Goal: Task Accomplishment & Management: Use online tool/utility

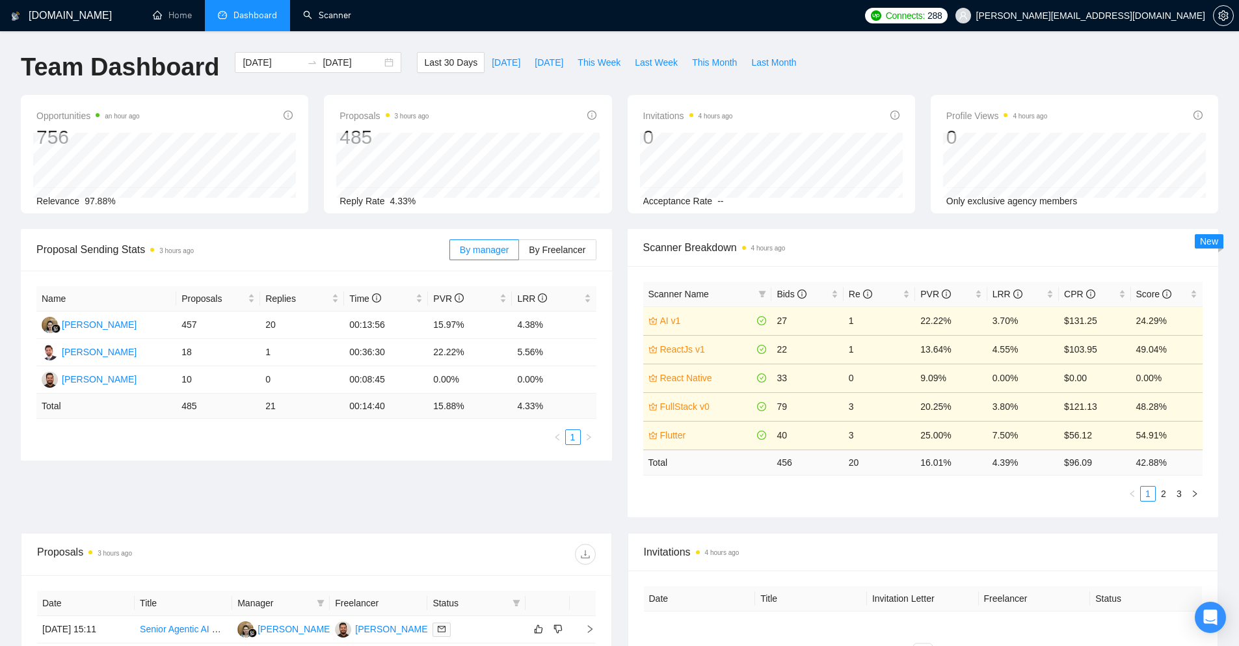
click at [348, 21] on link "Scanner" at bounding box center [327, 15] width 48 height 11
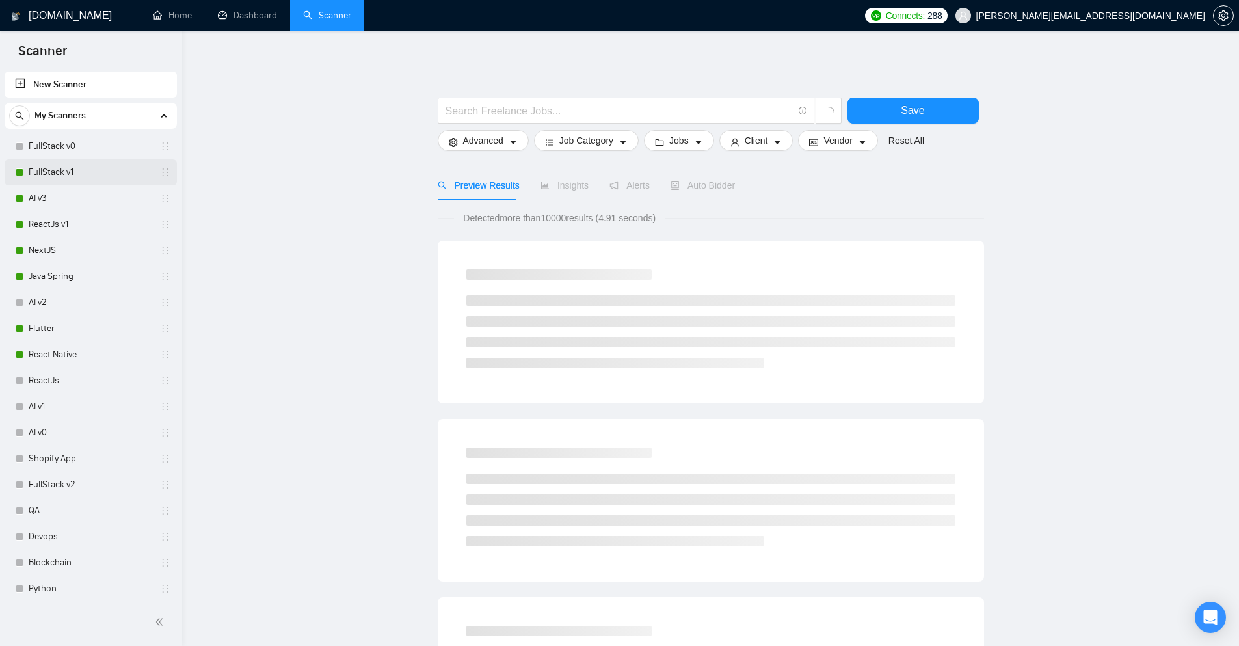
click at [74, 172] on link "FullStack v1" at bounding box center [91, 172] width 124 height 26
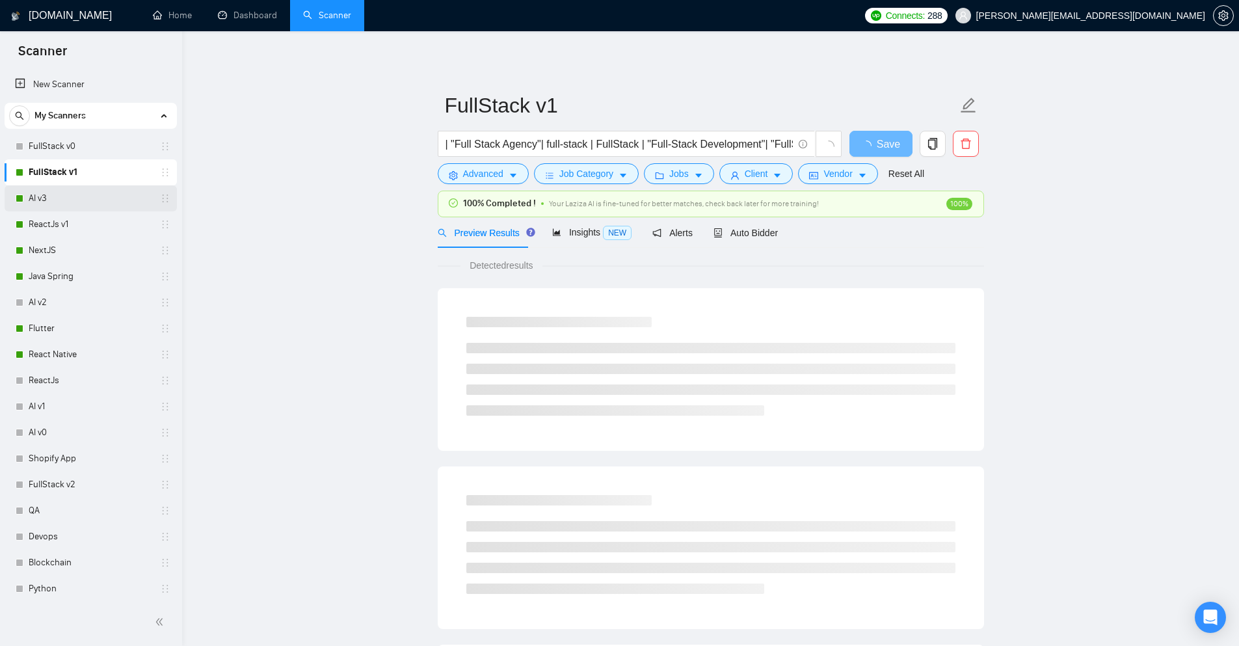
click at [39, 194] on link "AI v3" at bounding box center [91, 198] width 124 height 26
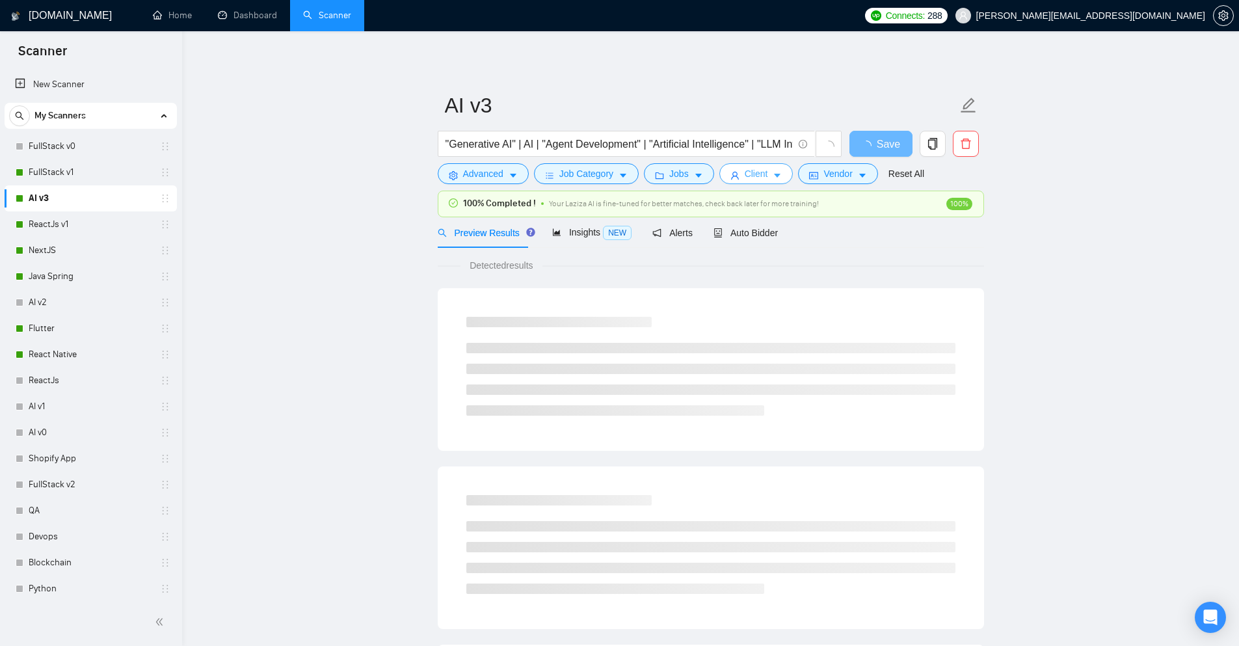
click at [773, 180] on icon "caret-down" at bounding box center [777, 175] width 9 height 9
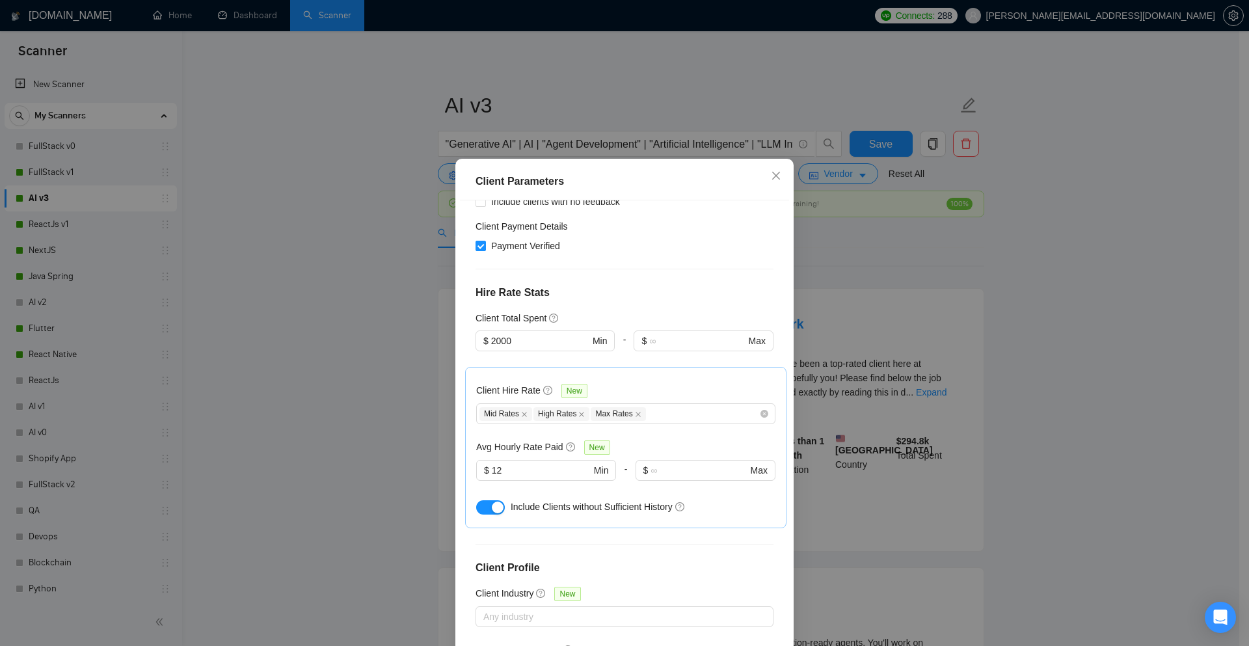
scroll to position [325, 0]
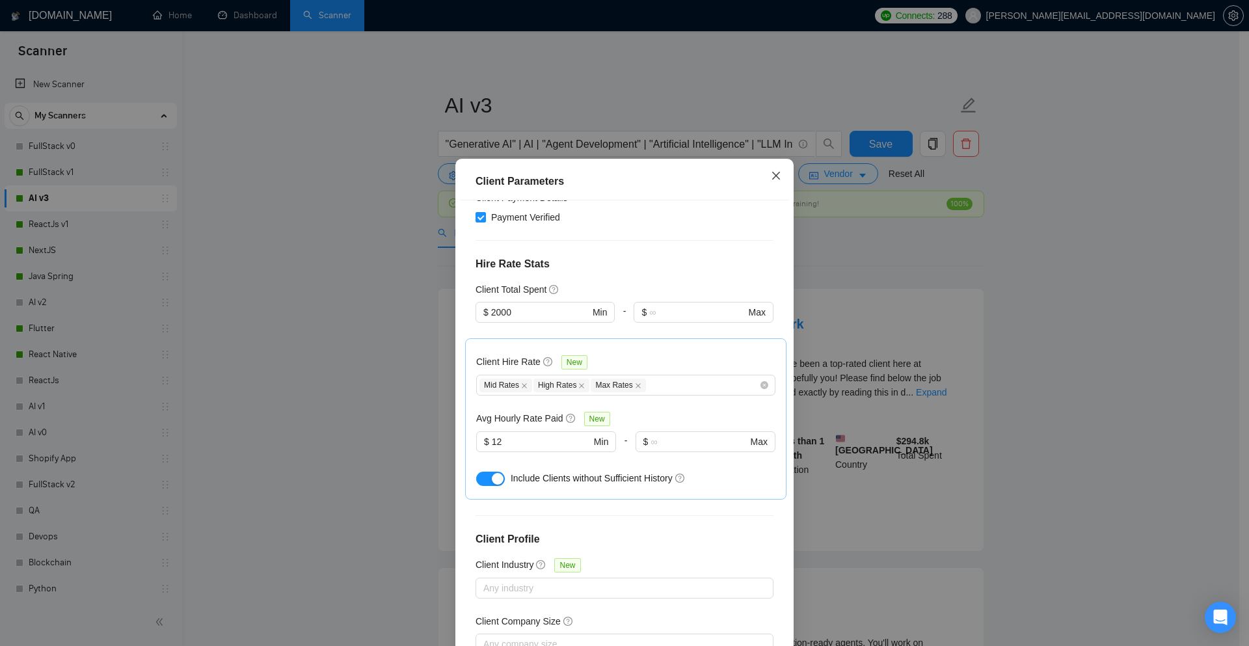
click at [771, 180] on icon "close" at bounding box center [776, 175] width 10 height 10
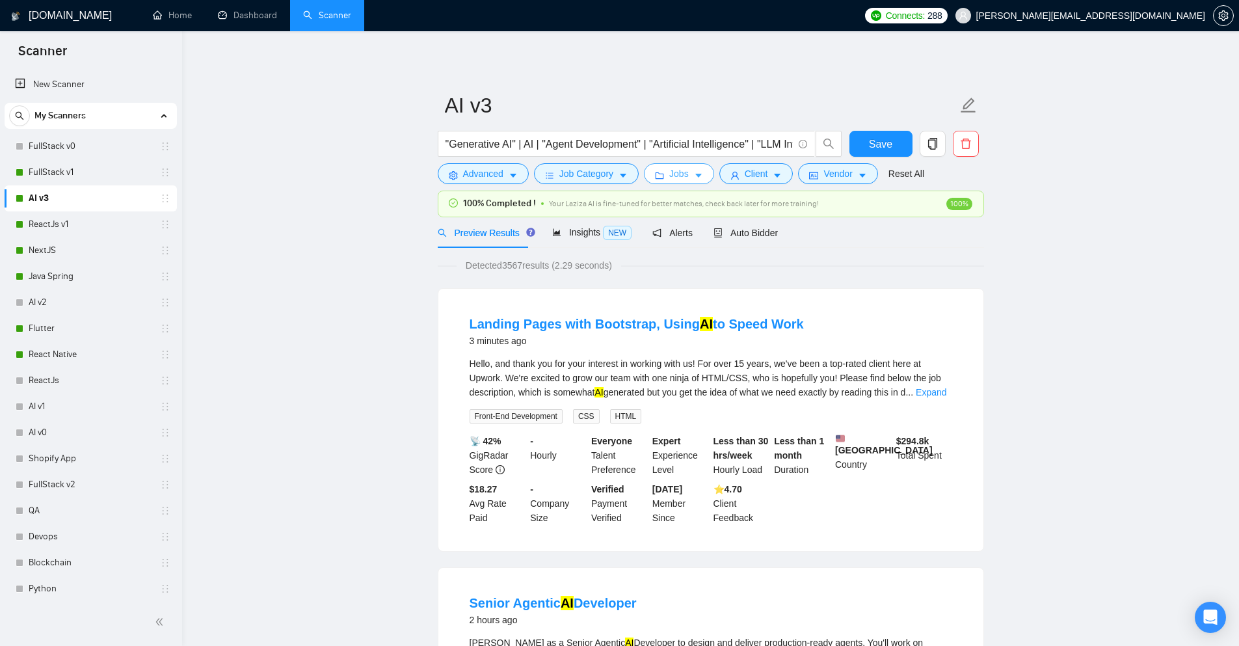
click at [694, 180] on icon "caret-down" at bounding box center [698, 175] width 9 height 9
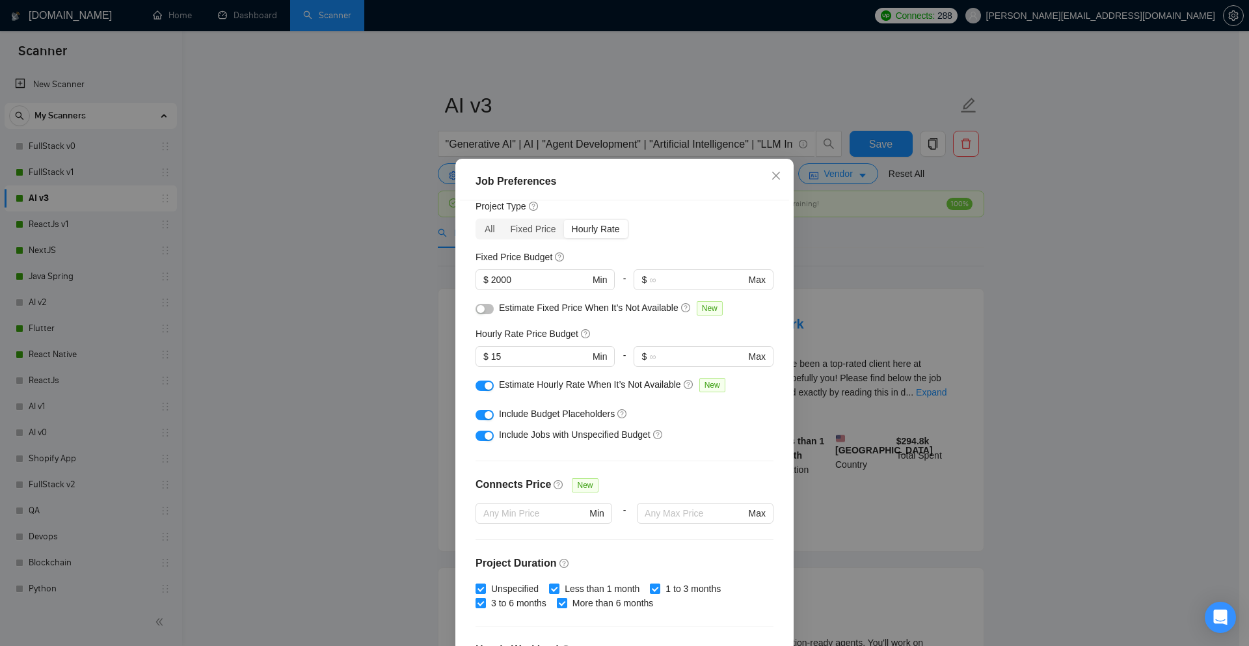
scroll to position [130, 0]
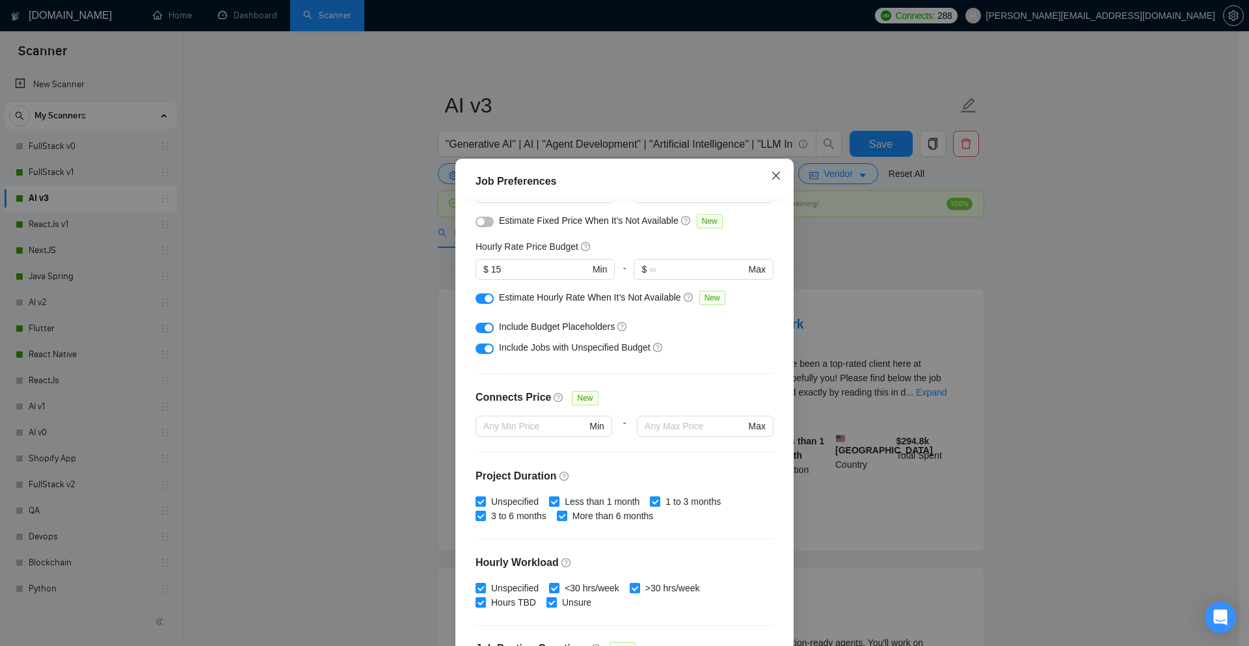
click at [774, 170] on span "Close" at bounding box center [776, 176] width 35 height 35
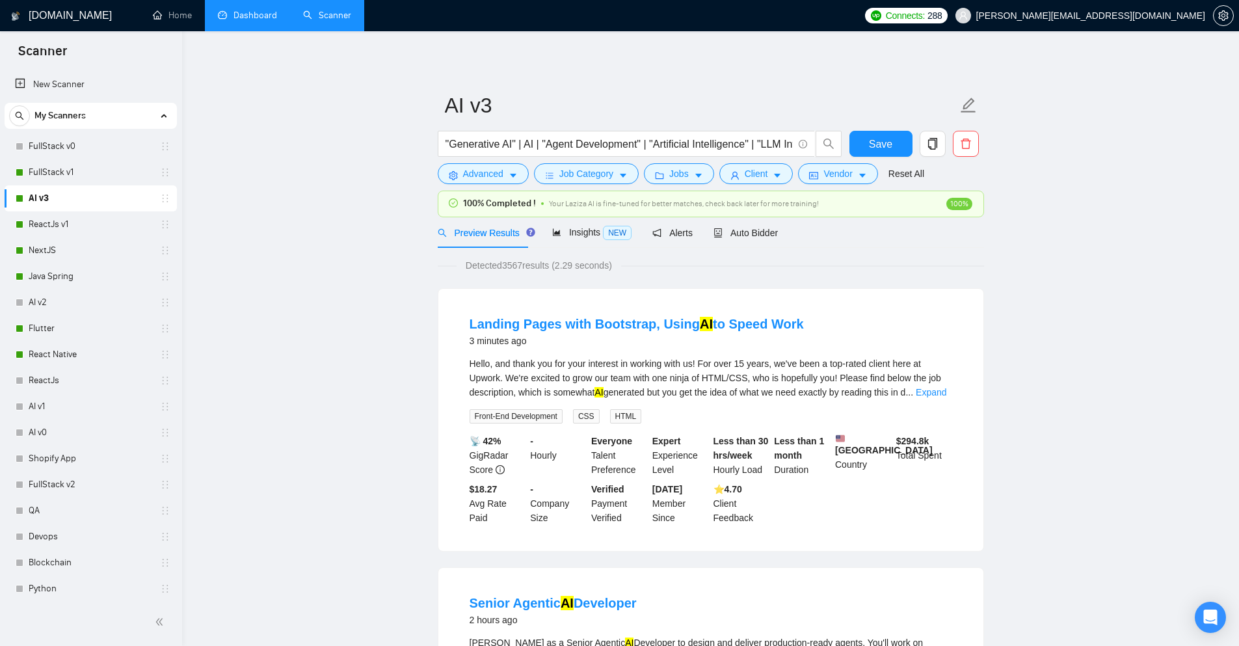
click at [265, 21] on link "Dashboard" at bounding box center [247, 15] width 59 height 11
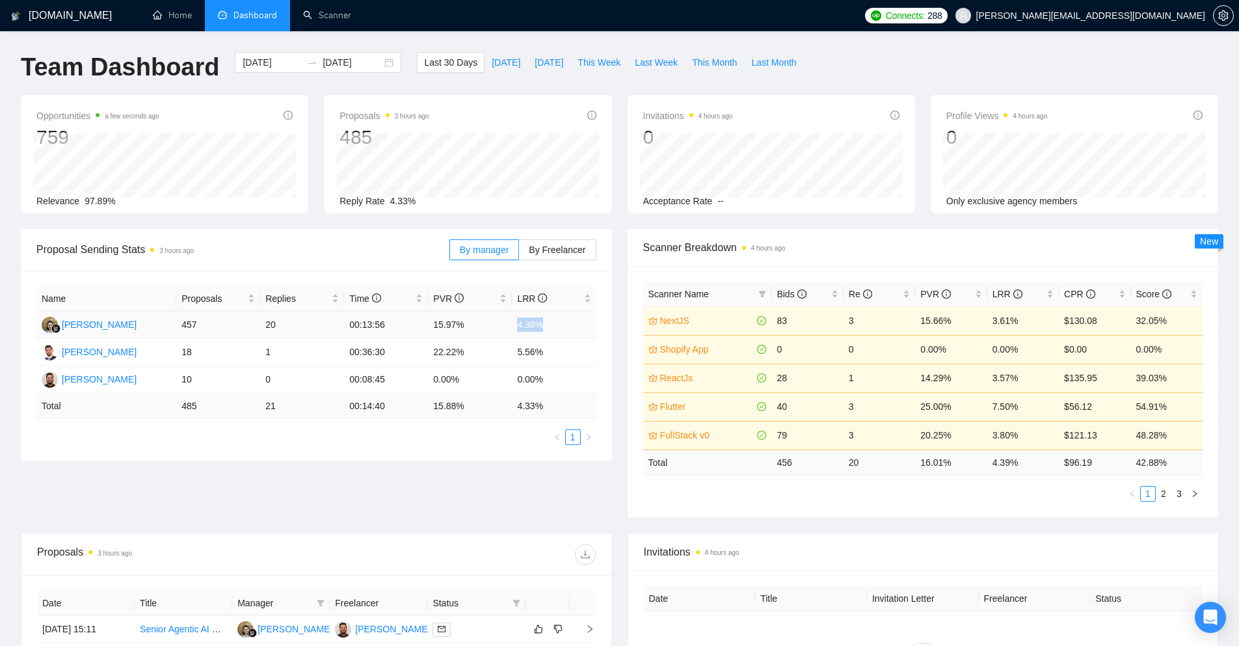
drag, startPoint x: 550, startPoint y: 318, endPoint x: 515, endPoint y: 324, distance: 35.6
click at [515, 324] on td "4.38%" at bounding box center [554, 325] width 84 height 27
drag, startPoint x: 254, startPoint y: 329, endPoint x: 285, endPoint y: 325, distance: 30.8
click at [285, 325] on tr "Endang Susilowati 457 20 00:13:56 15.97% 4.38%" at bounding box center [316, 325] width 560 height 27
click at [275, 336] on td "20" at bounding box center [302, 325] width 84 height 27
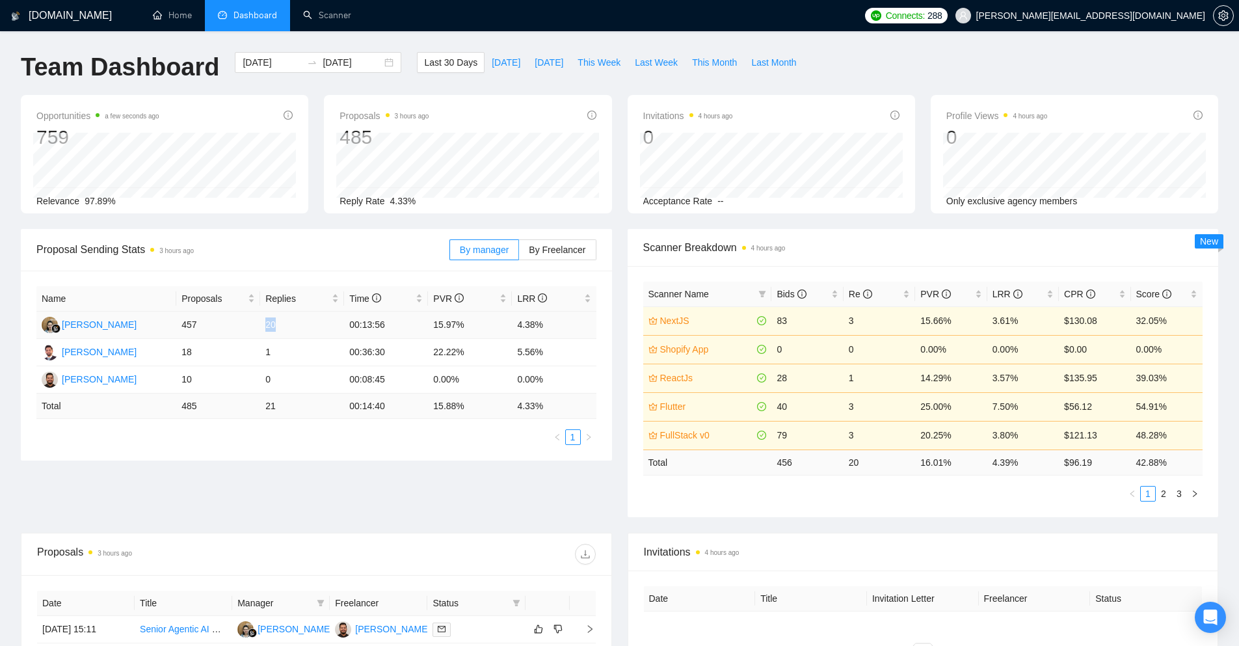
drag, startPoint x: 284, startPoint y: 327, endPoint x: 252, endPoint y: 332, distance: 31.8
click at [252, 332] on tr "Endang Susilowati 457 20 00:13:56 15.97% 4.38%" at bounding box center [316, 325] width 560 height 27
click at [381, 264] on div "Proposal Sending Stats 3 hours ago" at bounding box center [242, 249] width 413 height 37
click at [379, 62] on div "2025-09-01 2025-10-01" at bounding box center [318, 62] width 167 height 21
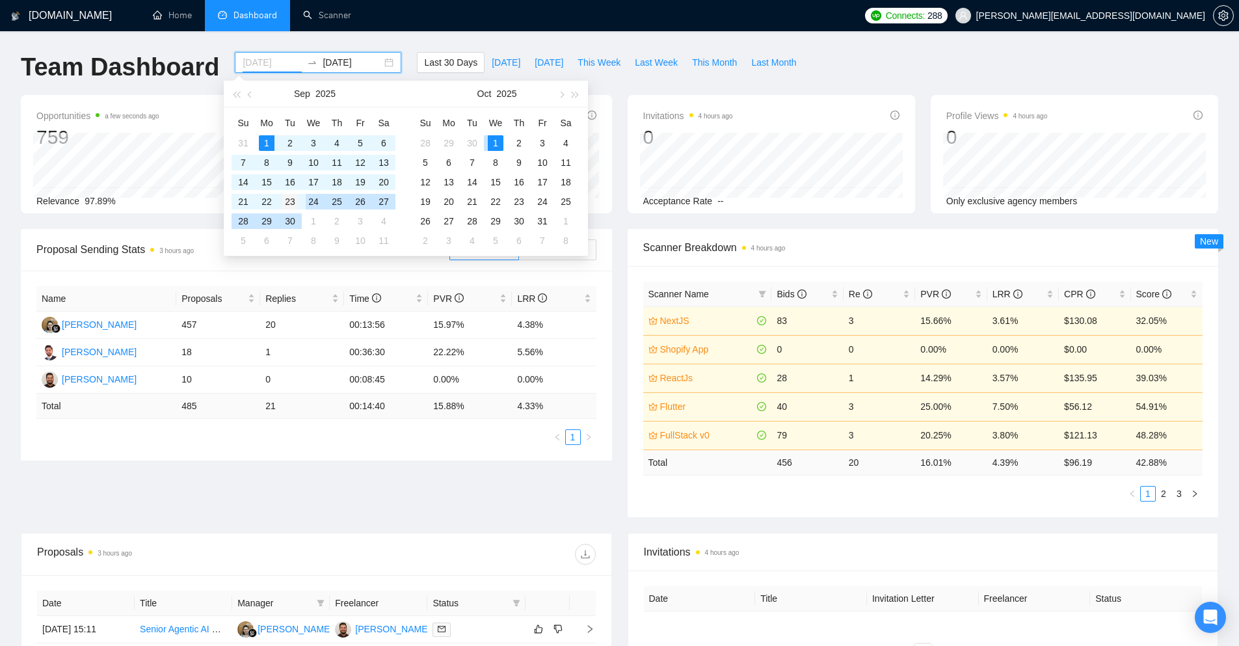
type input "2025-09-23"
click at [290, 200] on div "23" at bounding box center [290, 202] width 16 height 16
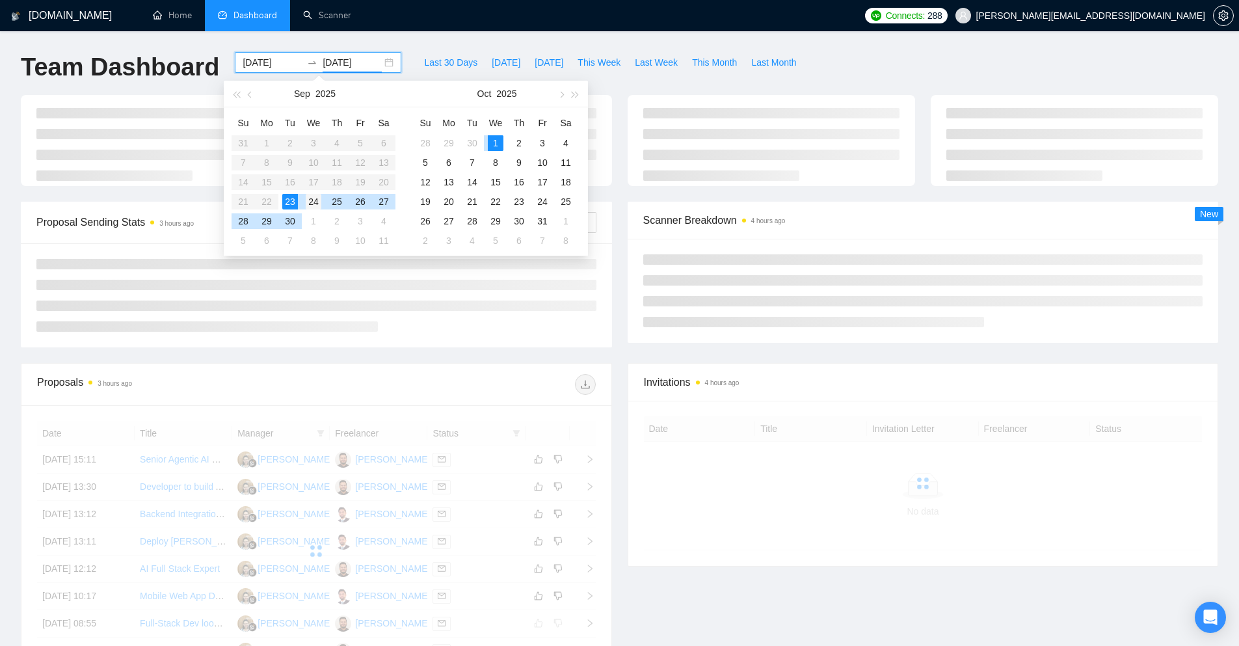
type input "2025-09-24"
click at [308, 202] on div "24" at bounding box center [314, 202] width 16 height 16
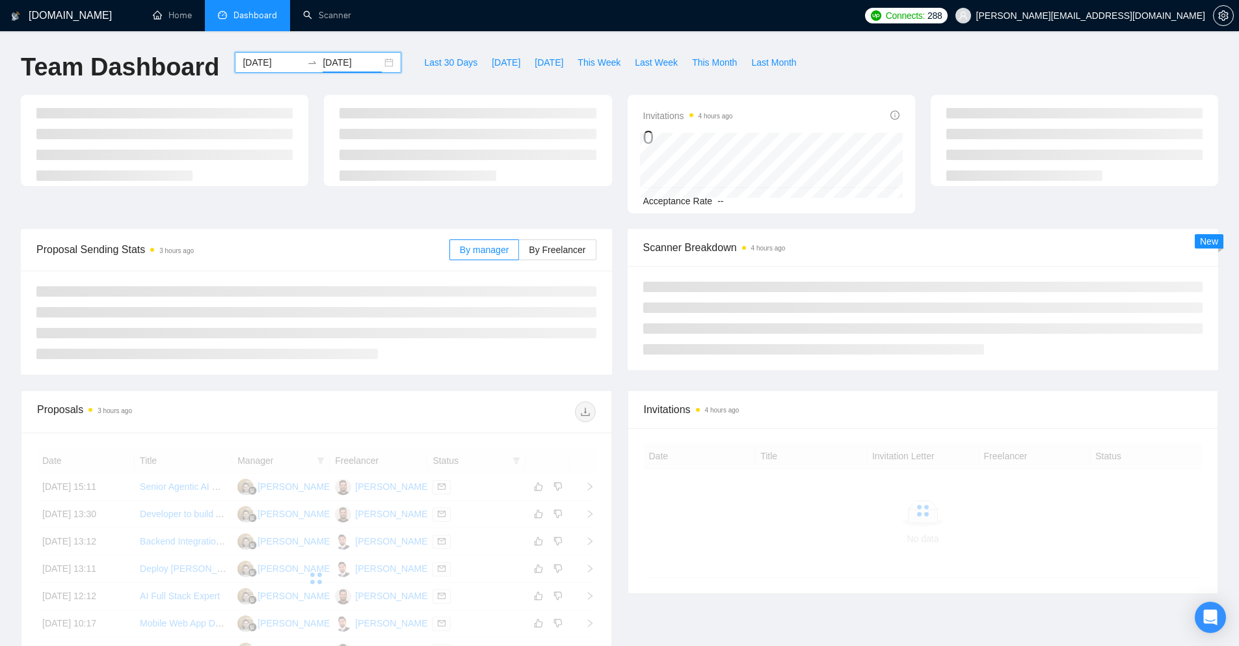
click at [376, 67] on div "2025-09-23 2025-09-24" at bounding box center [318, 62] width 167 height 21
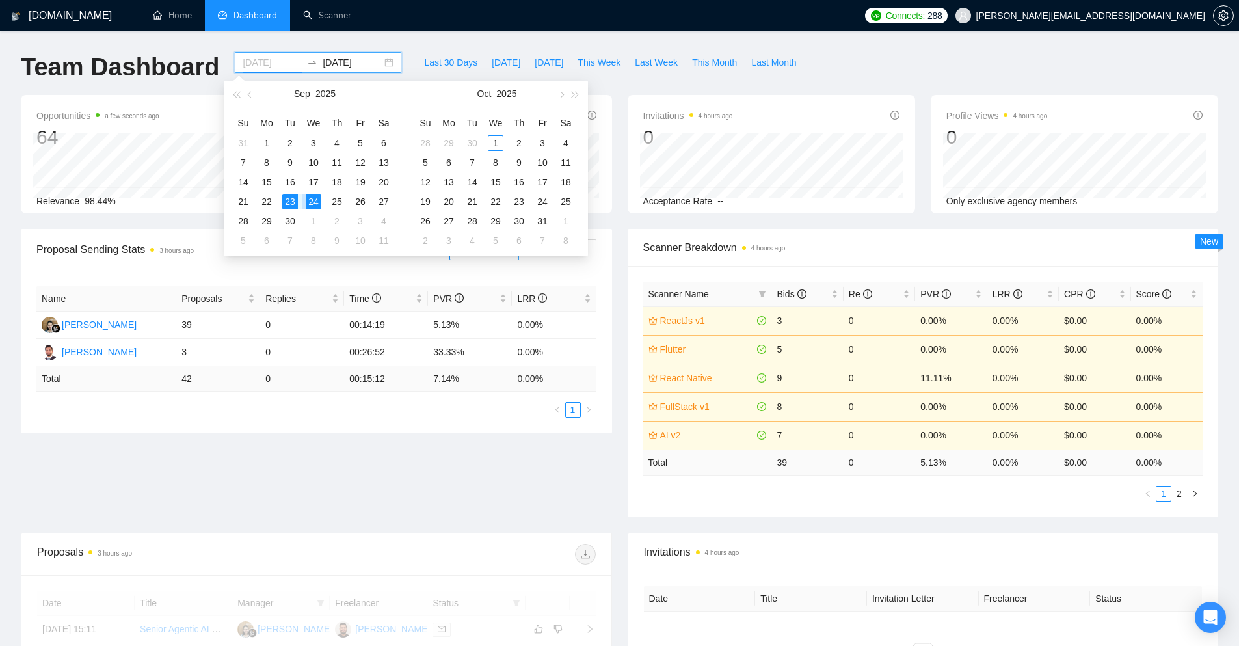
type input "2025-09-24"
click at [316, 198] on div "24" at bounding box center [314, 202] width 16 height 16
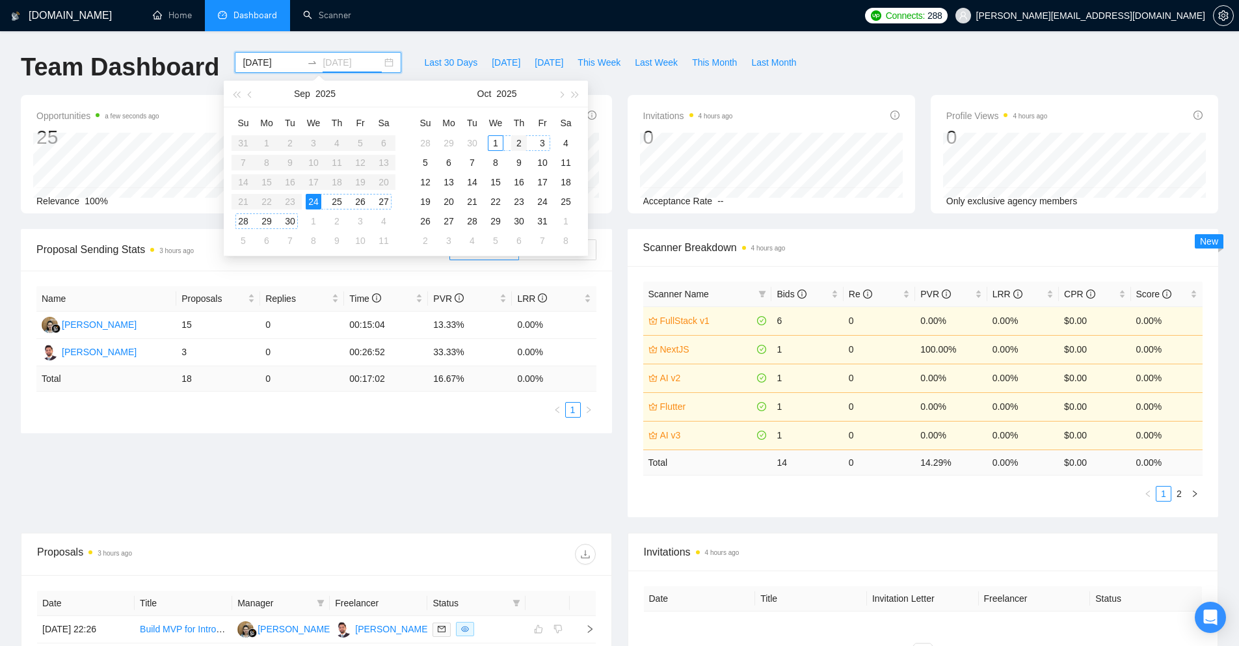
type input "2025-10-02"
click at [523, 144] on div "2" at bounding box center [519, 143] width 16 height 16
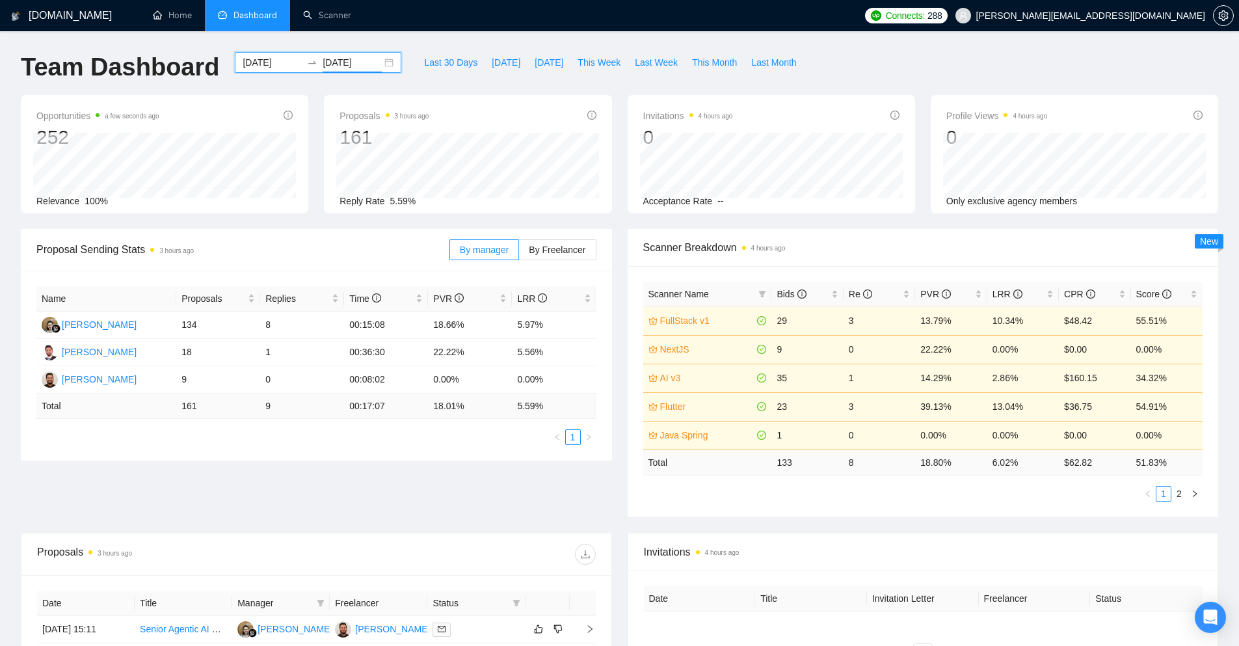
click at [381, 62] on div "2025-09-24 2025-10-02" at bounding box center [318, 62] width 167 height 21
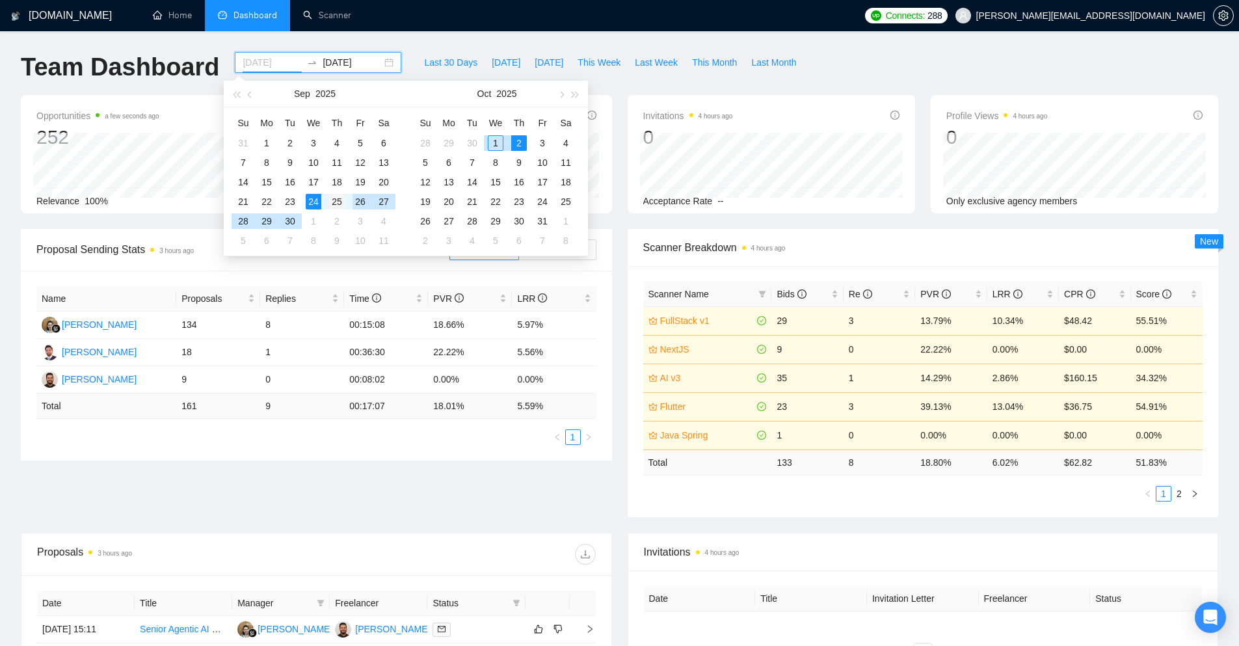
type input "2025-09-25"
click at [331, 208] on div "25" at bounding box center [337, 202] width 16 height 16
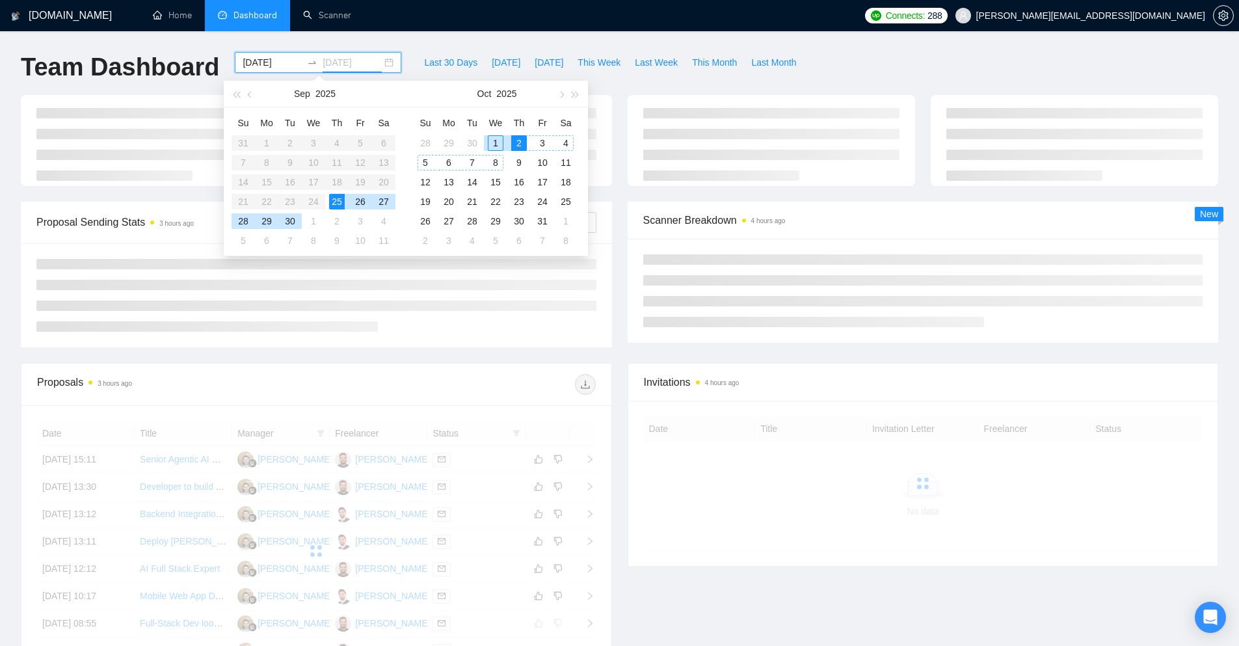
type input "2025-10-02"
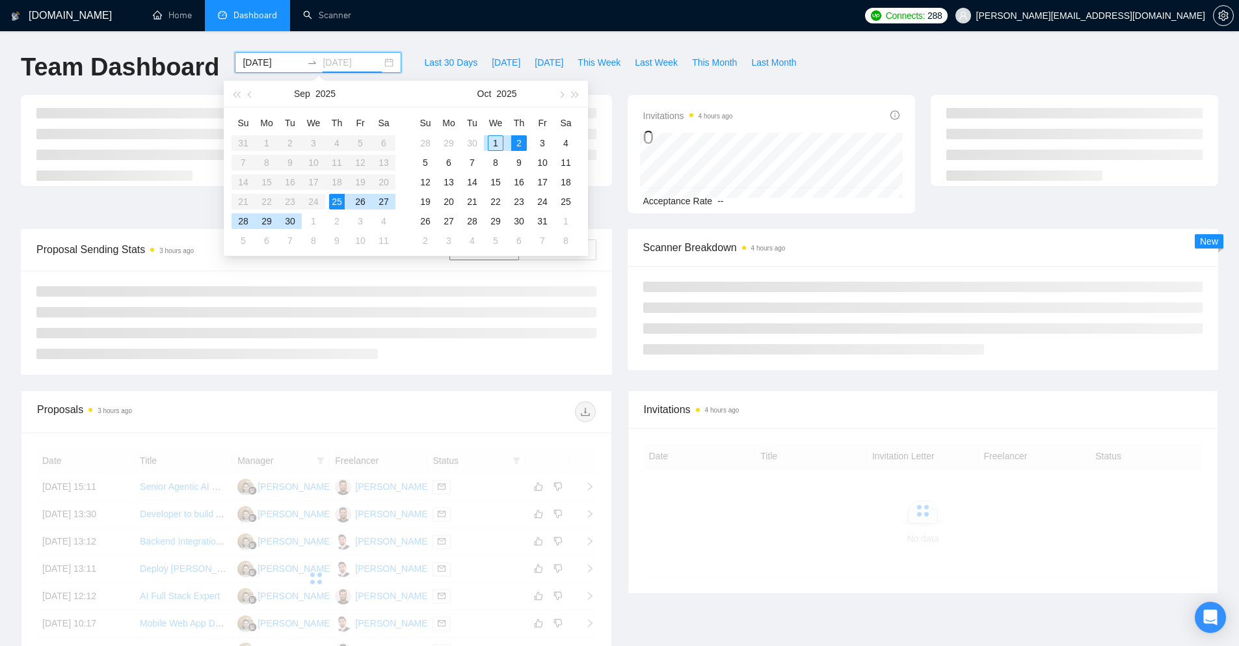
click at [516, 142] on div "2" at bounding box center [519, 143] width 16 height 16
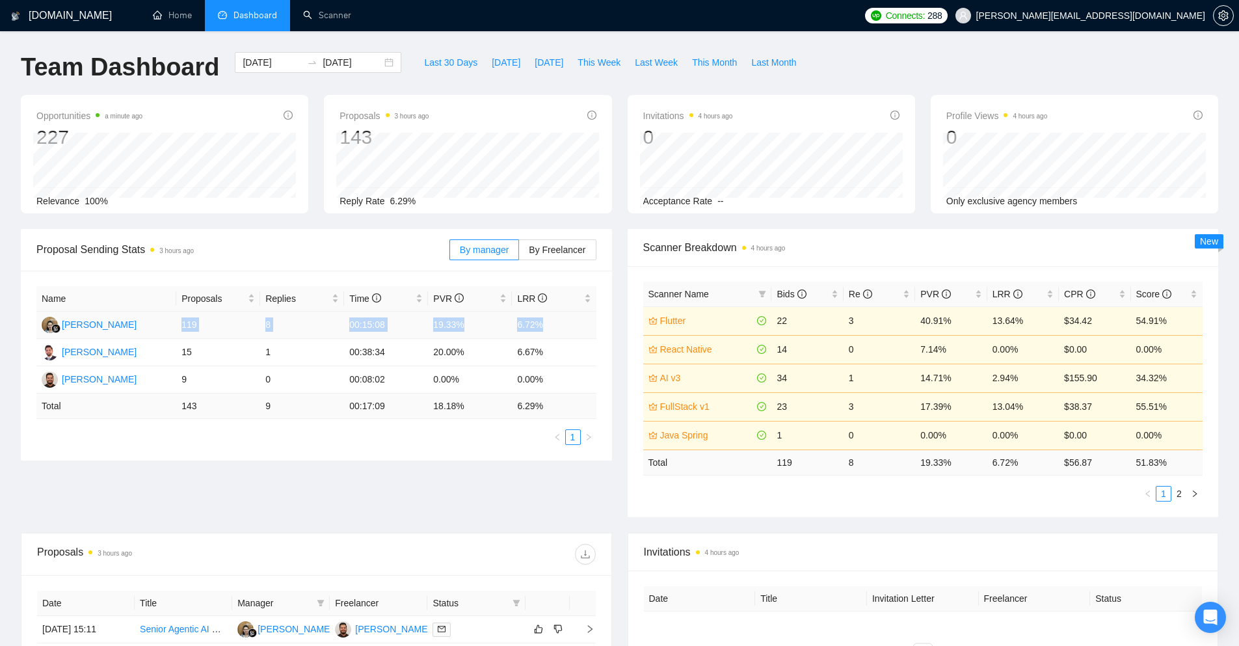
drag, startPoint x: 177, startPoint y: 323, endPoint x: 550, endPoint y: 331, distance: 372.9
click at [550, 331] on tr "Endang Susilowati 119 8 00:15:08 19.33% 6.72%" at bounding box center [316, 325] width 560 height 27
click at [539, 324] on td "6.72%" at bounding box center [554, 325] width 84 height 27
drag, startPoint x: 539, startPoint y: 324, endPoint x: 183, endPoint y: 329, distance: 355.9
click at [183, 329] on tr "Endang Susilowati 119 8 00:15:08 19.33% 6.72%" at bounding box center [316, 325] width 560 height 27
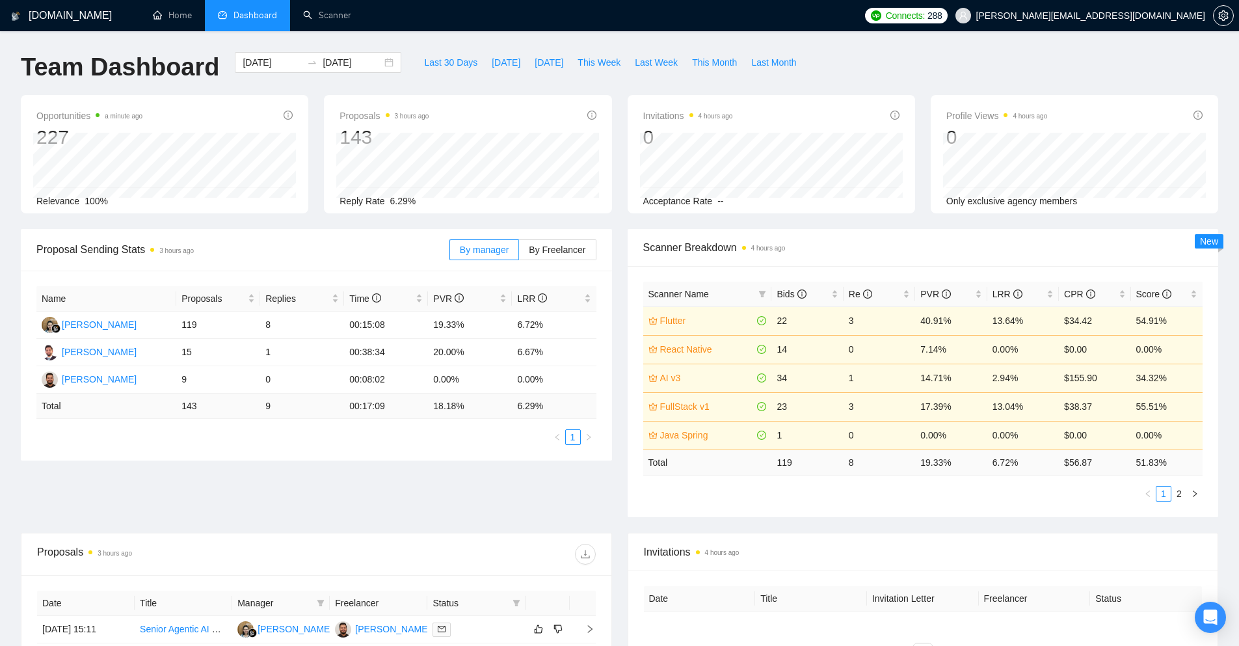
click at [245, 228] on div "Opportunities a minute ago 227 Relevance 100% Proposals 3 hours ago 143 Reply R…" at bounding box center [619, 162] width 1213 height 134
drag, startPoint x: 563, startPoint y: 325, endPoint x: 517, endPoint y: 330, distance: 46.5
click at [517, 330] on td "6.72%" at bounding box center [554, 325] width 84 height 27
click at [451, 61] on span "Last 30 Days" at bounding box center [450, 62] width 53 height 14
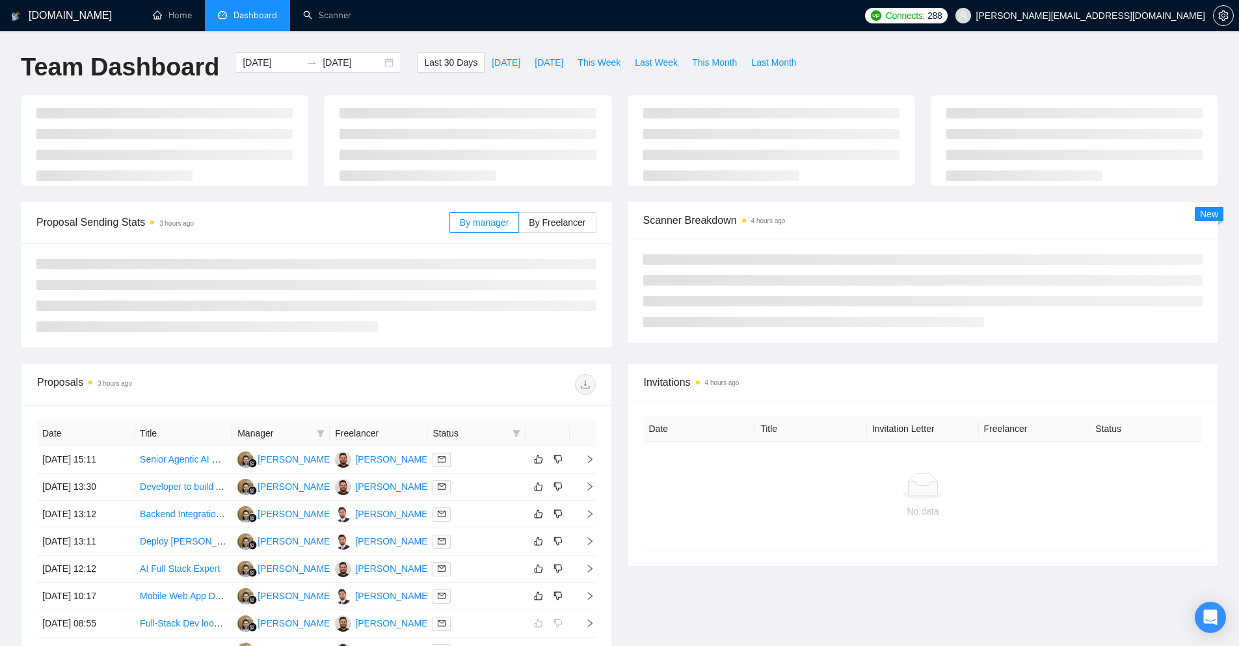
type input "2025-09-01"
type input "2025-10-01"
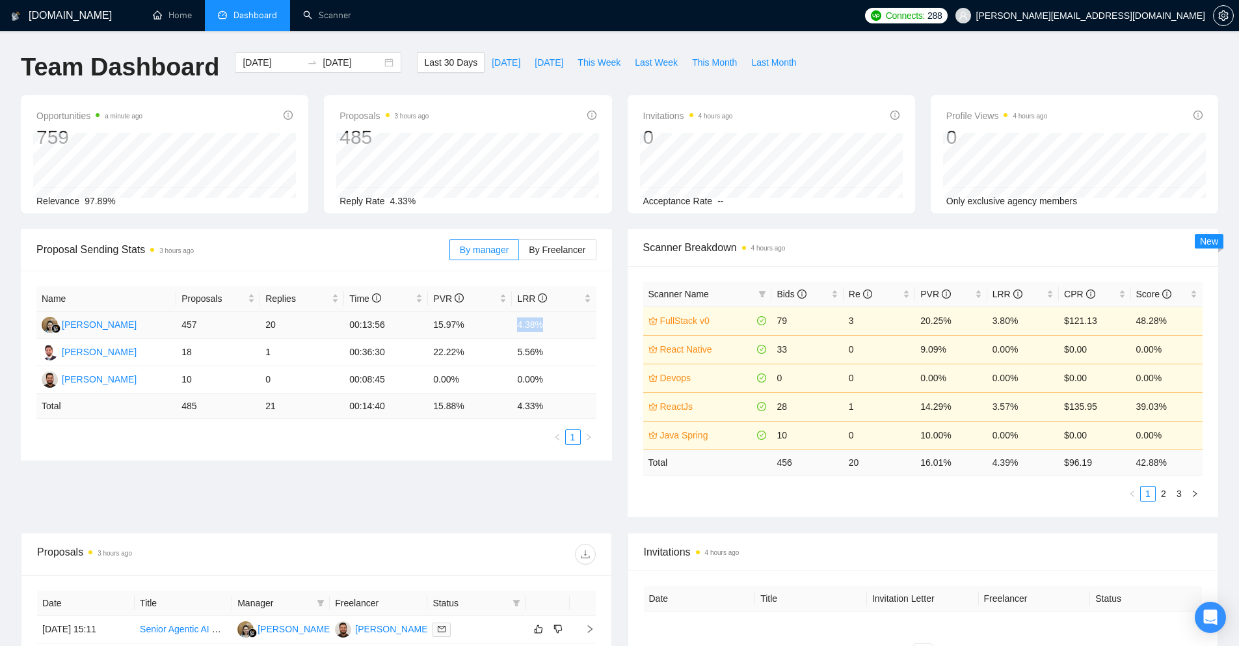
drag, startPoint x: 563, startPoint y: 319, endPoint x: 511, endPoint y: 331, distance: 54.0
click at [511, 331] on tr "Endang Susilowati 457 20 00:13:56 15.97% 4.38%" at bounding box center [316, 325] width 560 height 27
click at [323, 208] on div "Proposals 3 hours ago 485 Reply Rate 4.33%" at bounding box center [467, 154] width 303 height 118
drag, startPoint x: 325, startPoint y: 7, endPoint x: 279, endPoint y: 83, distance: 89.3
click at [325, 10] on link "Scanner" at bounding box center [327, 15] width 48 height 11
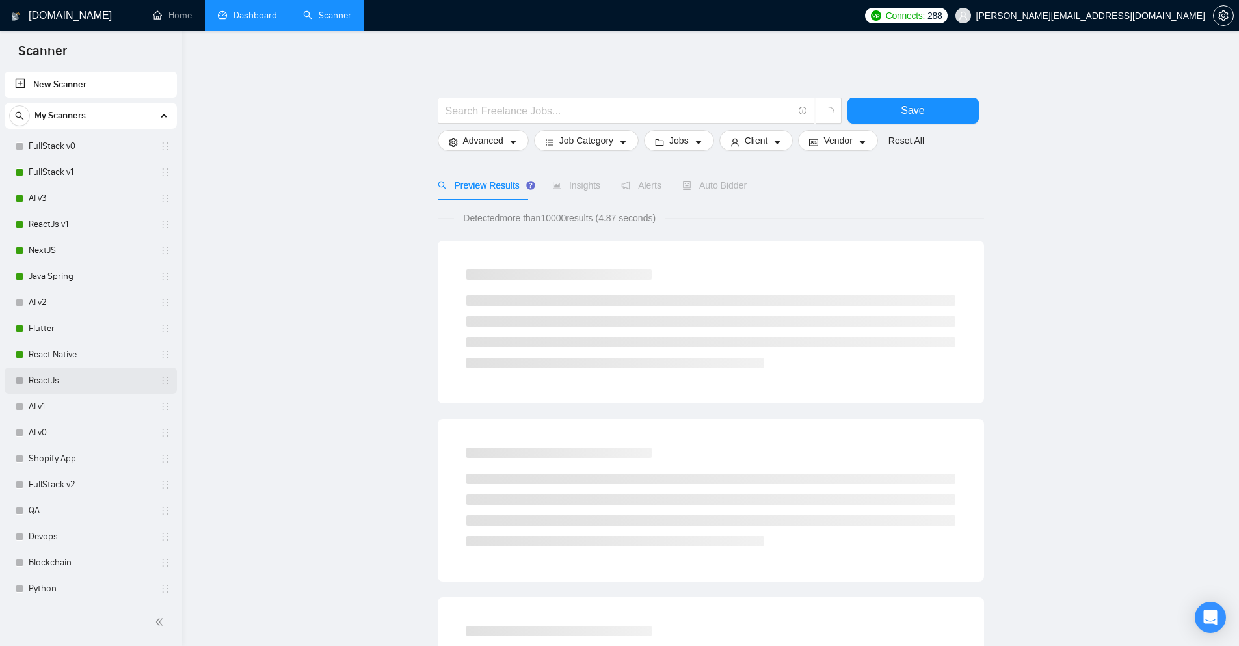
drag, startPoint x: 5, startPoint y: 325, endPoint x: 44, endPoint y: 369, distance: 59.4
click at [44, 369] on div "FullStack v0 FullStack v1 AI v3 ReactJs v1 NextJS Java Spring AI v2 Flutter Rea…" at bounding box center [91, 458] width 172 height 651
click at [97, 319] on link "Flutter" at bounding box center [91, 329] width 124 height 26
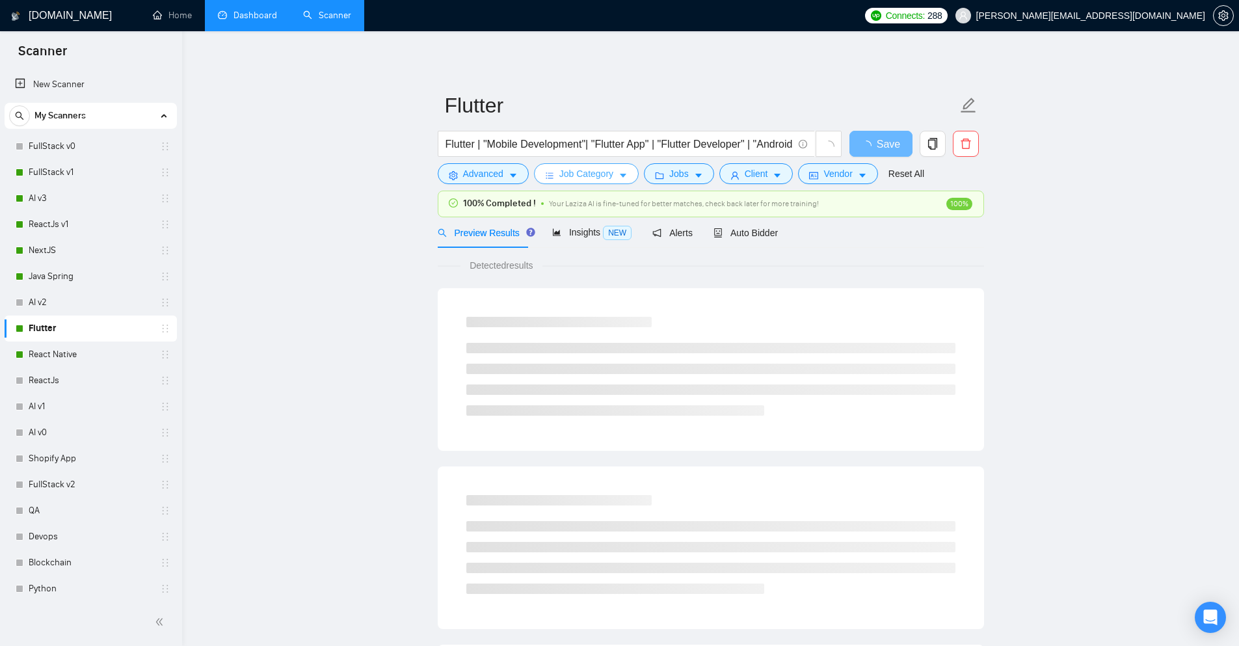
click at [610, 179] on span "Job Category" at bounding box center [587, 174] width 54 height 14
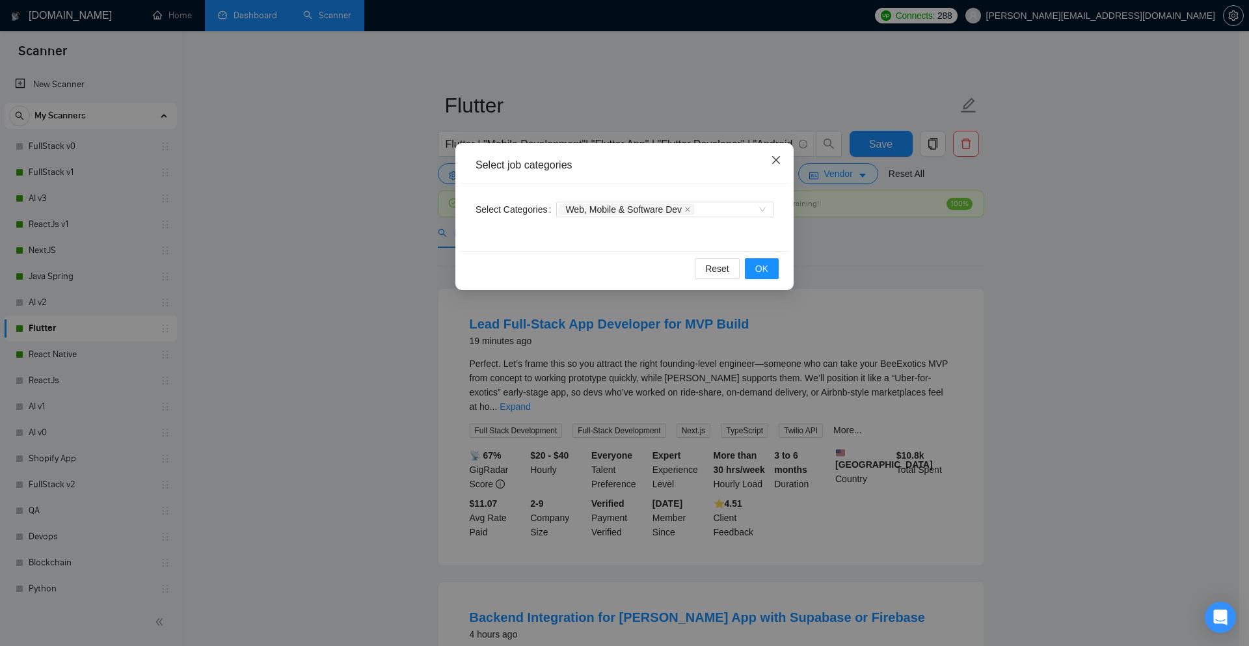
click at [775, 152] on span "Close" at bounding box center [776, 160] width 35 height 35
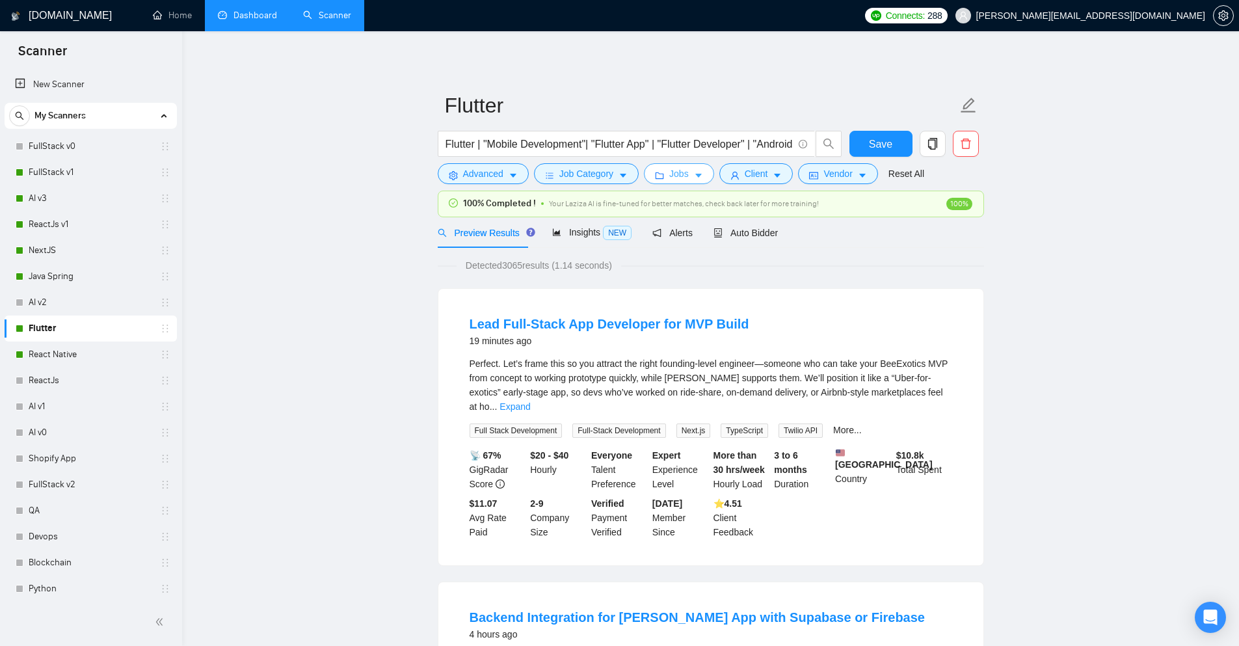
click at [697, 172] on icon "caret-down" at bounding box center [698, 175] width 9 height 9
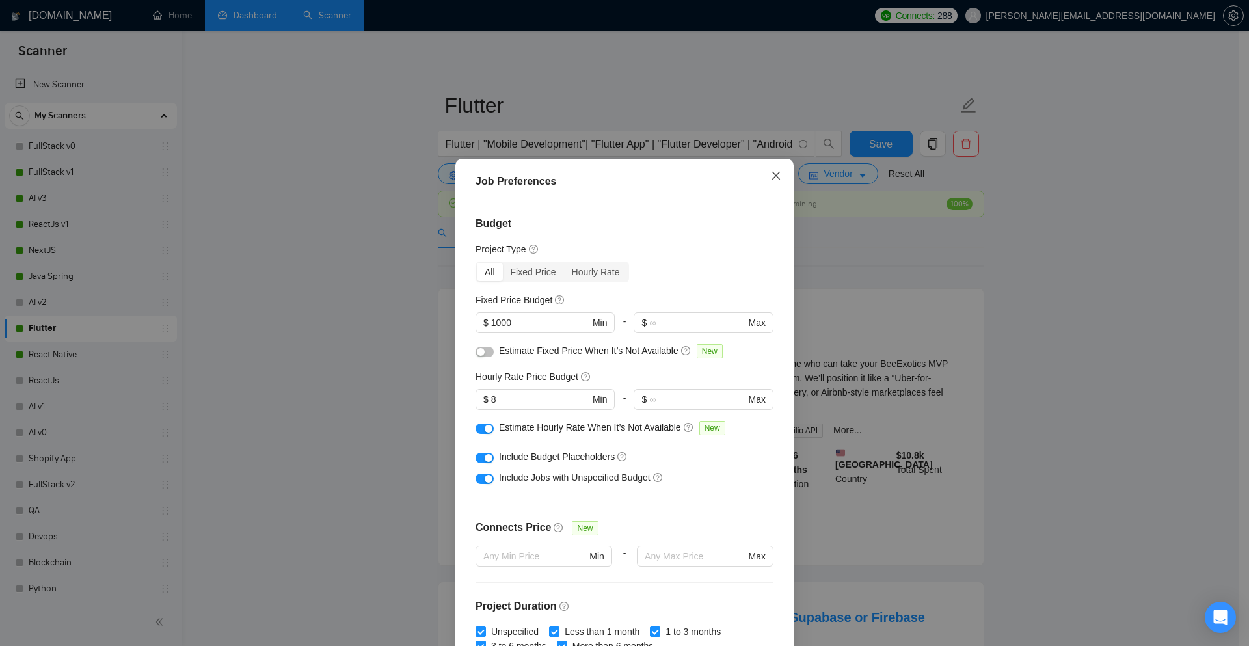
click at [771, 174] on icon "close" at bounding box center [776, 175] width 10 height 10
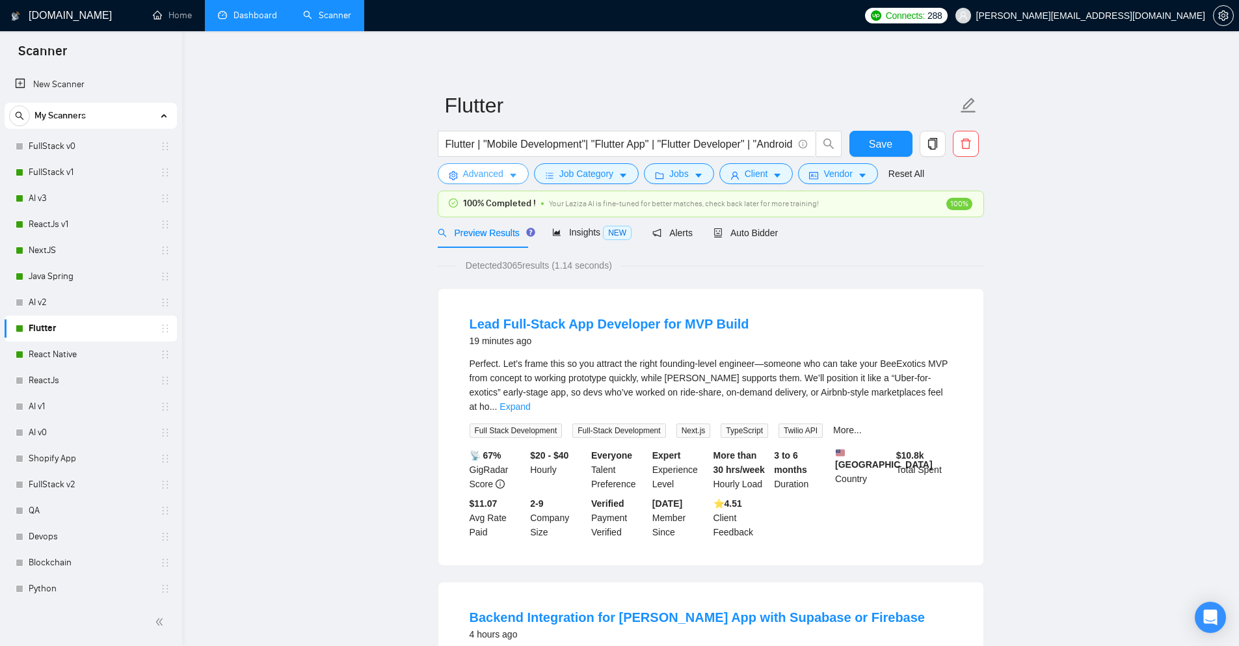
click at [515, 177] on icon "caret-down" at bounding box center [513, 175] width 9 height 9
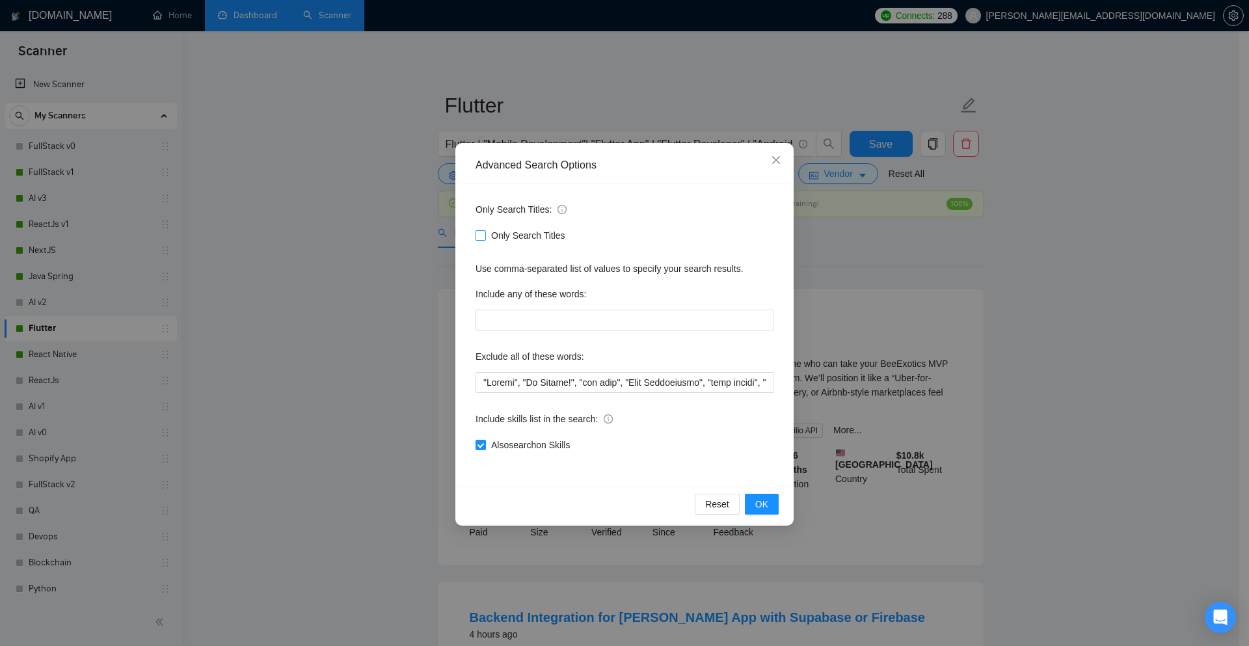
click at [485, 236] on span at bounding box center [481, 235] width 10 height 10
click at [485, 236] on input "Only Search Titles" at bounding box center [480, 234] width 9 height 9
checkbox input "true"
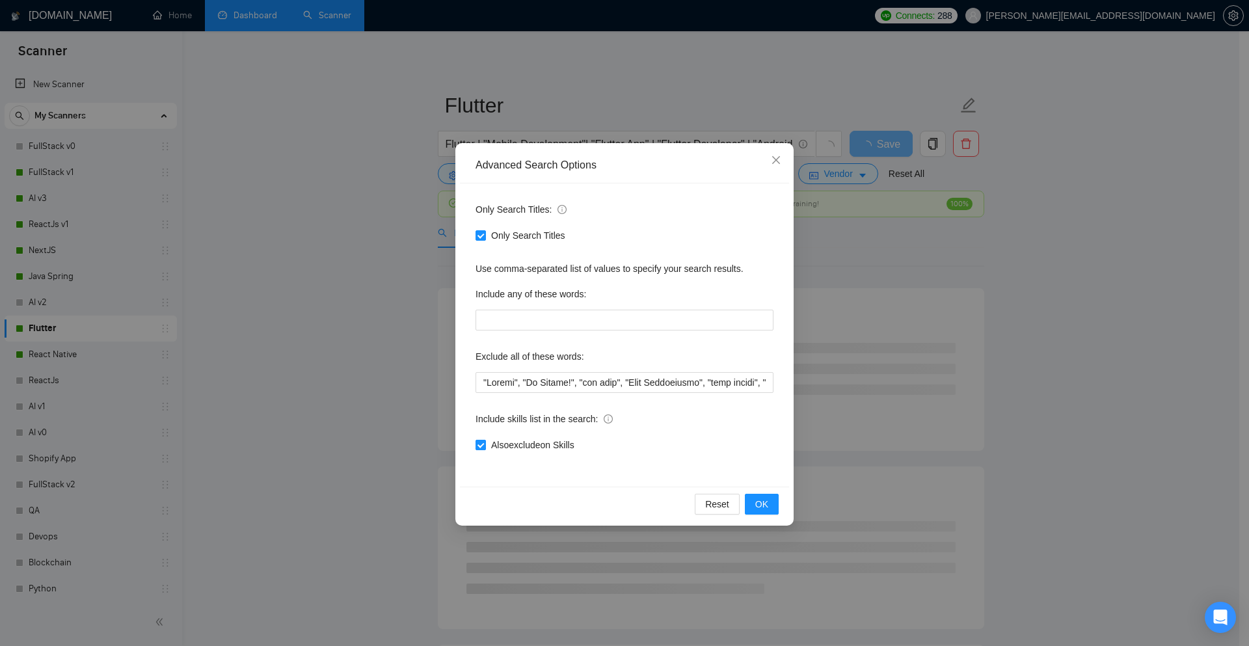
click at [480, 446] on input "Also exclude on Skills" at bounding box center [480, 444] width 9 height 9
checkbox input "false"
click at [752, 502] on button "OK" at bounding box center [762, 504] width 34 height 21
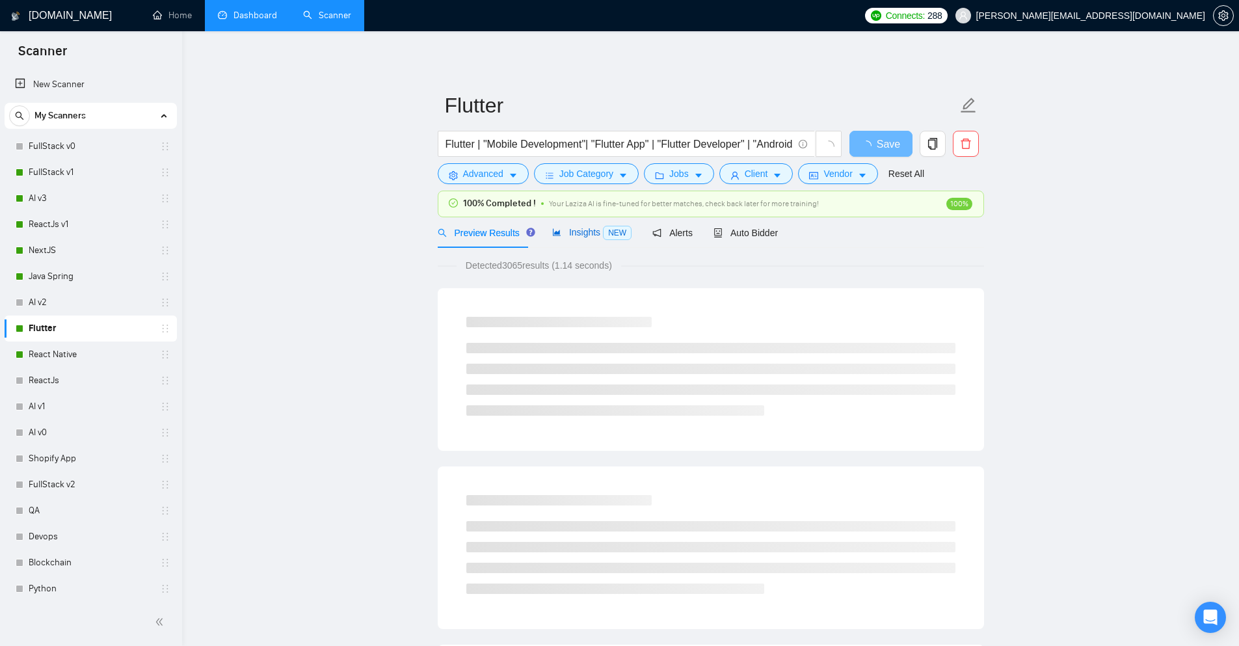
click at [569, 239] on div "Insights NEW" at bounding box center [591, 232] width 79 height 15
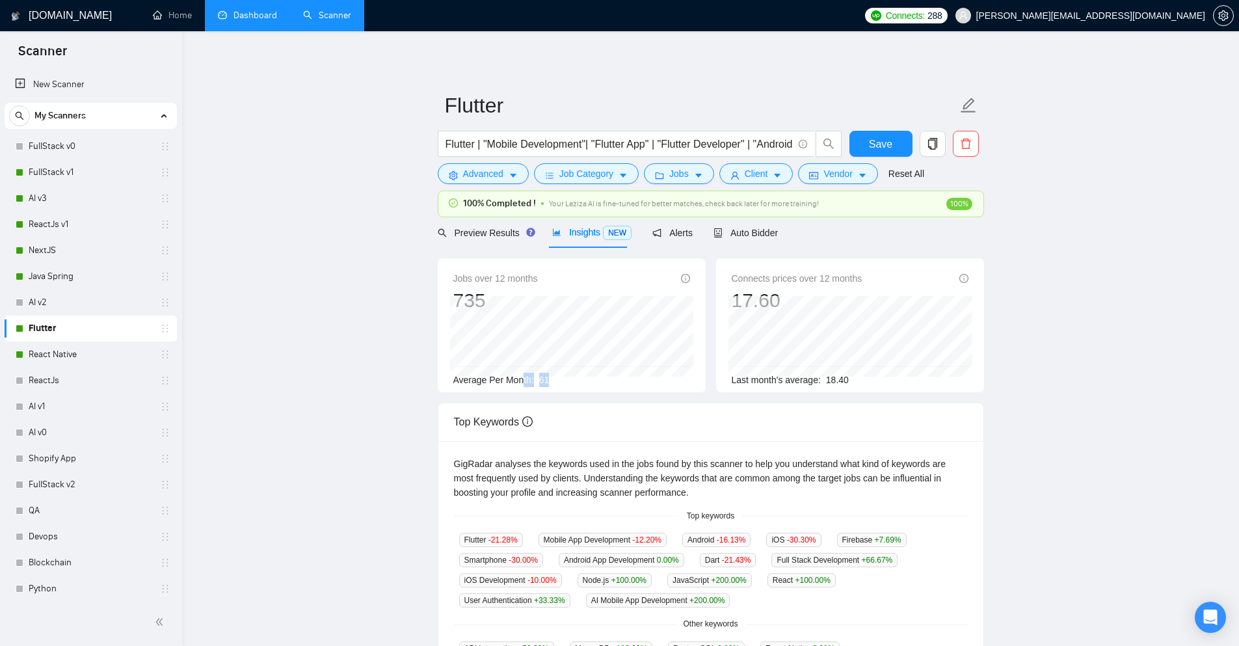
drag, startPoint x: 565, startPoint y: 379, endPoint x: 524, endPoint y: 386, distance: 41.6
click at [524, 386] on div "Average Per Month: 61" at bounding box center [571, 380] width 237 height 14
click at [517, 173] on icon "caret-down" at bounding box center [513, 175] width 9 height 9
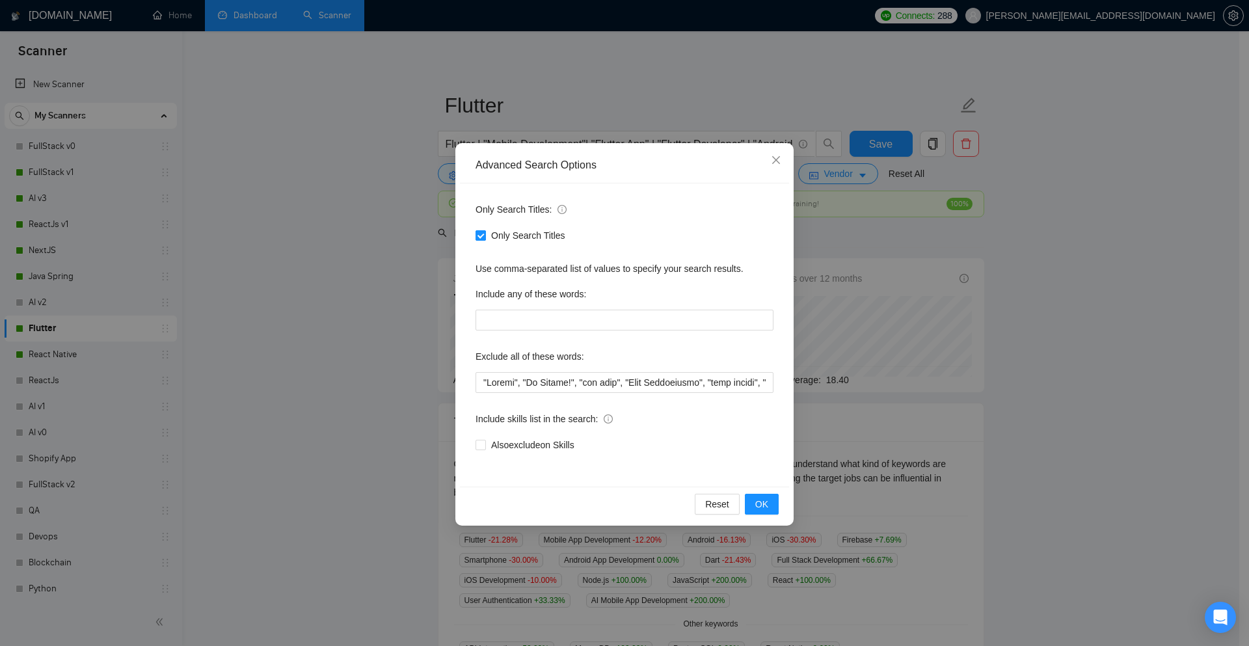
click at [484, 236] on input "Only Search Titles" at bounding box center [480, 234] width 9 height 9
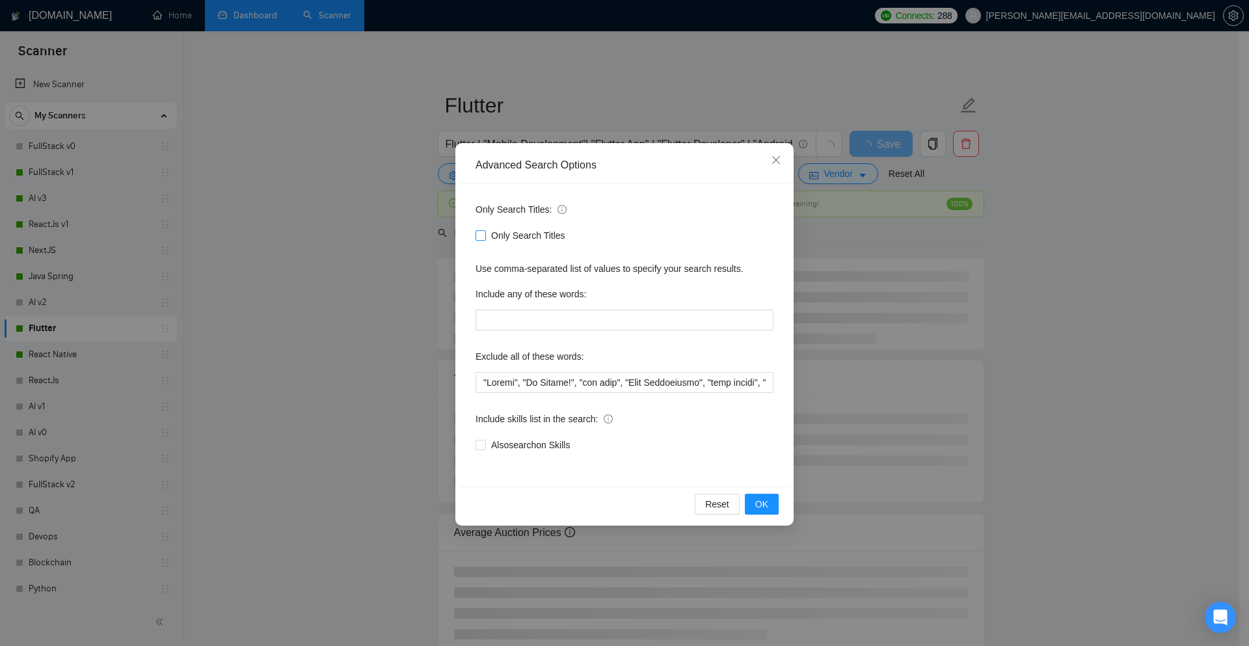
click at [483, 236] on input "Only Search Titles" at bounding box center [480, 234] width 9 height 9
checkbox input "true"
click at [766, 507] on span "OK" at bounding box center [761, 504] width 13 height 14
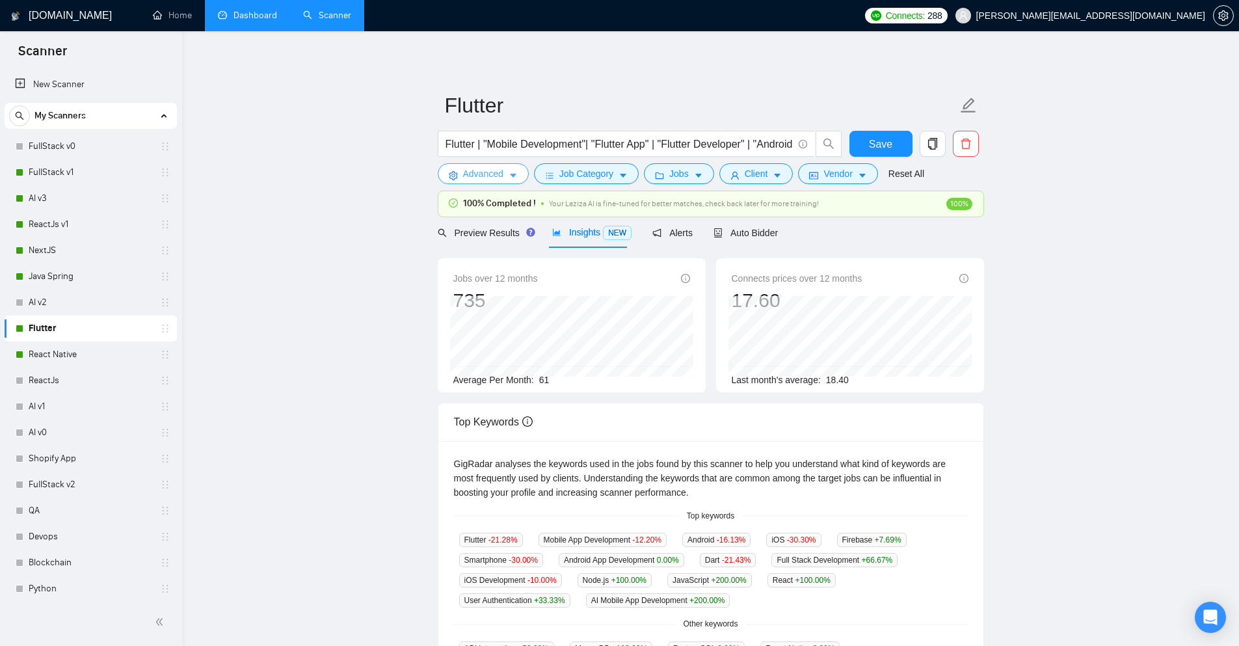
click at [506, 174] on button "Advanced" at bounding box center [483, 173] width 91 height 21
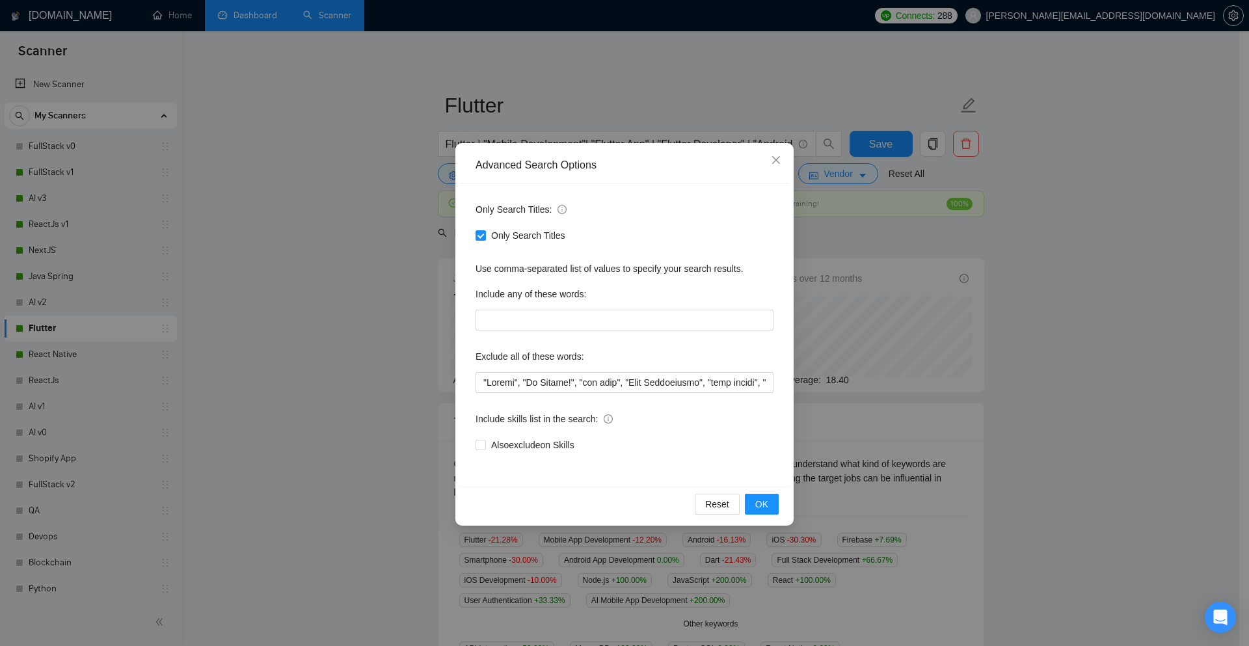
click at [405, 254] on div "Advanced Search Options Only Search Titles: Only Search Titles Use comma-separa…" at bounding box center [624, 323] width 1249 height 646
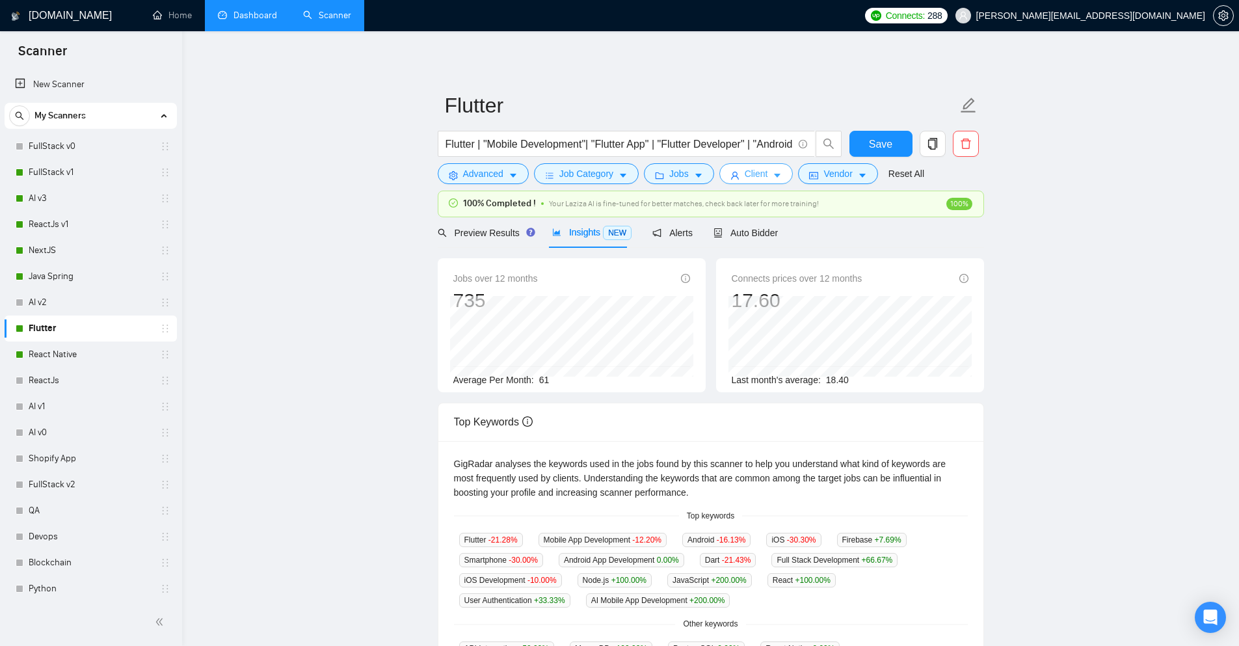
click at [776, 175] on icon "caret-down" at bounding box center [778, 176] width 7 height 4
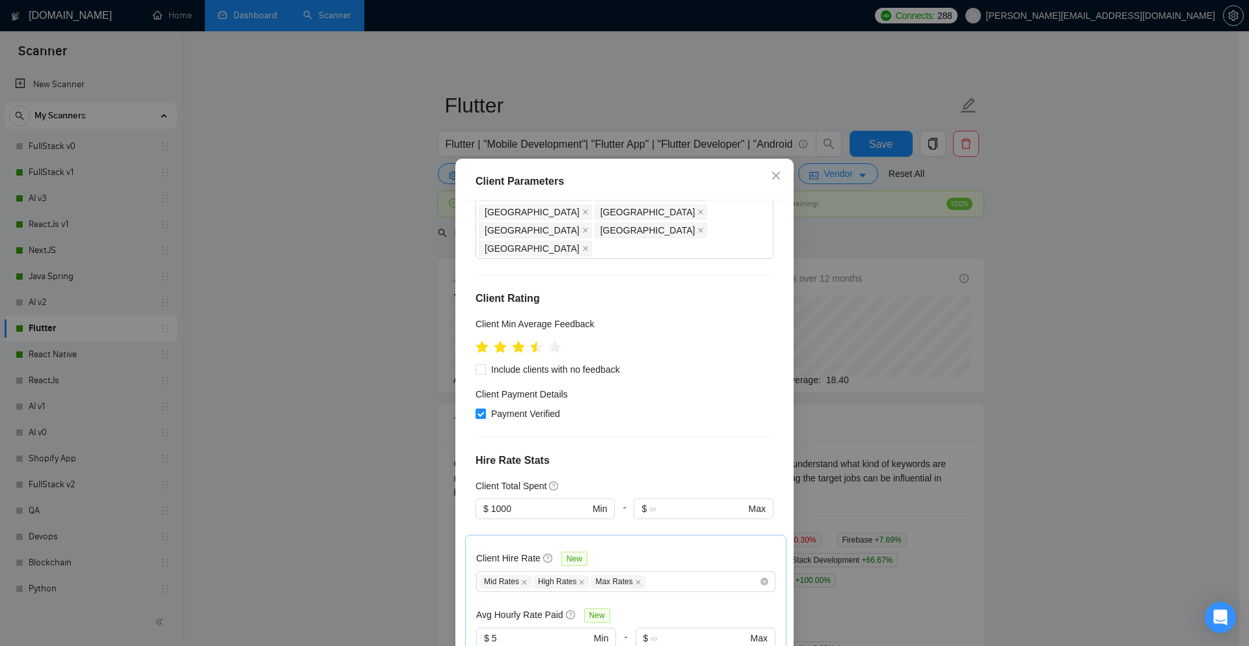
scroll to position [195, 0]
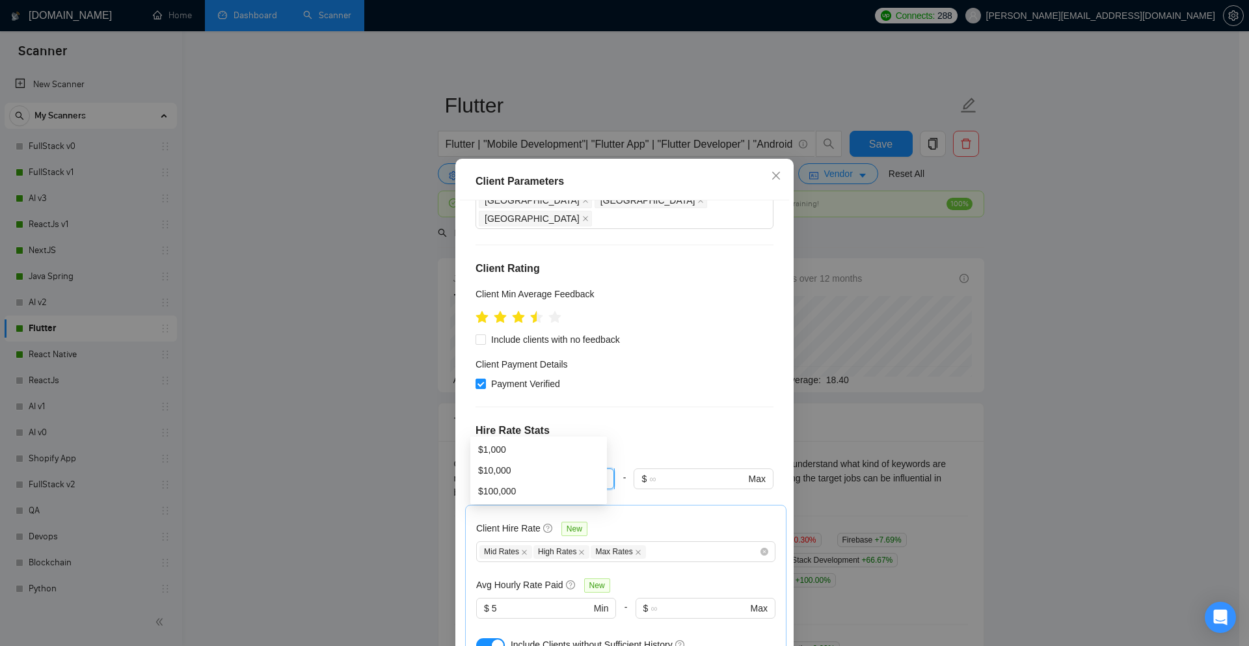
drag, startPoint x: 515, startPoint y: 426, endPoint x: 486, endPoint y: 429, distance: 29.5
click at [491, 472] on input "1000" at bounding box center [540, 479] width 98 height 14
type input "100"
click at [465, 505] on div "Client Hire Rate New Mid Rates High Rates Max Rates Avg Hourly Rate Paid New $ …" at bounding box center [625, 585] width 321 height 161
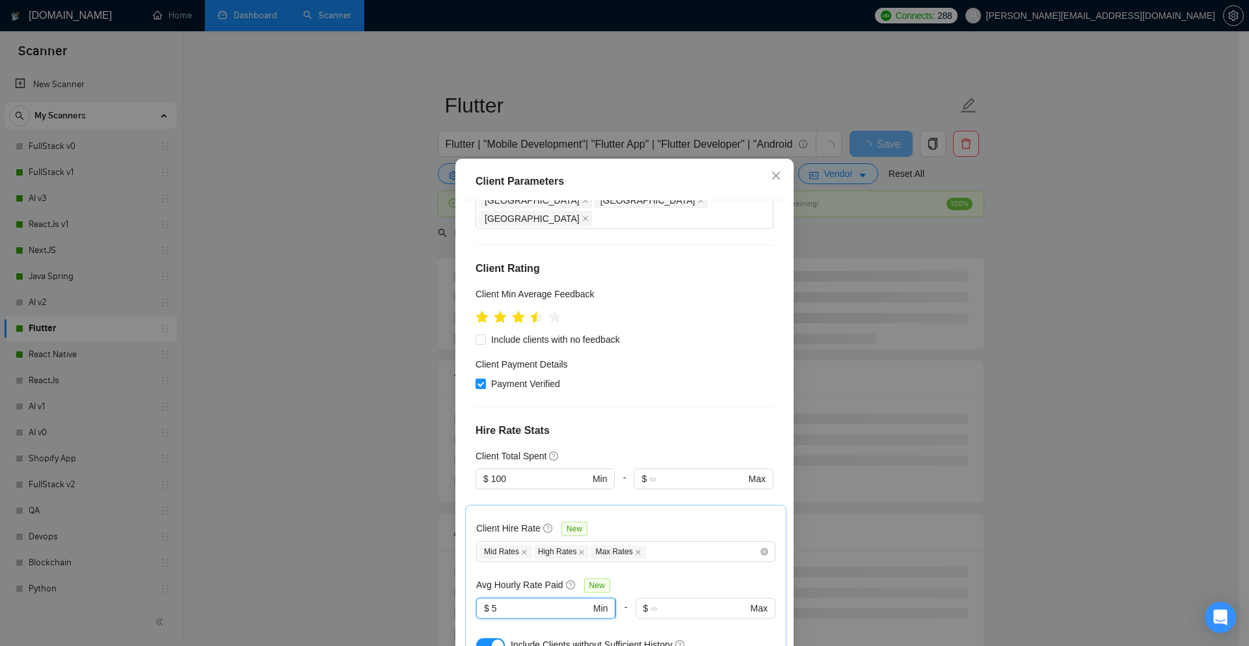
click at [500, 601] on input "5" at bounding box center [541, 608] width 99 height 14
click at [496, 601] on input "5" at bounding box center [541, 608] width 99 height 14
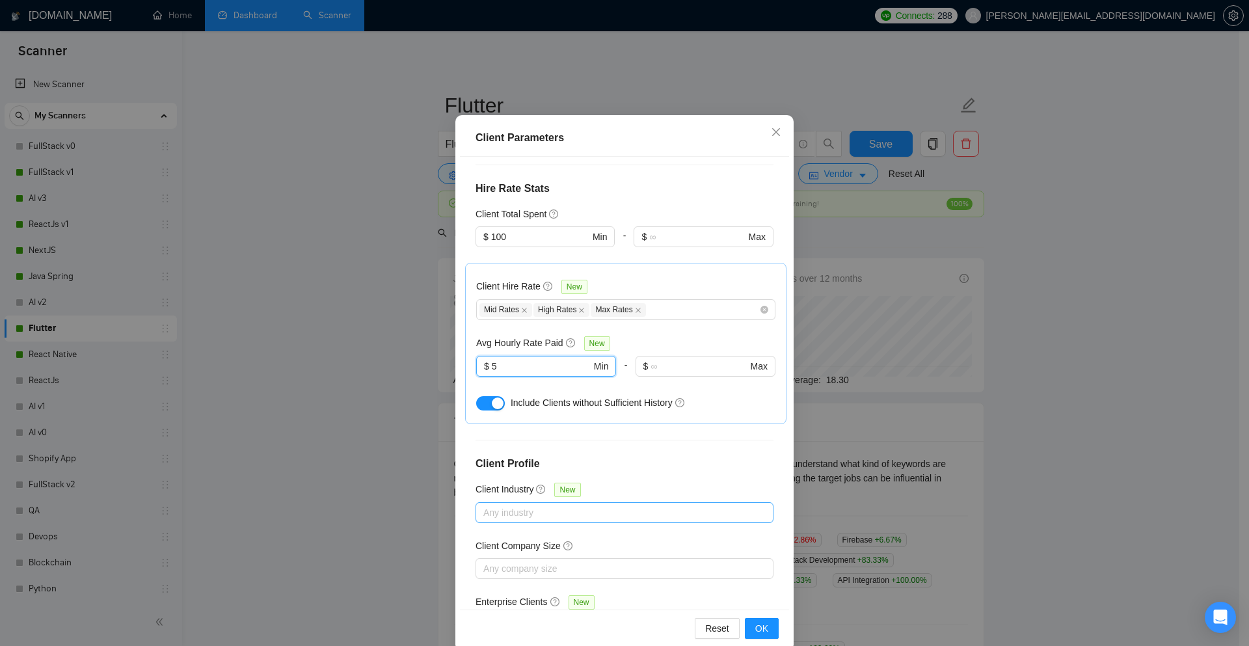
scroll to position [64, 0]
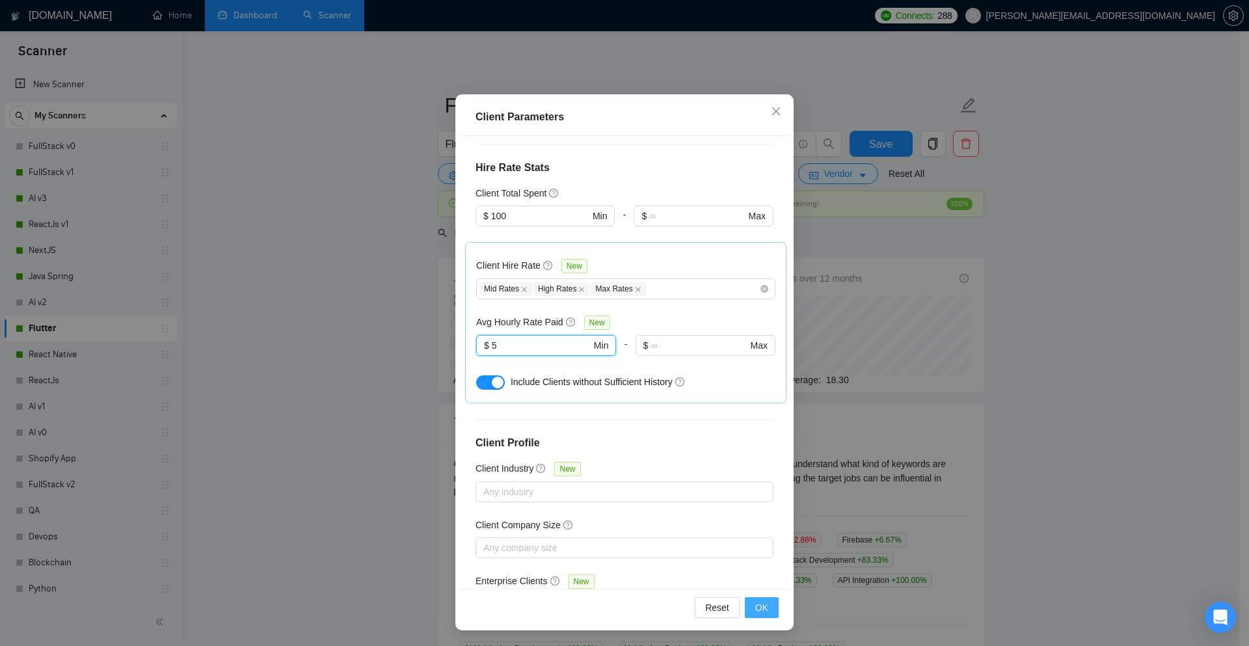
click at [757, 599] on button "OK" at bounding box center [762, 607] width 34 height 21
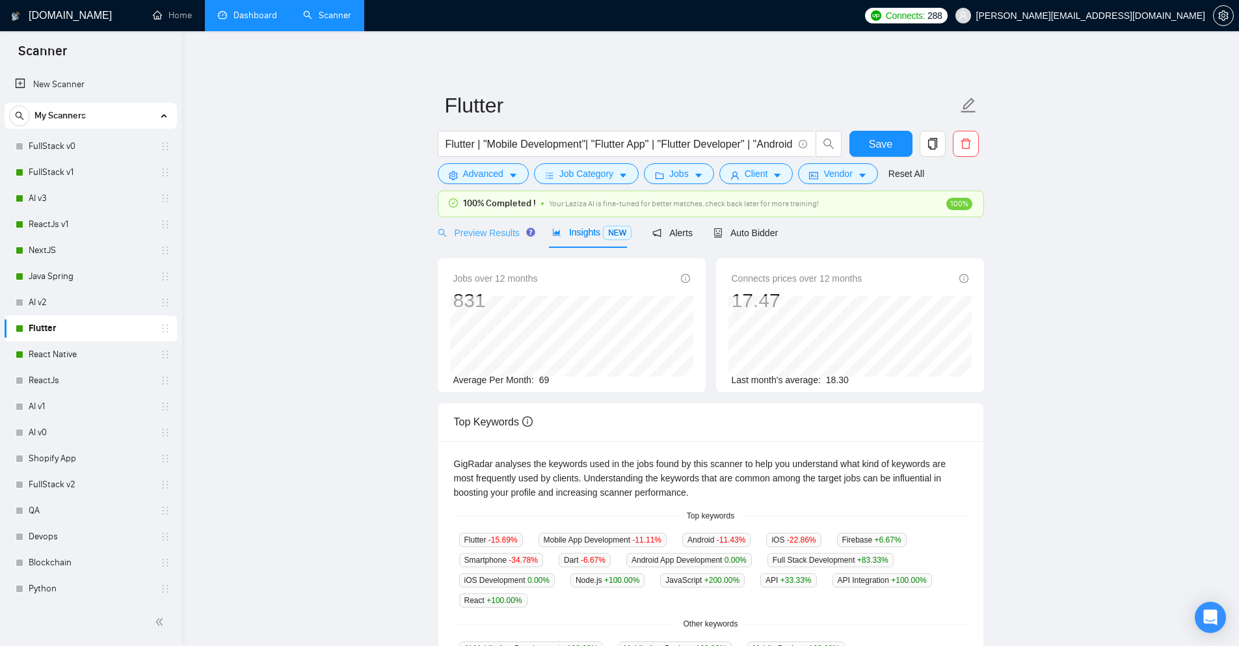
click at [505, 243] on div "Preview Results" at bounding box center [485, 232] width 94 height 31
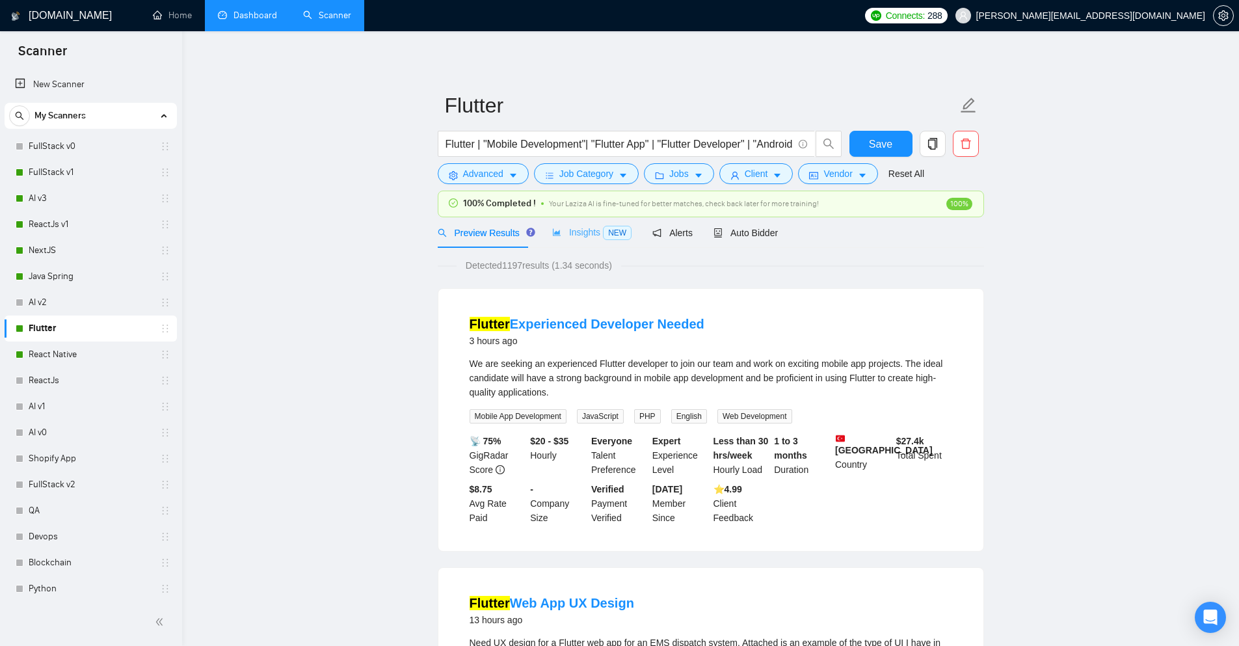
click at [578, 243] on div "Insights NEW" at bounding box center [591, 232] width 79 height 31
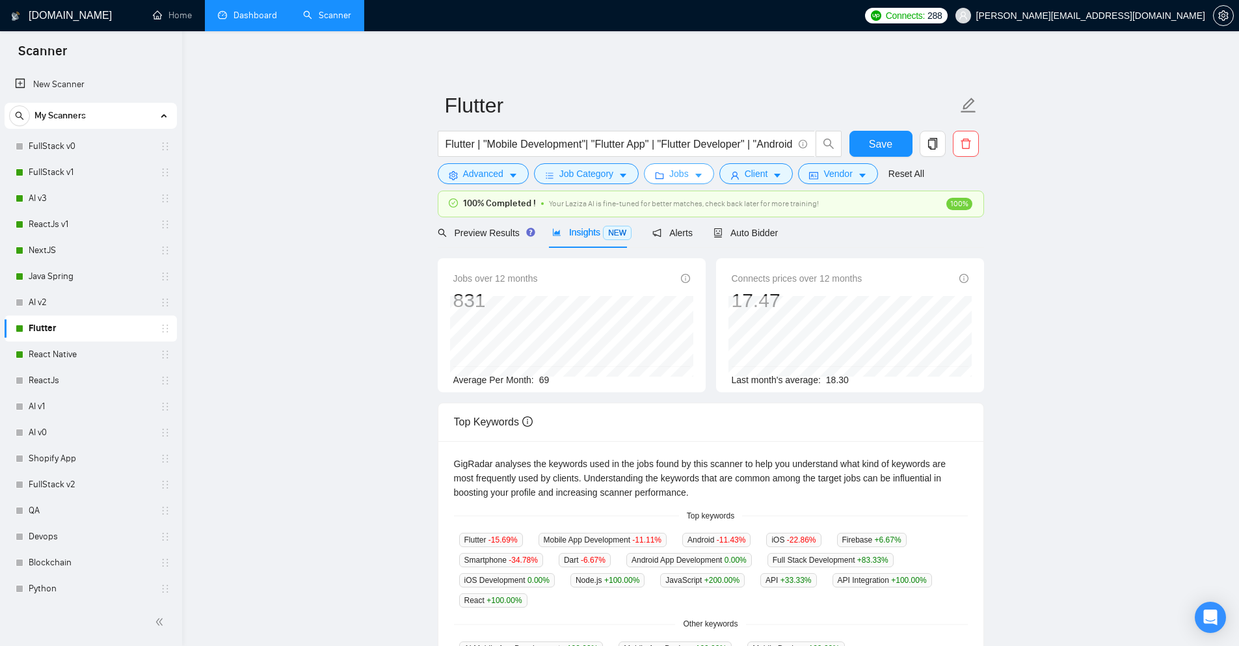
click at [694, 177] on icon "caret-down" at bounding box center [698, 175] width 9 height 9
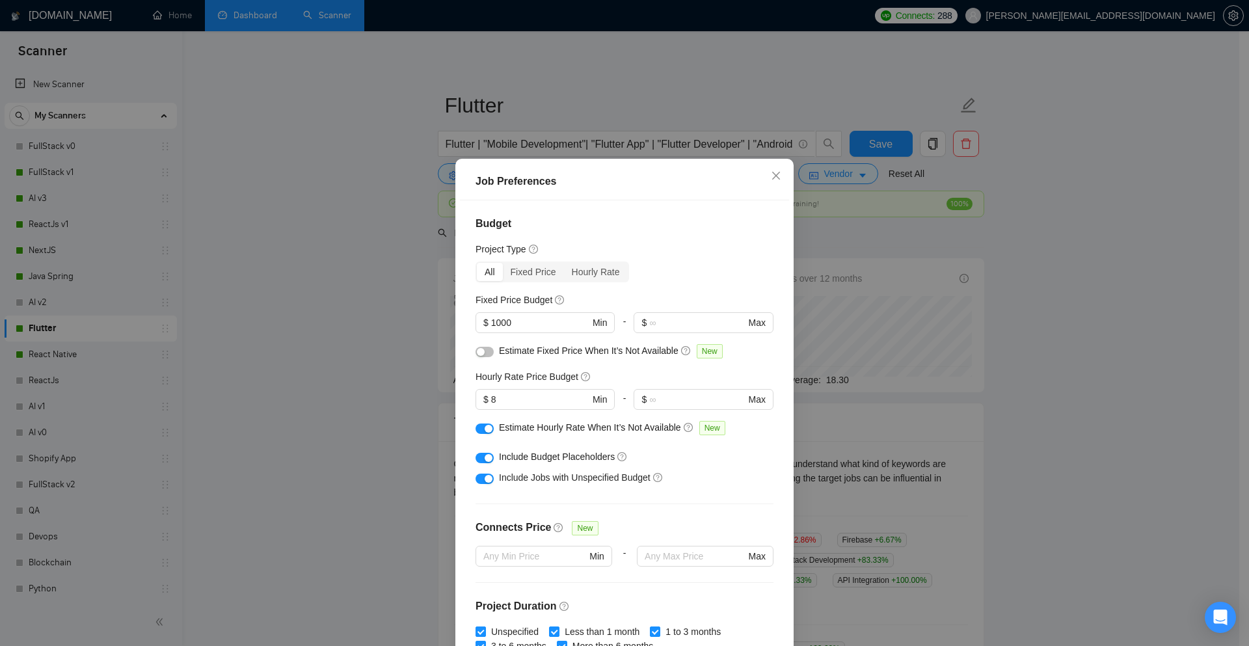
scroll to position [65, 0]
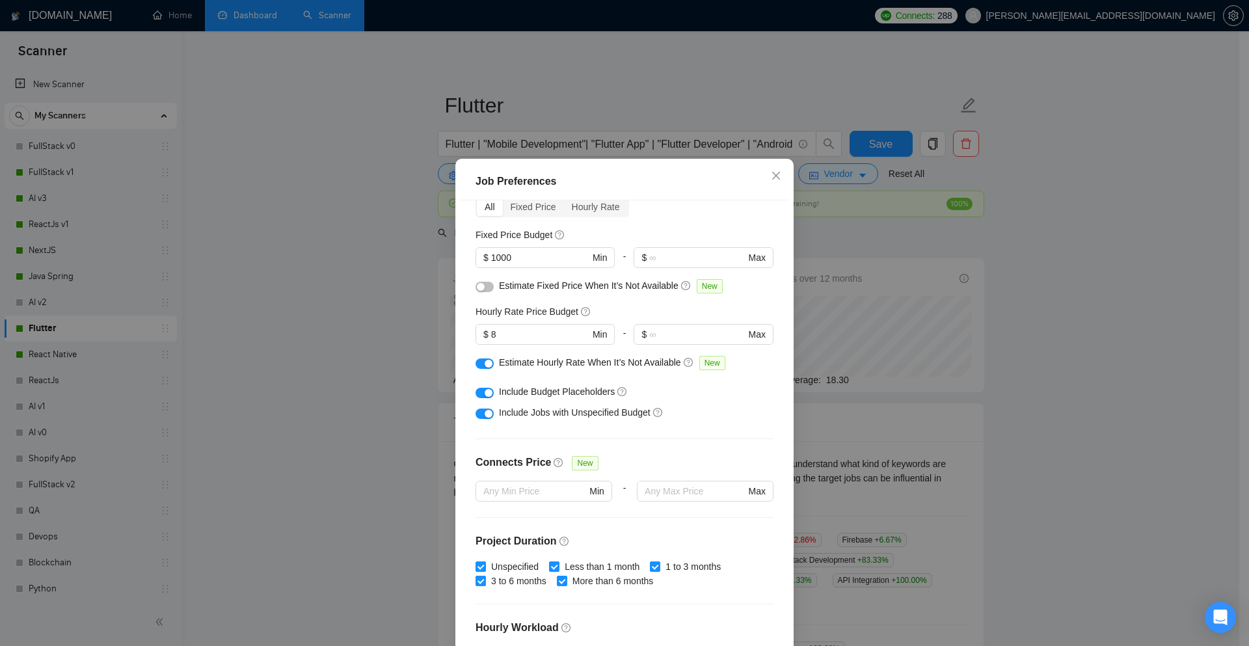
click at [483, 291] on button "button" at bounding box center [485, 287] width 18 height 10
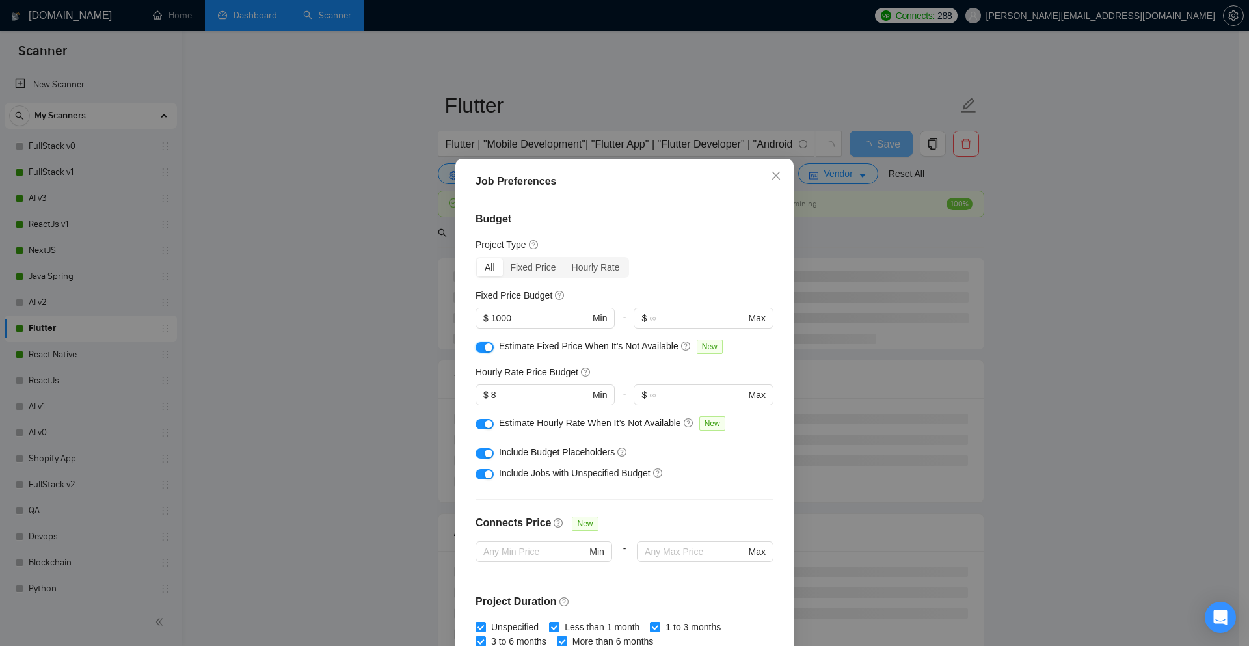
scroll to position [0, 0]
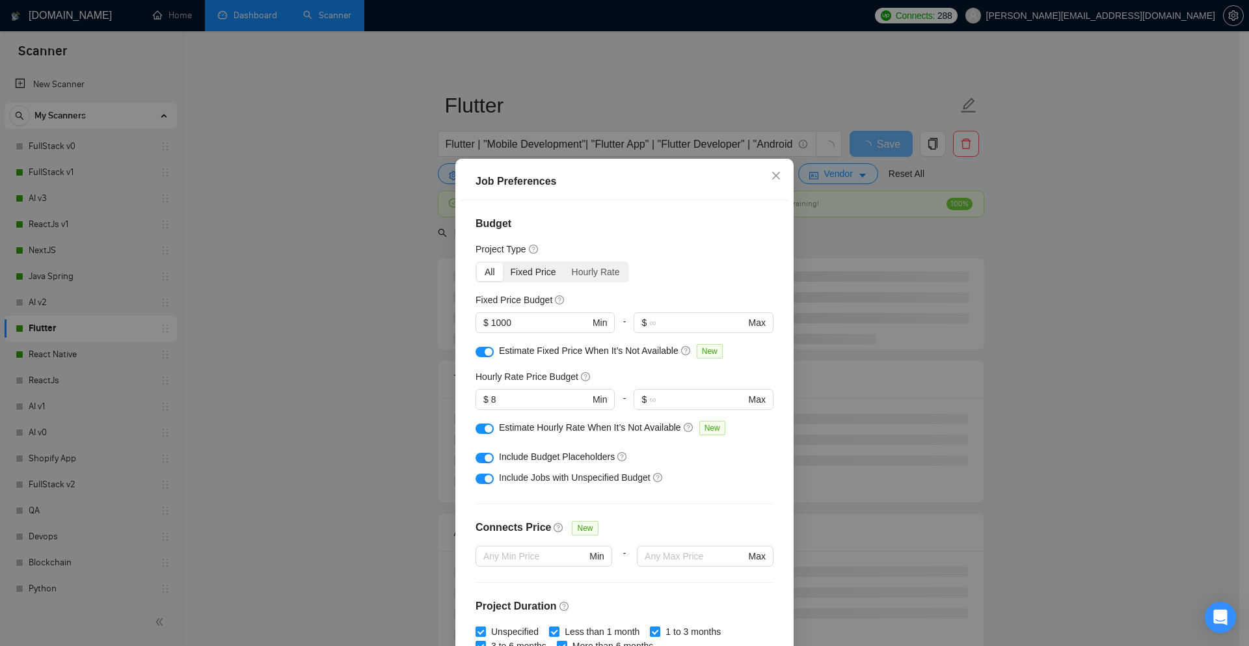
click at [522, 276] on div "Fixed Price" at bounding box center [533, 272] width 61 height 18
click at [503, 263] on input "Fixed Price" at bounding box center [503, 263] width 0 height 0
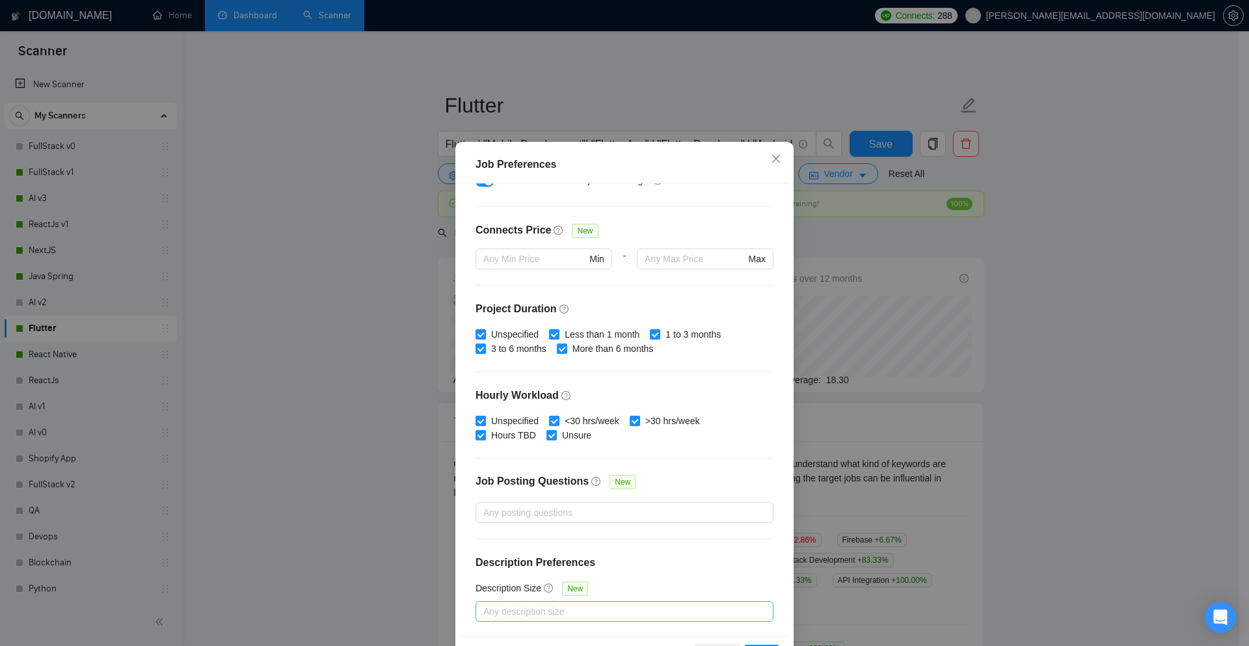
scroll to position [64, 0]
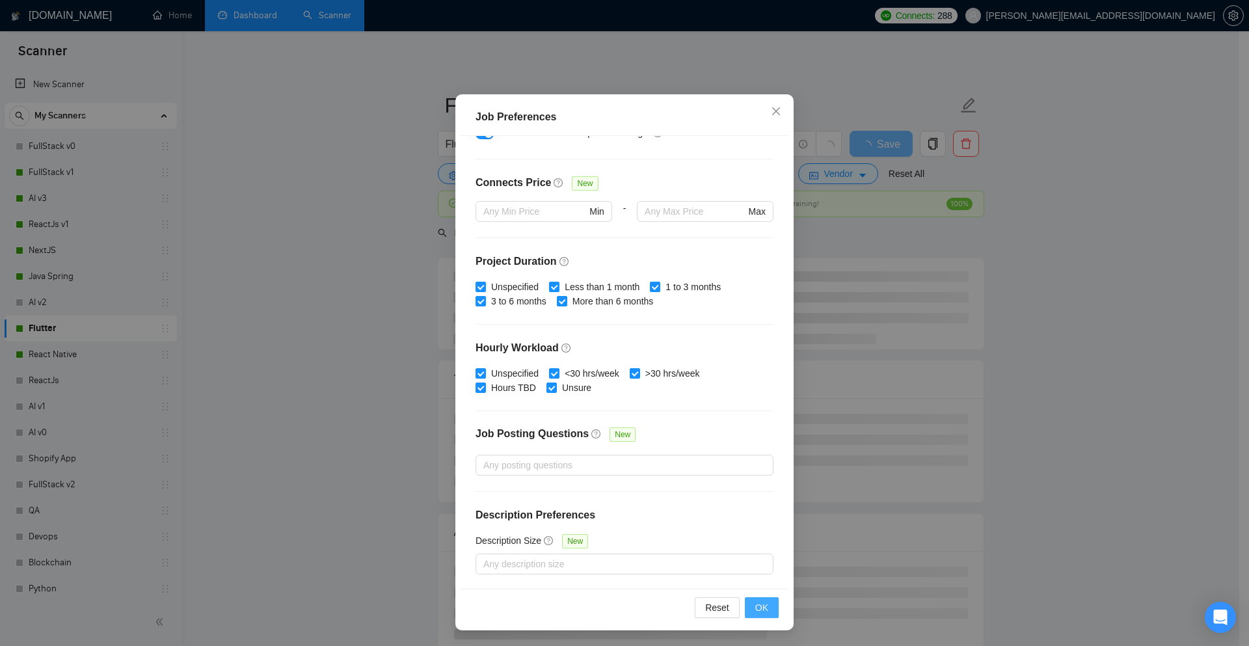
click at [755, 604] on span "OK" at bounding box center [761, 608] width 13 height 14
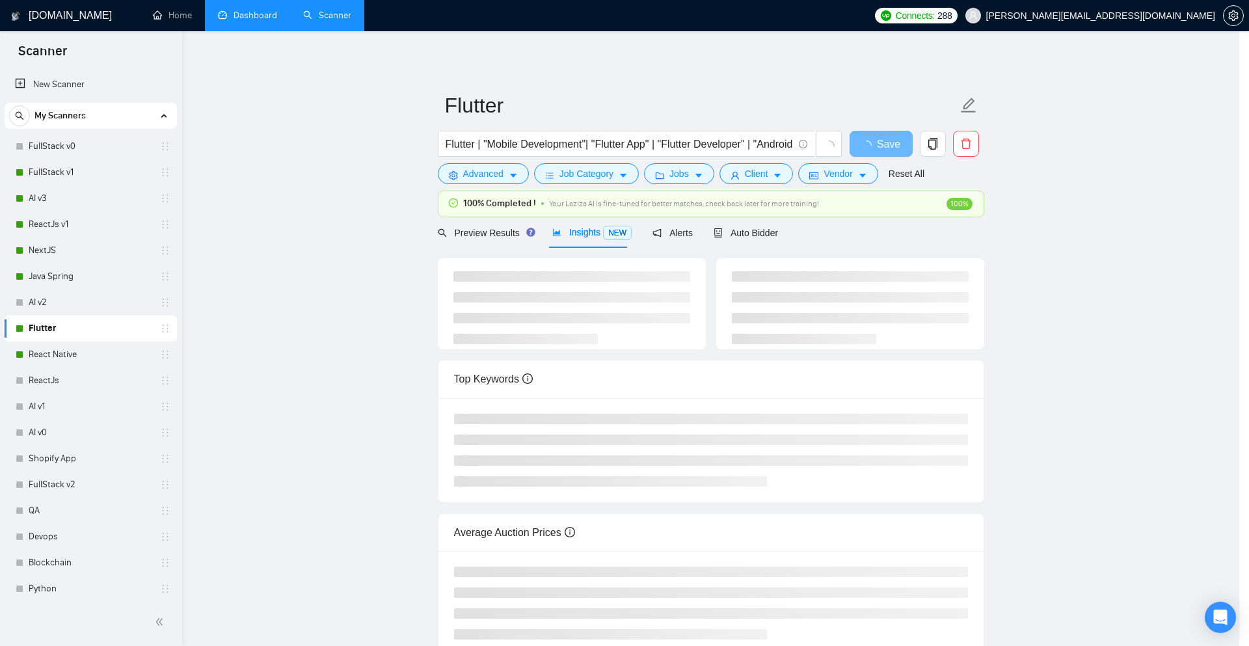
scroll to position [0, 0]
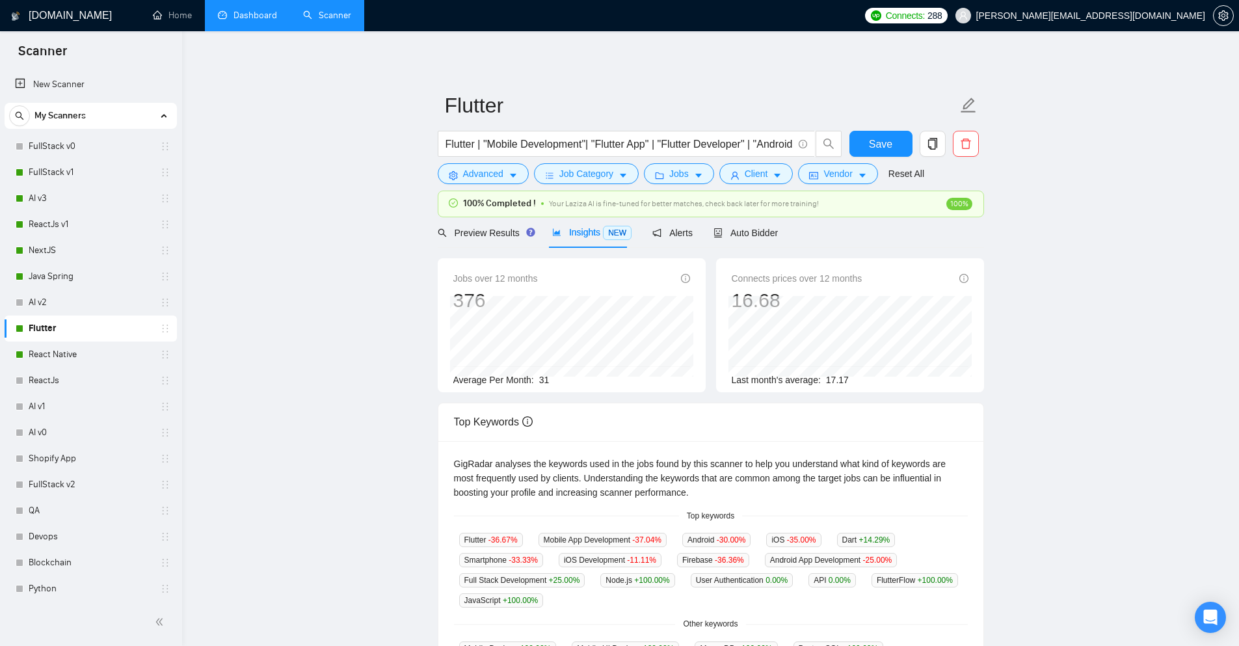
click at [544, 378] on span "31" at bounding box center [544, 380] width 10 height 10
click at [703, 178] on button "Jobs" at bounding box center [679, 173] width 70 height 21
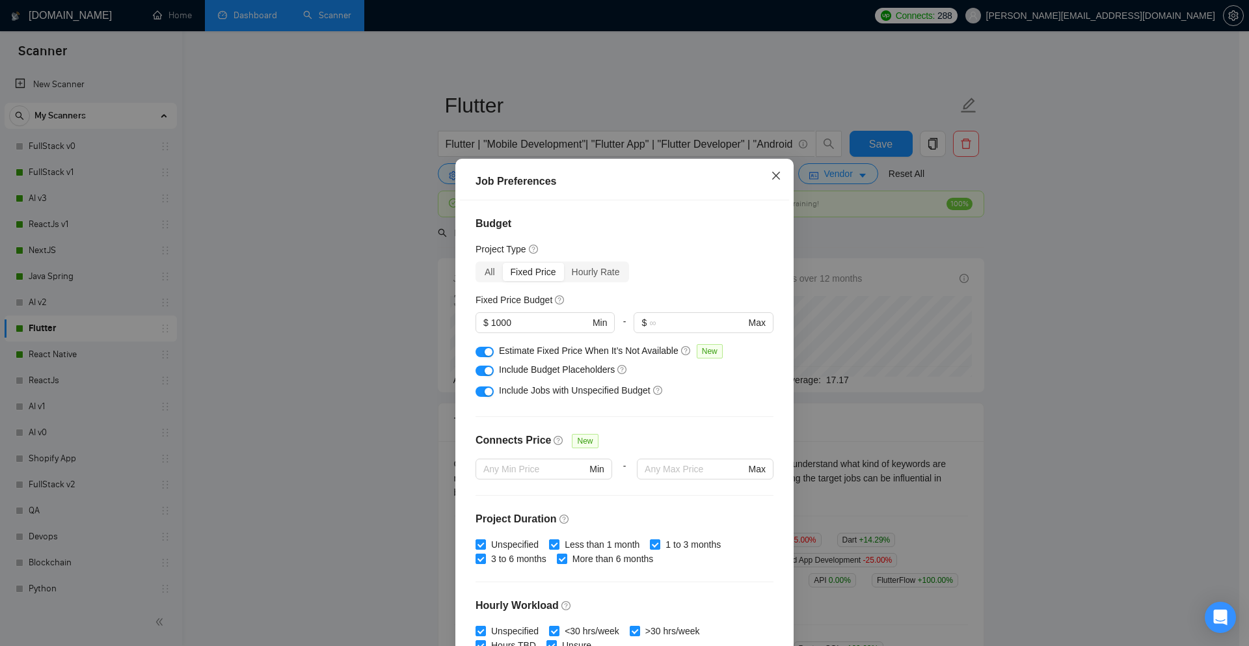
click at [770, 185] on span "Close" at bounding box center [776, 176] width 35 height 35
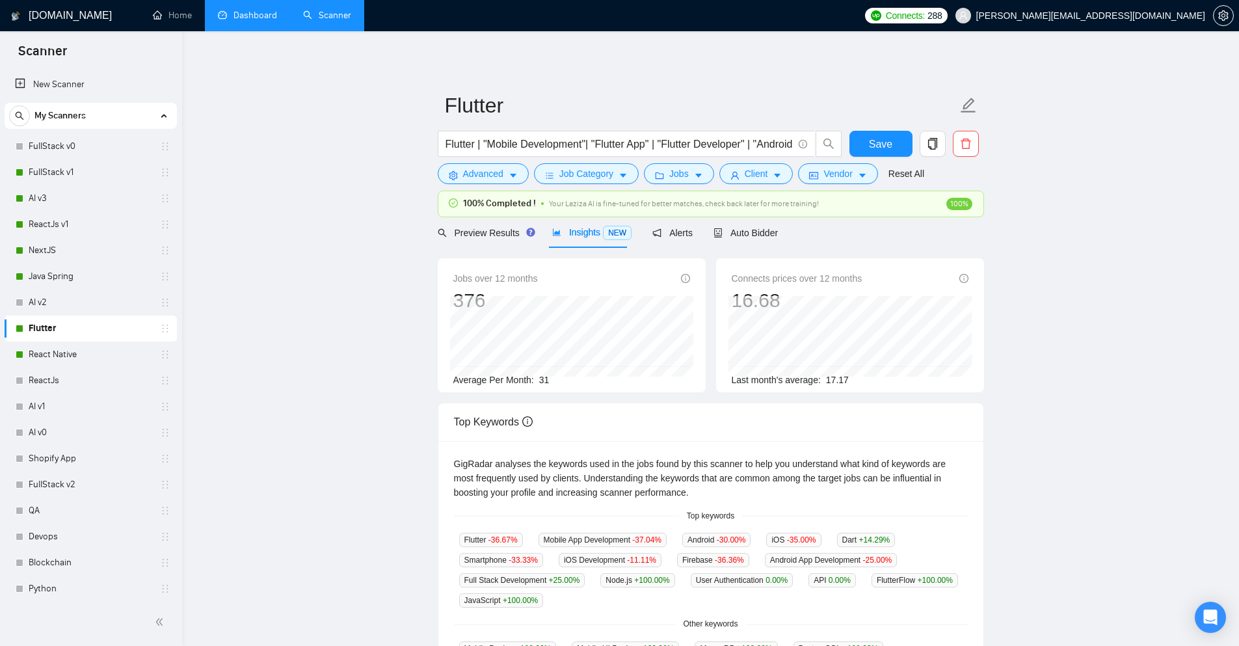
click at [696, 185] on form "Flutter Flutter | "Mobile Development"| "Flutter App" | "Flutter Developer" | "…" at bounding box center [711, 138] width 547 height 106
click at [696, 181] on button "Jobs" at bounding box center [679, 173] width 70 height 21
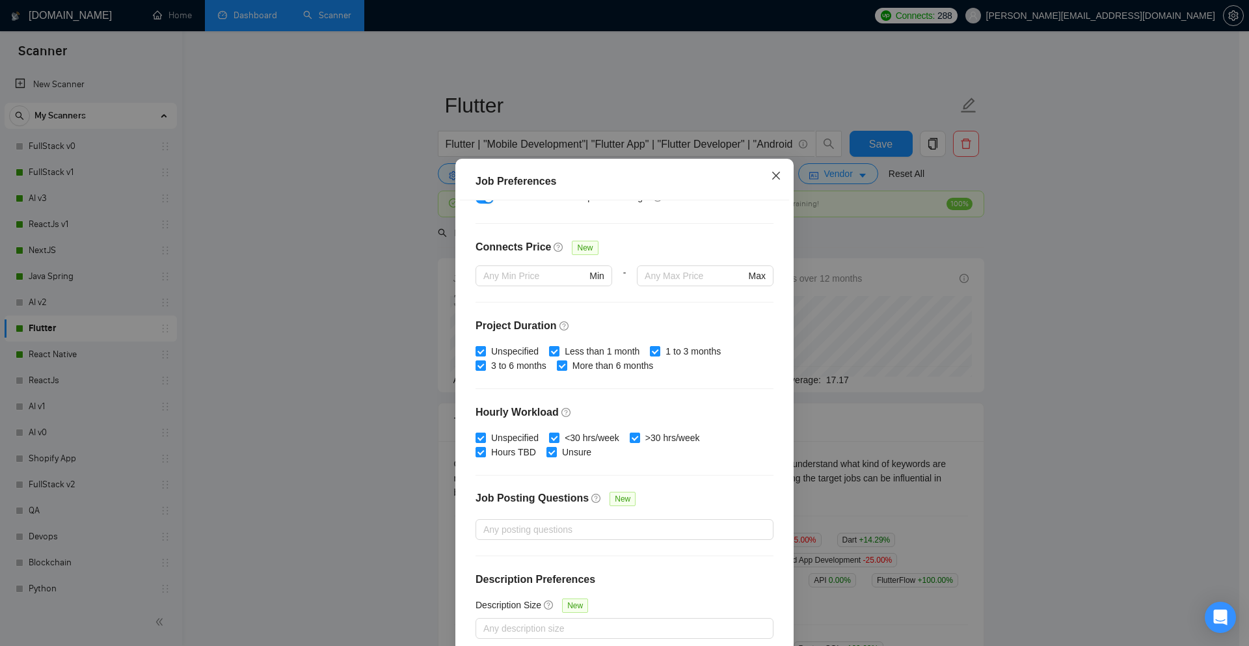
click at [771, 175] on icon "close" at bounding box center [776, 175] width 10 height 10
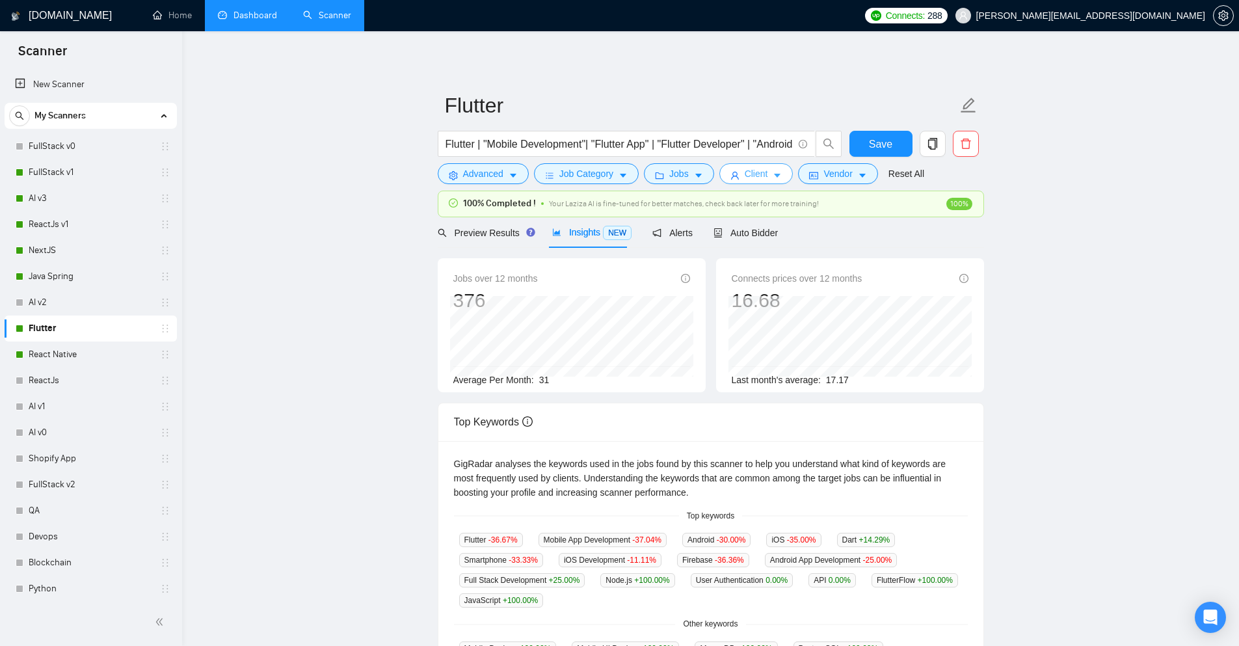
click at [746, 175] on span "Client" at bounding box center [756, 174] width 23 height 14
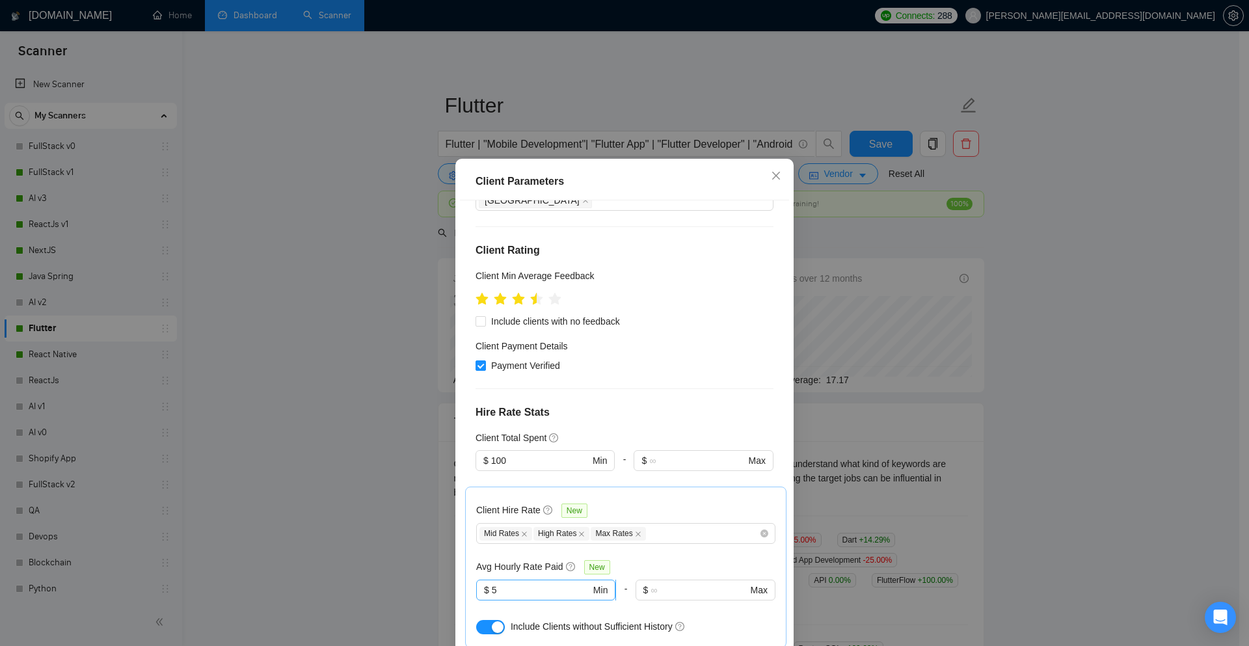
scroll to position [198, 0]
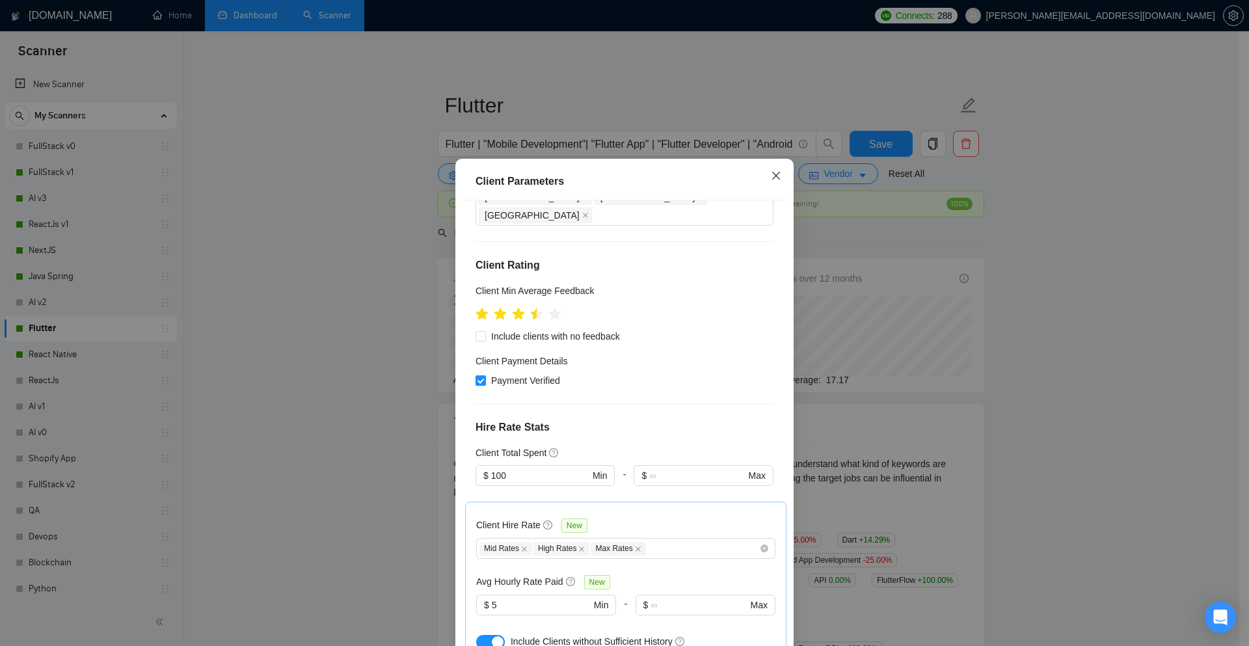
click at [771, 181] on icon "close" at bounding box center [776, 175] width 10 height 10
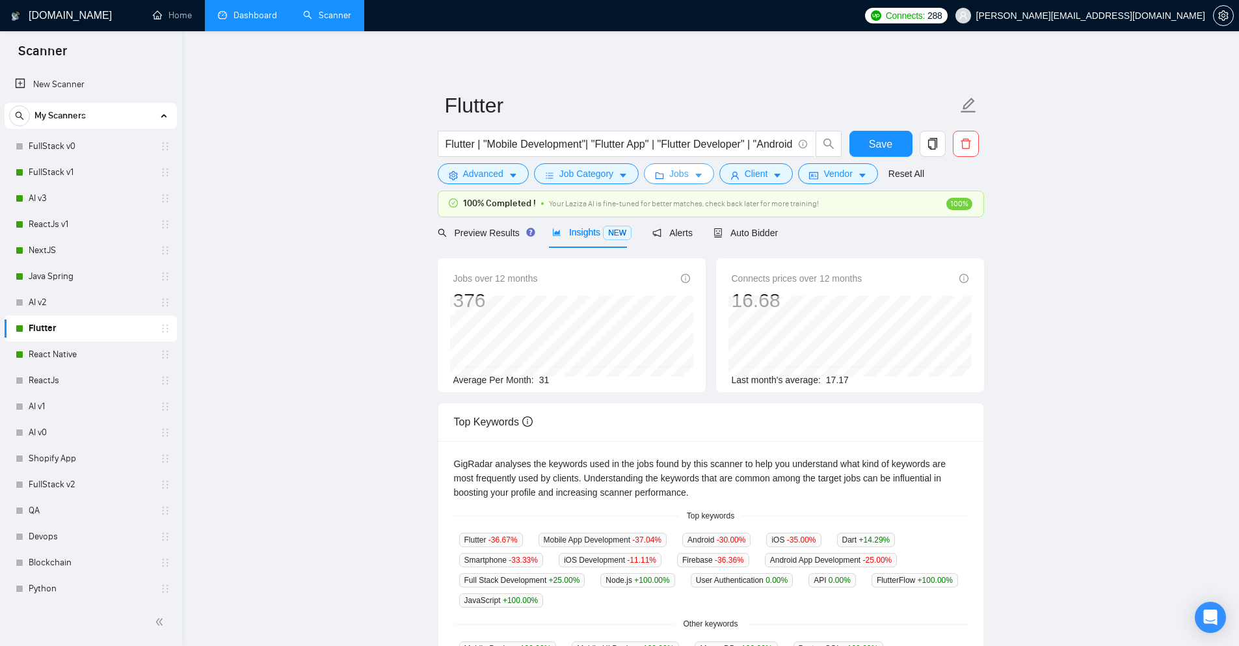
click at [694, 176] on icon "caret-down" at bounding box center [698, 175] width 9 height 9
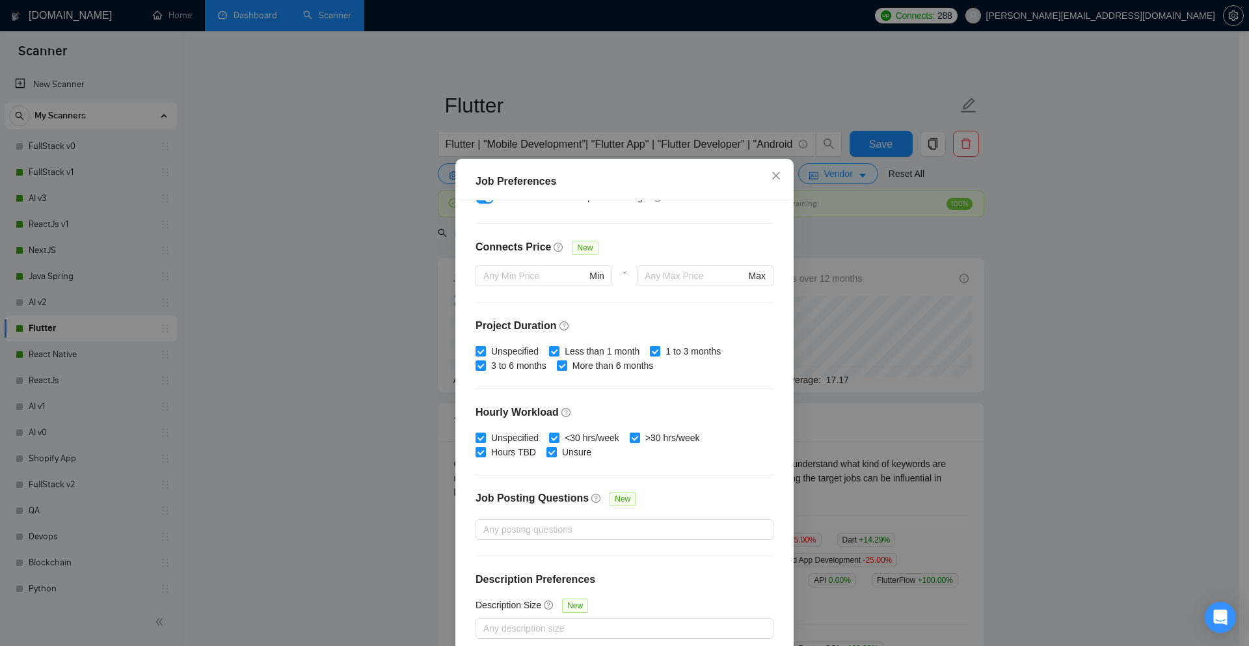
scroll to position [0, 0]
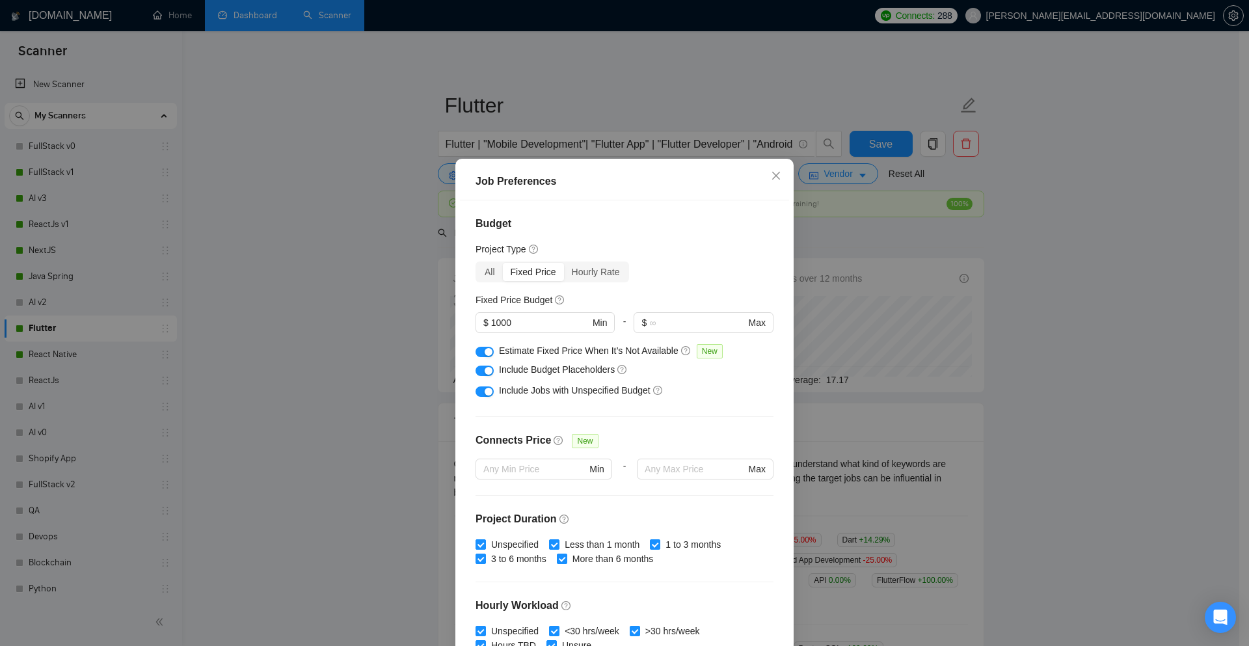
click at [485, 352] on div "button" at bounding box center [489, 352] width 8 height 8
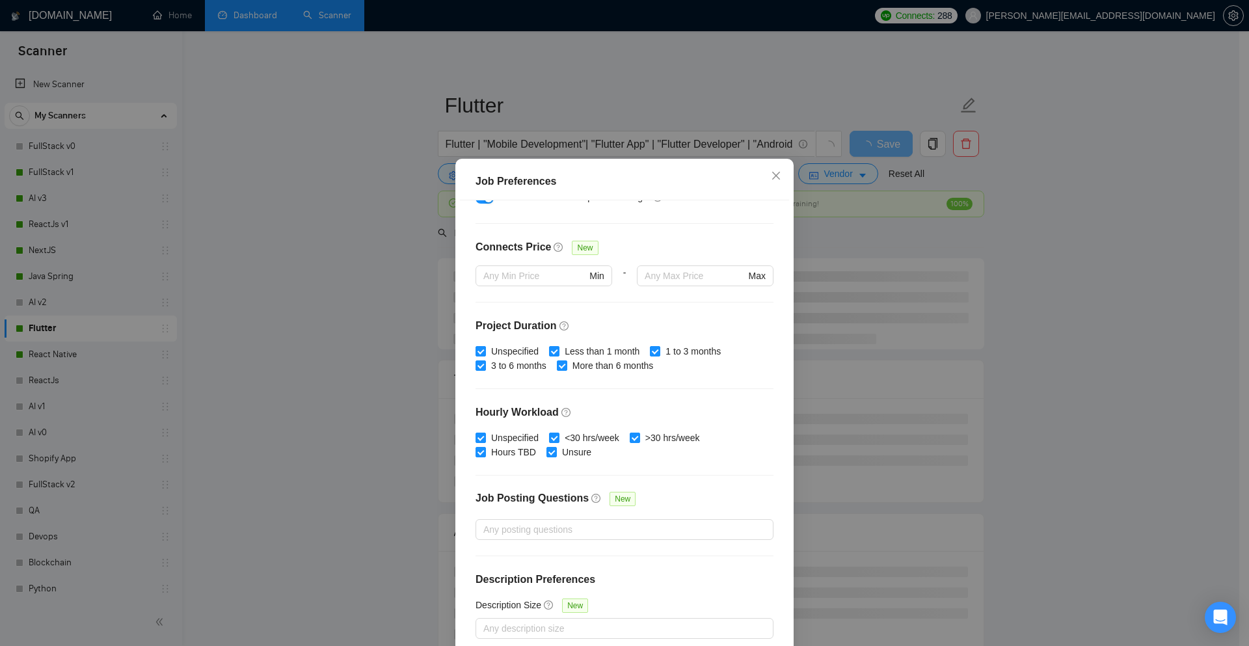
scroll to position [64, 0]
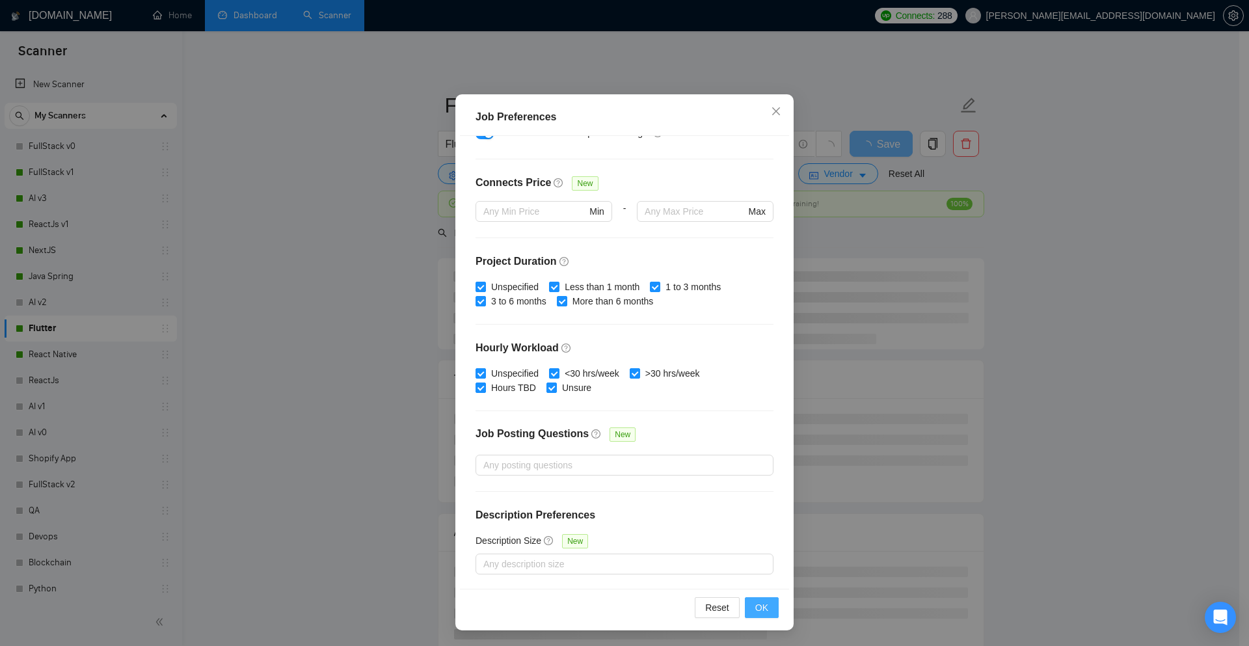
click at [755, 614] on span "OK" at bounding box center [761, 608] width 13 height 14
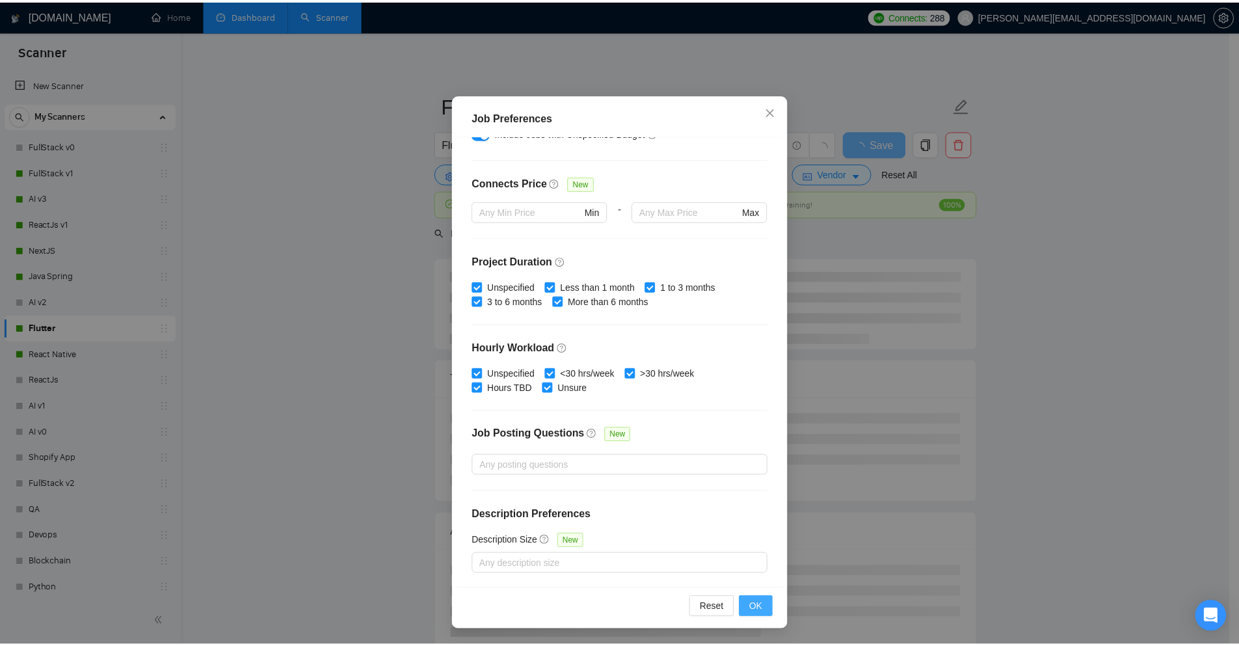
scroll to position [0, 0]
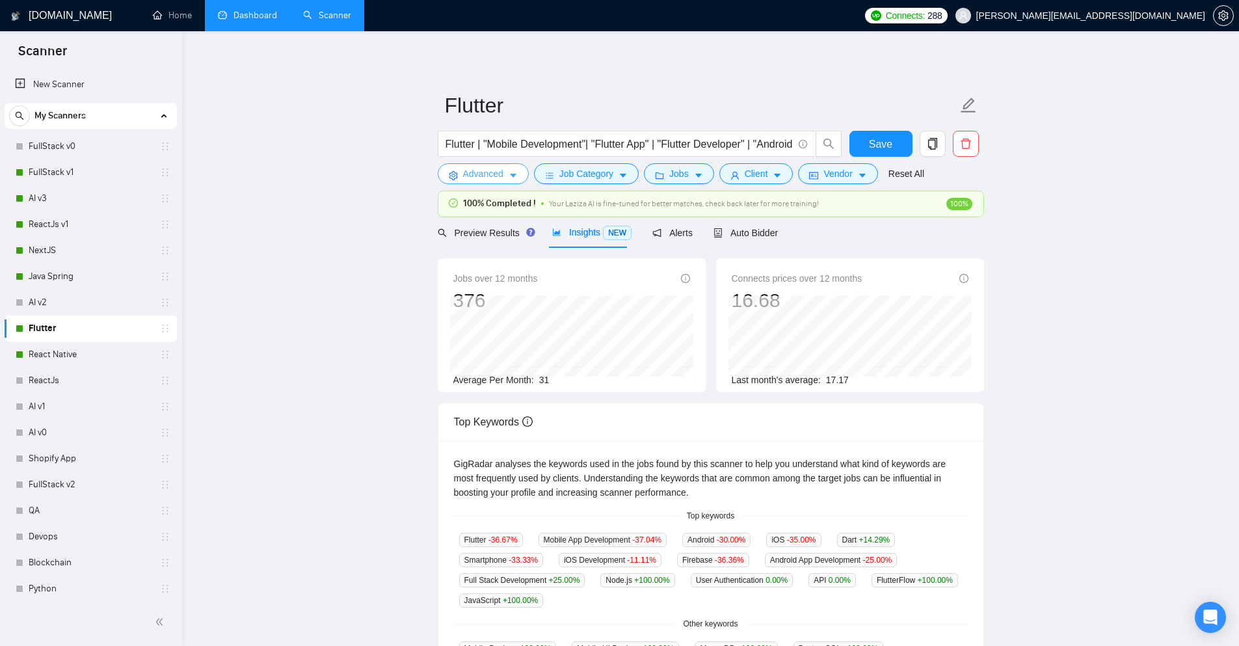
click at [506, 170] on button "Advanced" at bounding box center [483, 173] width 91 height 21
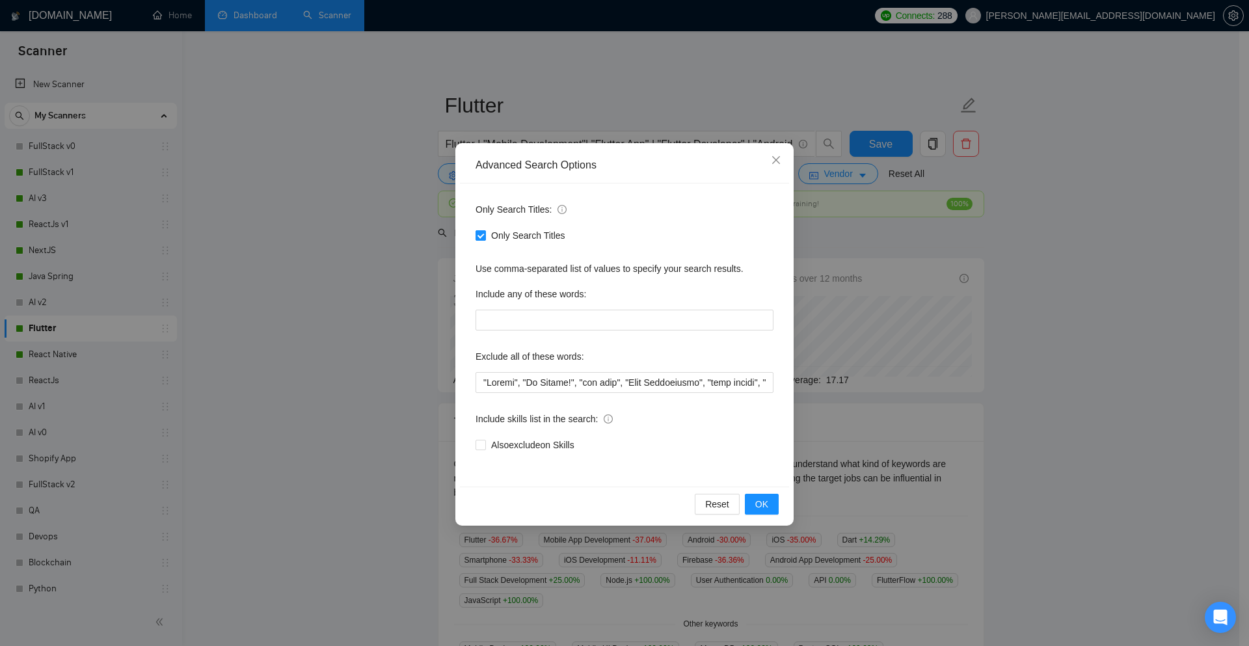
click at [484, 237] on input "Only Search Titles" at bounding box center [480, 234] width 9 height 9
checkbox input "false"
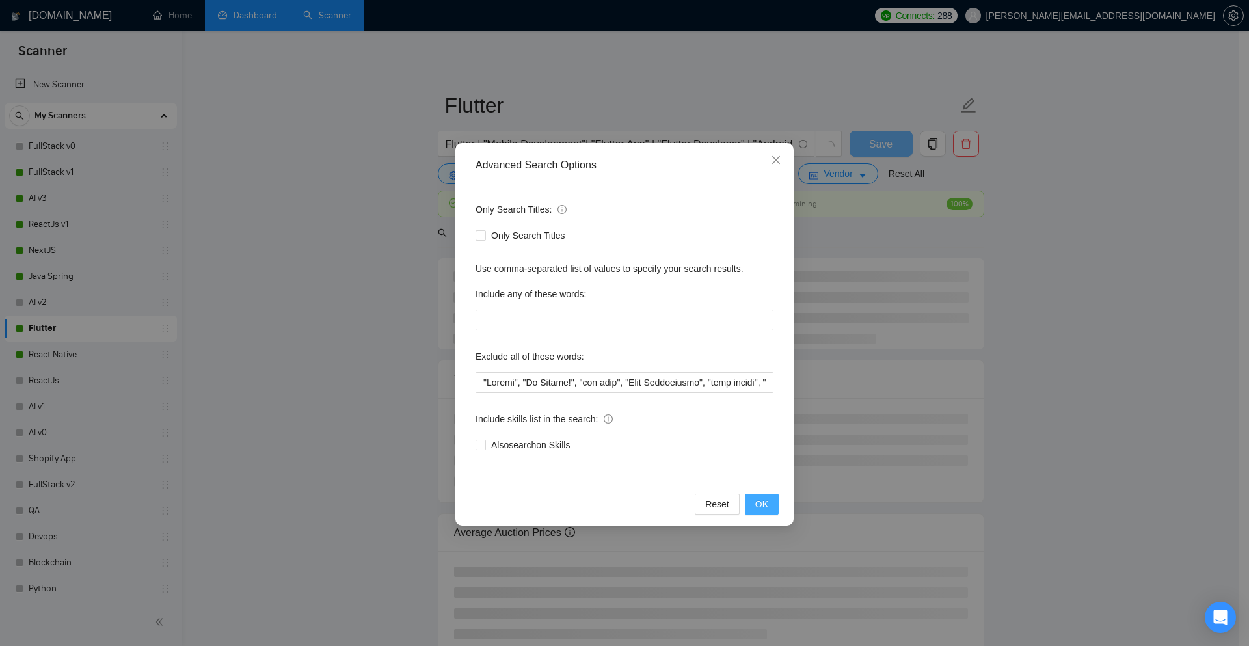
click at [759, 507] on span "OK" at bounding box center [761, 504] width 13 height 14
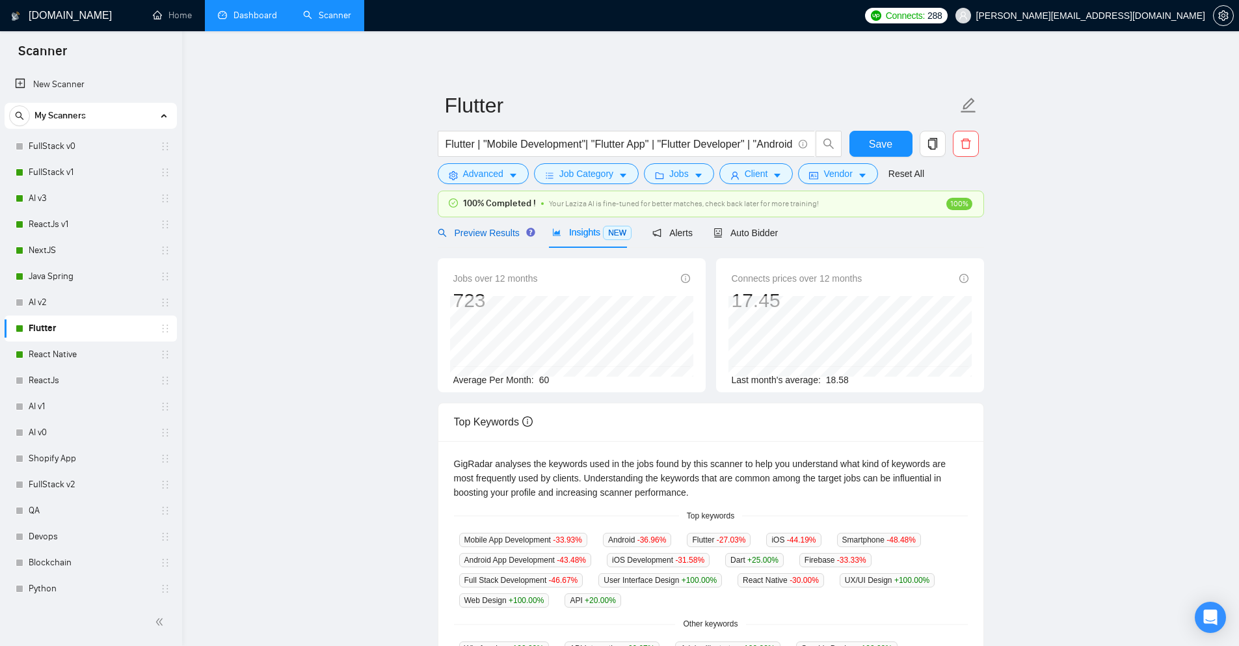
click at [492, 238] on span "Preview Results" at bounding box center [485, 233] width 94 height 10
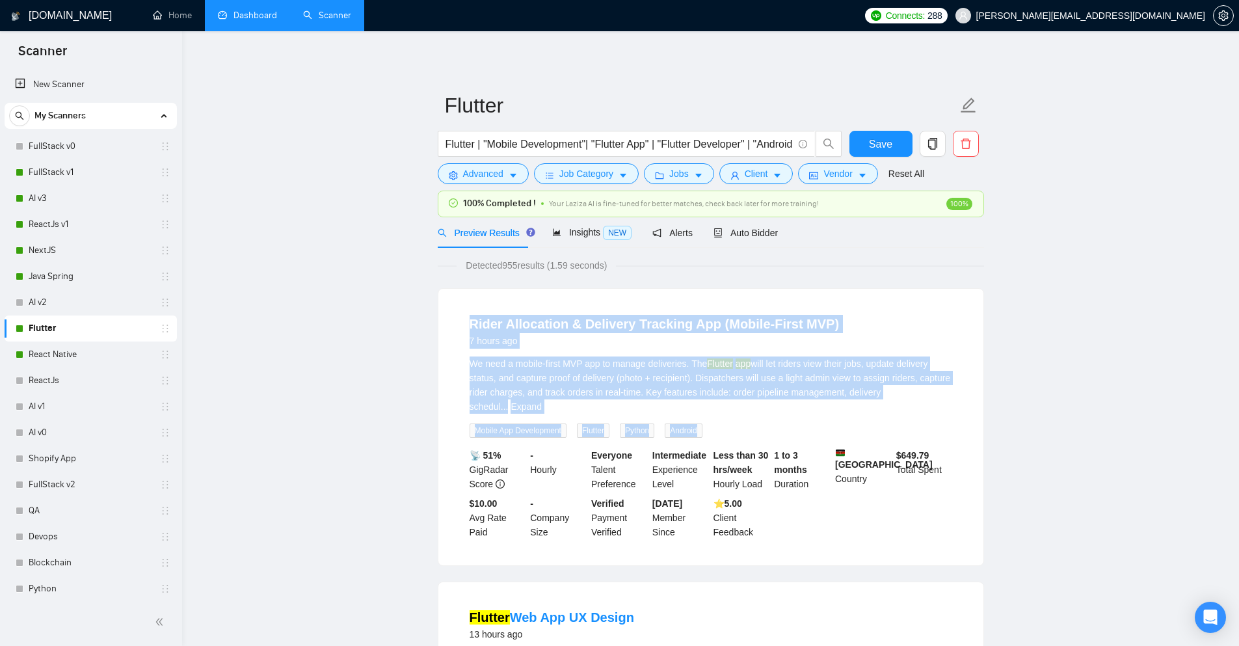
drag, startPoint x: 462, startPoint y: 320, endPoint x: 829, endPoint y: 408, distance: 377.3
click at [829, 408] on li "Rider Allocation & Delivery Tracking App (Mobile-First MVP) 7 hours ago We need…" at bounding box center [711, 426] width 514 height 245
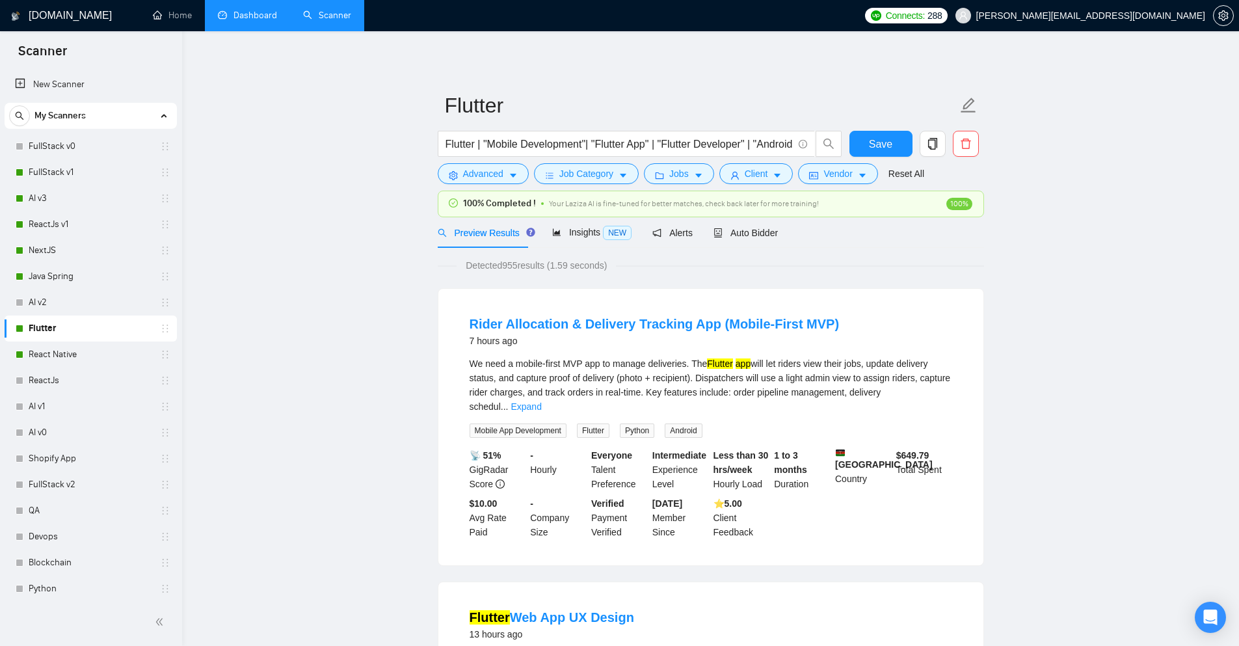
click at [755, 414] on div "We need a mobile-first MVP app to manage deliveries. The Flutter app will let r…" at bounding box center [711, 397] width 483 height 81
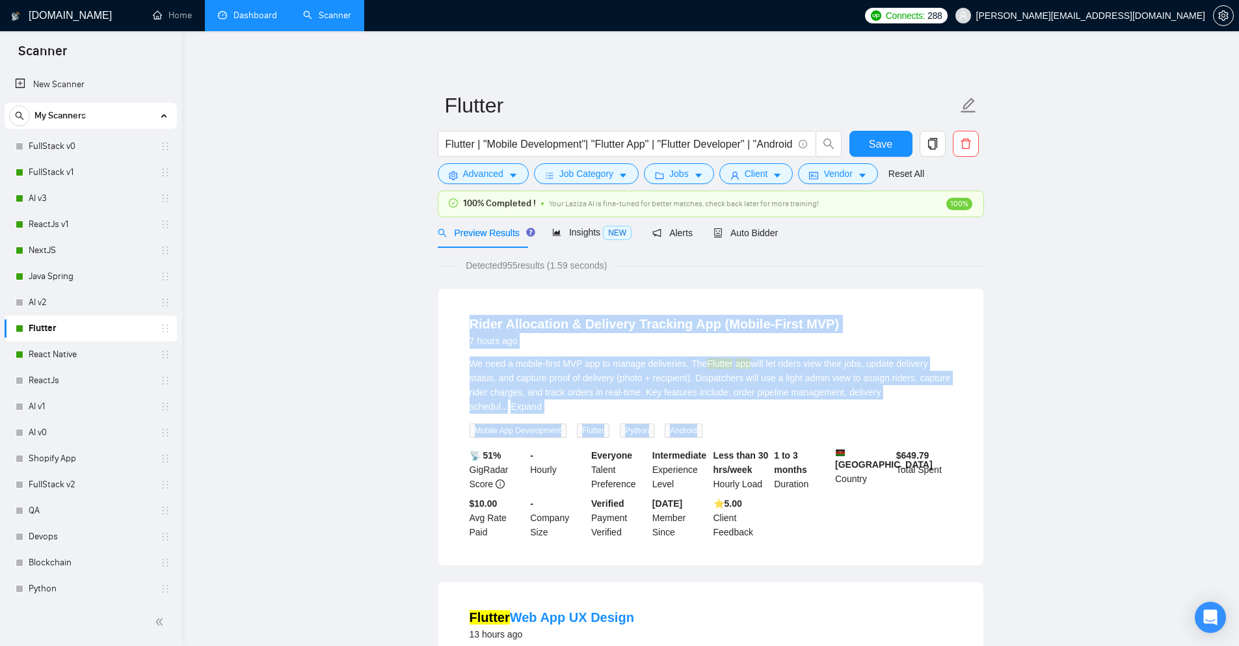
drag, startPoint x: 755, startPoint y: 414, endPoint x: 468, endPoint y: 320, distance: 301.2
click at [468, 320] on li "Rider Allocation & Delivery Tracking App (Mobile-First MVP) 7 hours ago We need…" at bounding box center [711, 426] width 514 height 245
drag, startPoint x: 458, startPoint y: 321, endPoint x: 897, endPoint y: 393, distance: 445.1
click at [897, 393] on li "Rider Allocation & Delivery Tracking App (Mobile-First MVP) 7 hours ago We need…" at bounding box center [711, 426] width 514 height 245
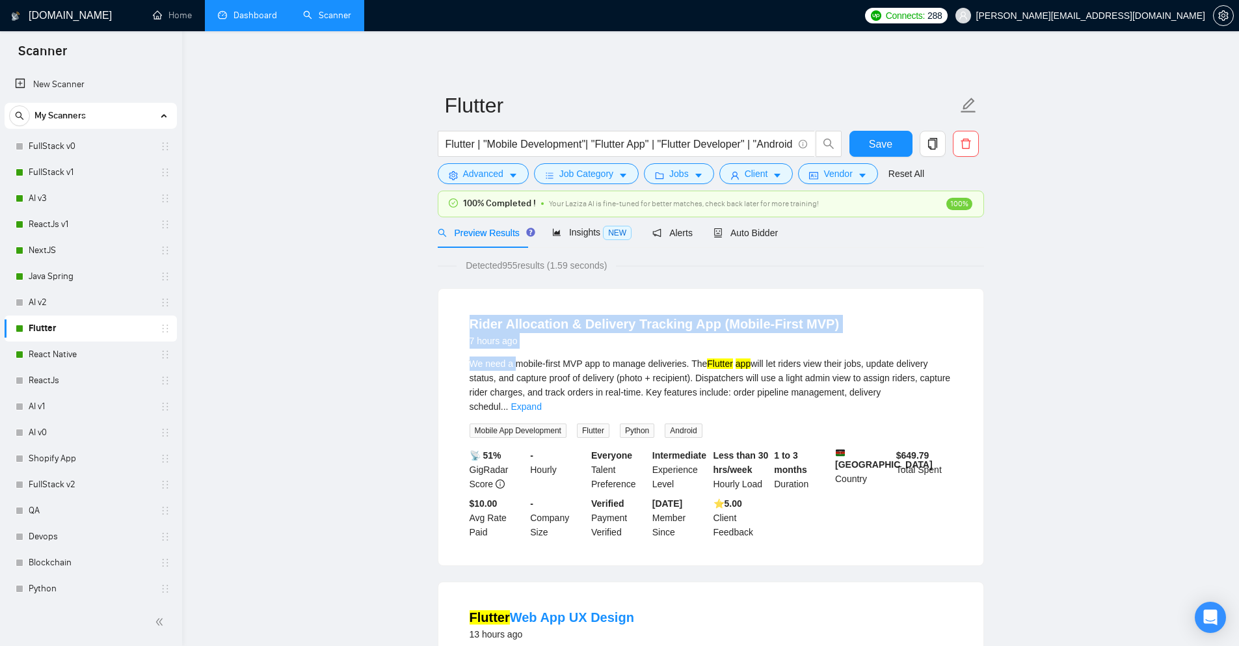
drag, startPoint x: 463, startPoint y: 322, endPoint x: 518, endPoint y: 362, distance: 67.5
click at [518, 362] on li "Rider Allocation & Delivery Tracking App (Mobile-First MVP) 7 hours ago We need…" at bounding box center [711, 426] width 514 height 245
click at [442, 326] on div "Rider Allocation & Delivery Tracking App (Mobile-First MVP) 7 hours ago We need…" at bounding box center [711, 427] width 545 height 277
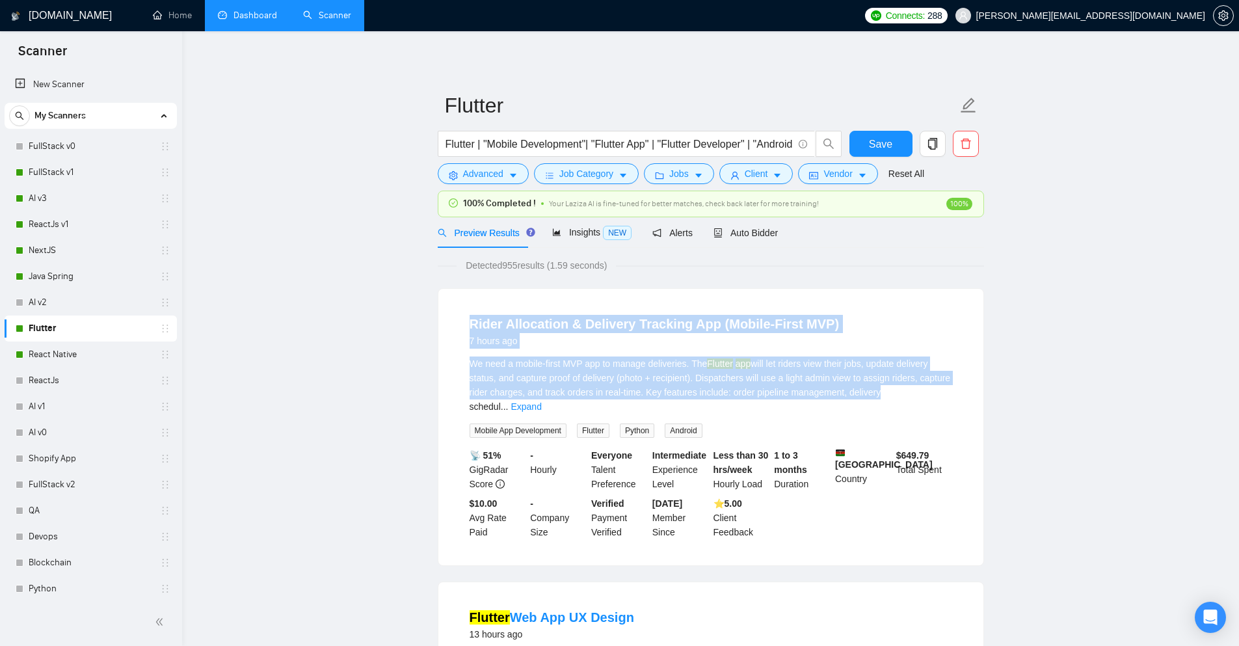
drag, startPoint x: 461, startPoint y: 323, endPoint x: 874, endPoint y: 386, distance: 417.2
click at [874, 386] on li "Rider Allocation & Delivery Tracking App (Mobile-First MVP) 7 hours ago We need…" at bounding box center [711, 426] width 514 height 245
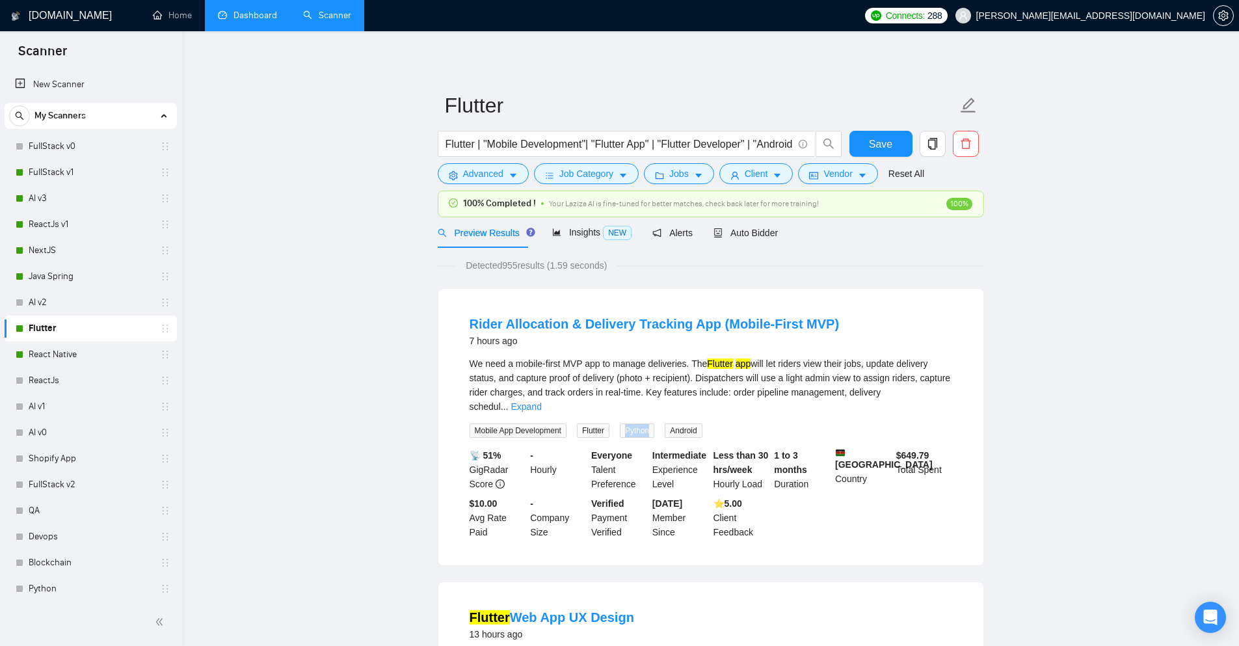
drag, startPoint x: 622, startPoint y: 415, endPoint x: 656, endPoint y: 416, distance: 33.8
click at [655, 424] on span "Python" at bounding box center [637, 431] width 34 height 14
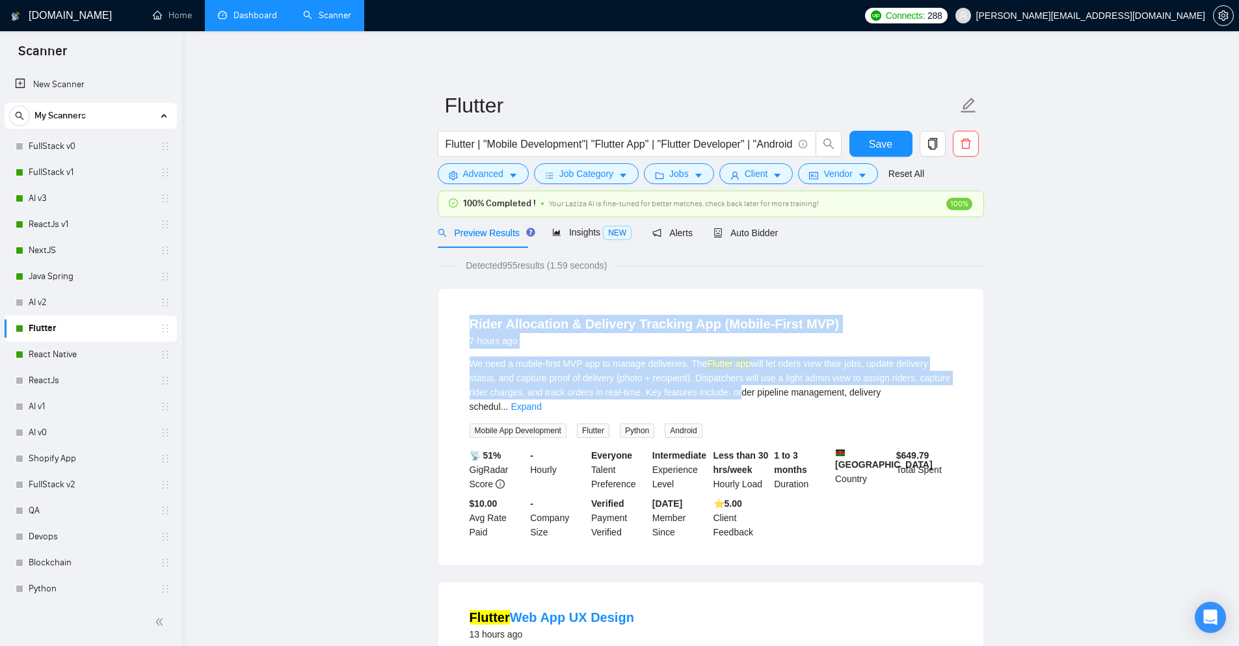
drag, startPoint x: 465, startPoint y: 316, endPoint x: 736, endPoint y: 392, distance: 281.6
click at [736, 392] on li "Rider Allocation & Delivery Tracking App (Mobile-First MVP) 7 hours ago We need…" at bounding box center [711, 426] width 514 height 245
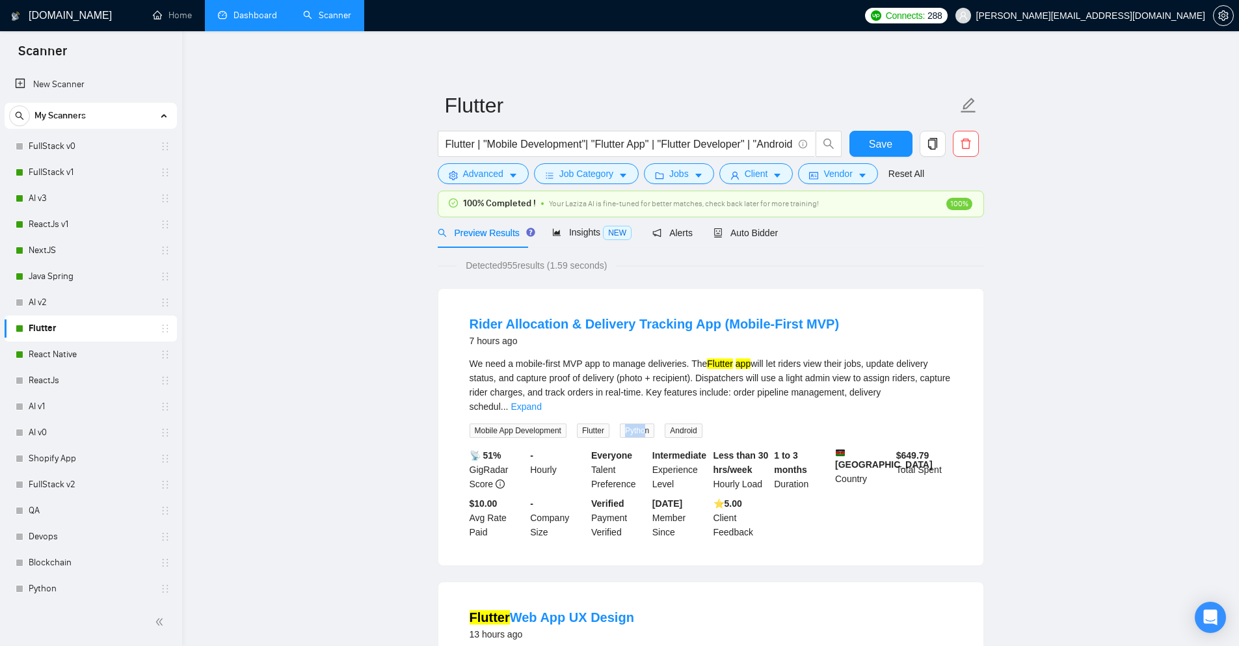
drag, startPoint x: 629, startPoint y: 420, endPoint x: 650, endPoint y: 416, distance: 21.1
click at [650, 424] on span "Python" at bounding box center [637, 431] width 34 height 14
drag, startPoint x: 462, startPoint y: 314, endPoint x: 584, endPoint y: 347, distance: 126.1
click at [584, 347] on li "Rider Allocation & Delivery Tracking App (Mobile-First MVP) 7 hours ago We need…" at bounding box center [711, 426] width 514 height 245
drag, startPoint x: 457, startPoint y: 410, endPoint x: 610, endPoint y: 414, distance: 153.6
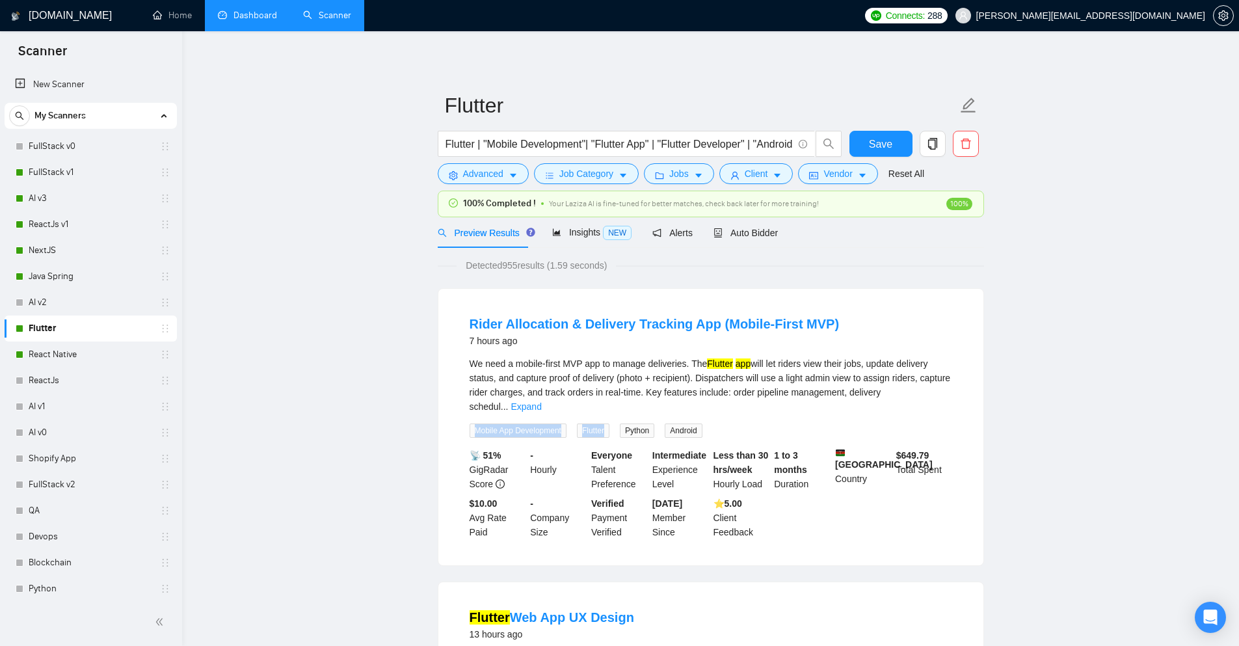
click at [610, 414] on li "Rider Allocation & Delivery Tracking App (Mobile-First MVP) 7 hours ago We need…" at bounding box center [711, 426] width 514 height 245
drag, startPoint x: 725, startPoint y: 416, endPoint x: 666, endPoint y: 422, distance: 59.5
click at [666, 422] on div "We need a mobile-first MVP app to manage deliveries. The Flutter app will let r…" at bounding box center [711, 397] width 483 height 81
click at [517, 179] on icon "caret-down" at bounding box center [513, 175] width 9 height 9
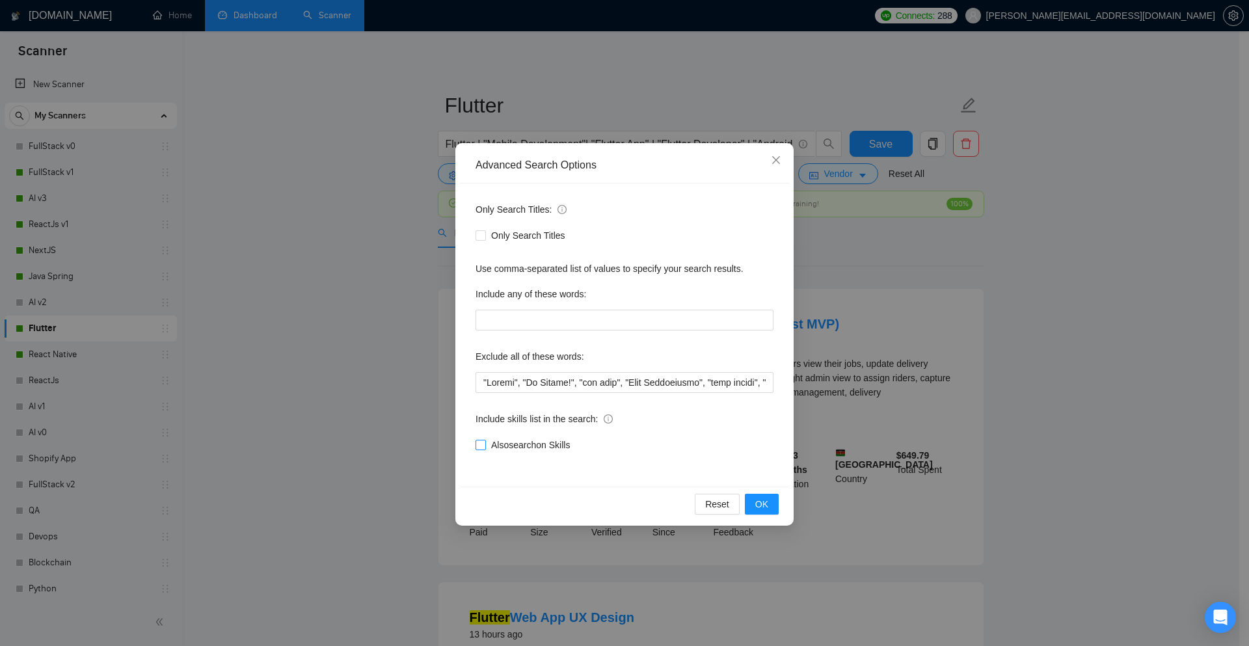
click at [483, 442] on input "Also search on Skills" at bounding box center [480, 444] width 9 height 9
checkbox input "true"
click at [775, 498] on button "OK" at bounding box center [762, 504] width 34 height 21
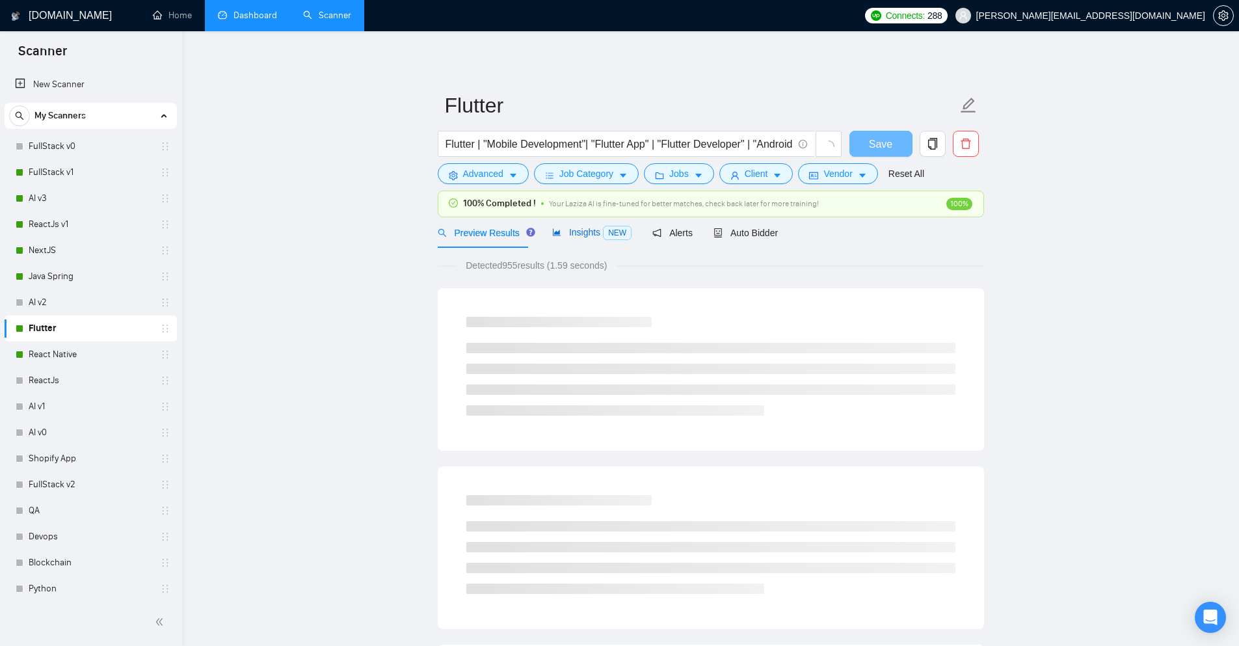
click at [567, 225] on div "Insights NEW" at bounding box center [591, 232] width 79 height 15
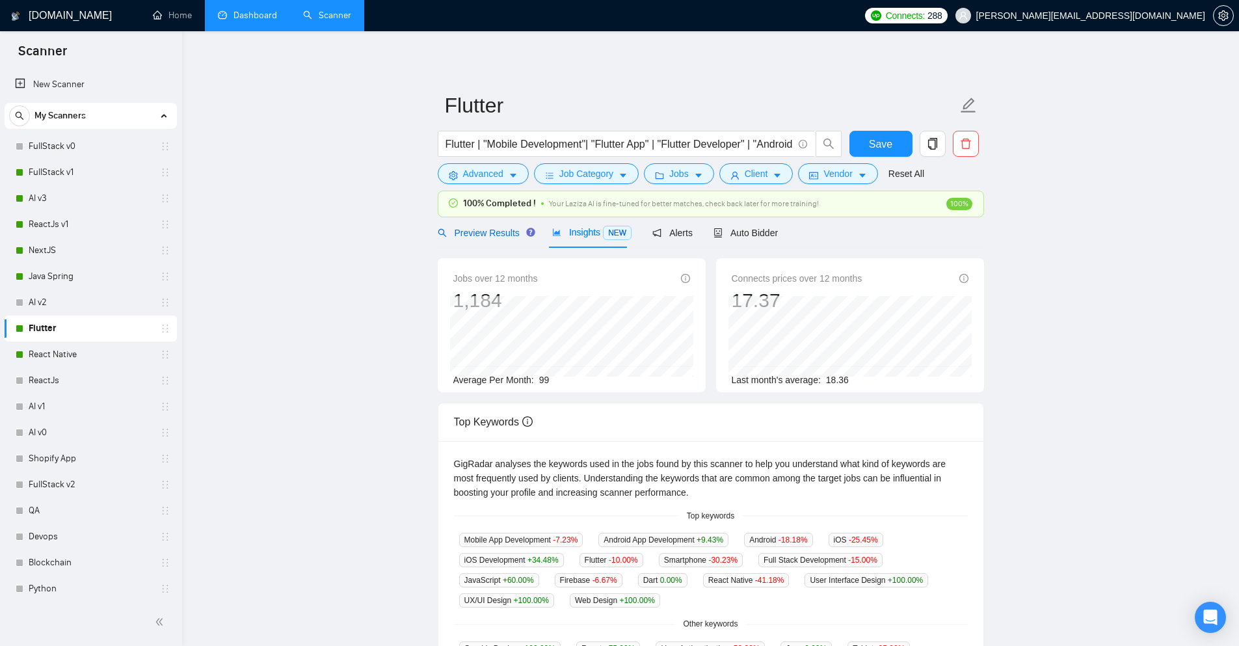
drag, startPoint x: 503, startPoint y: 239, endPoint x: 497, endPoint y: 242, distance: 6.7
click at [503, 239] on div "Preview Results" at bounding box center [485, 233] width 94 height 14
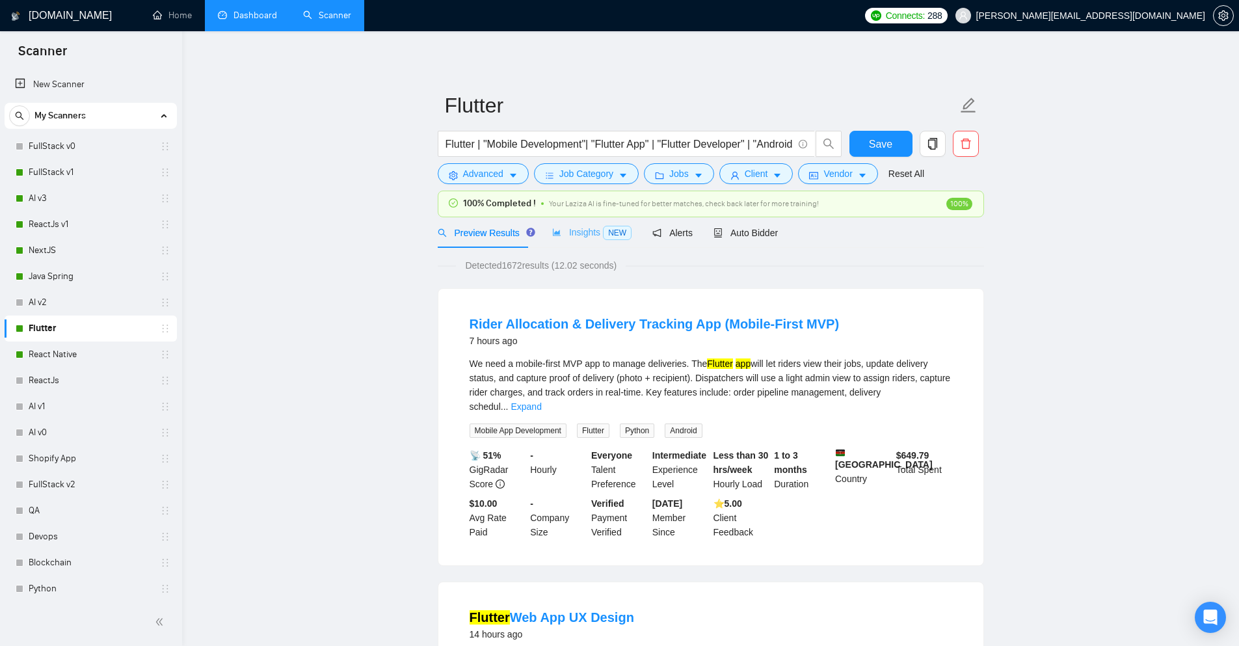
click at [595, 241] on div "Insights NEW" at bounding box center [591, 232] width 79 height 31
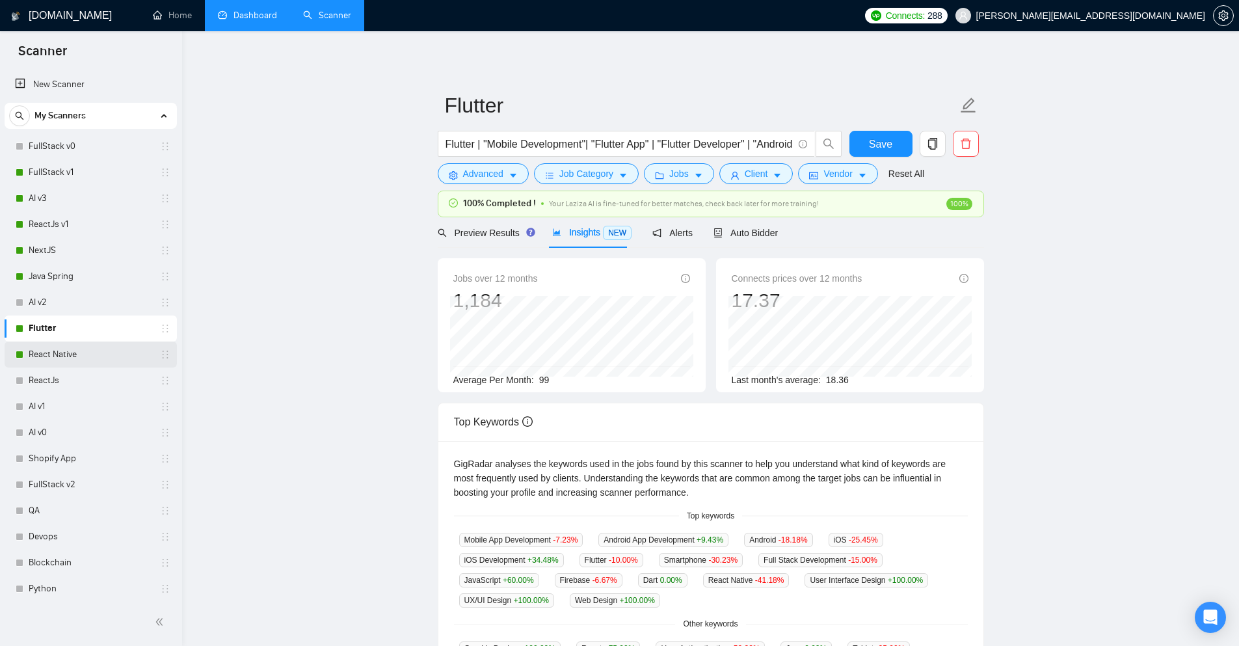
click at [71, 353] on link "React Native" at bounding box center [91, 355] width 124 height 26
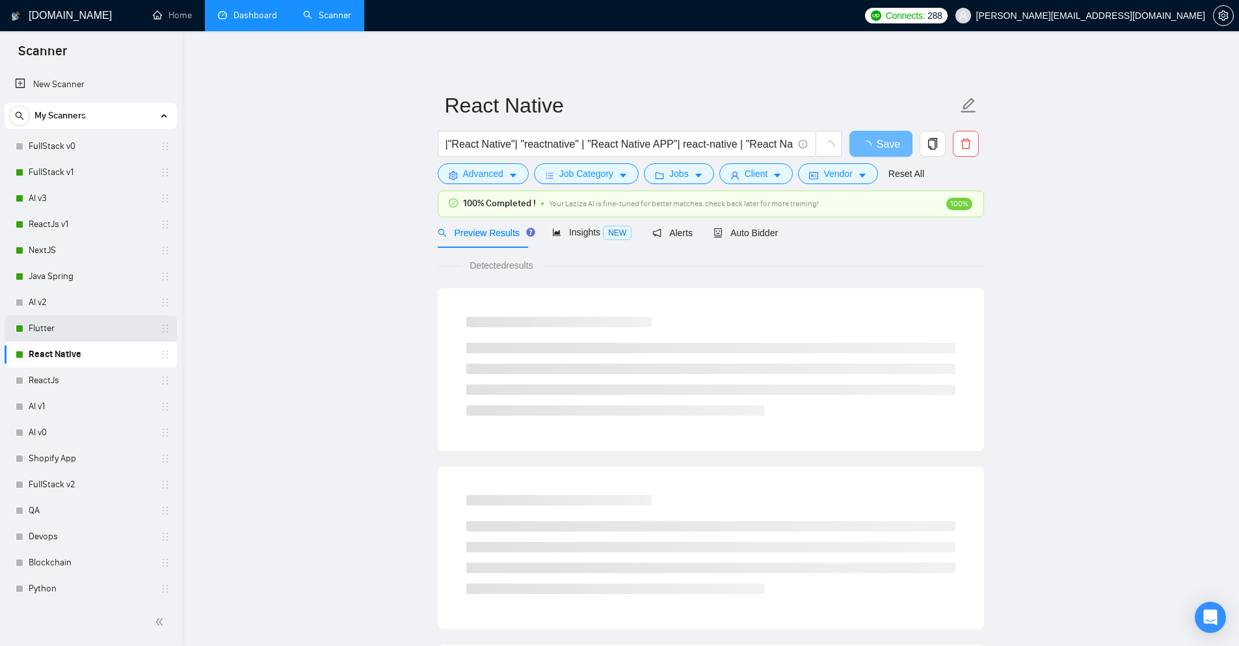
click at [70, 330] on link "Flutter" at bounding box center [91, 329] width 124 height 26
click at [556, 234] on icon "area-chart" at bounding box center [557, 232] width 8 height 7
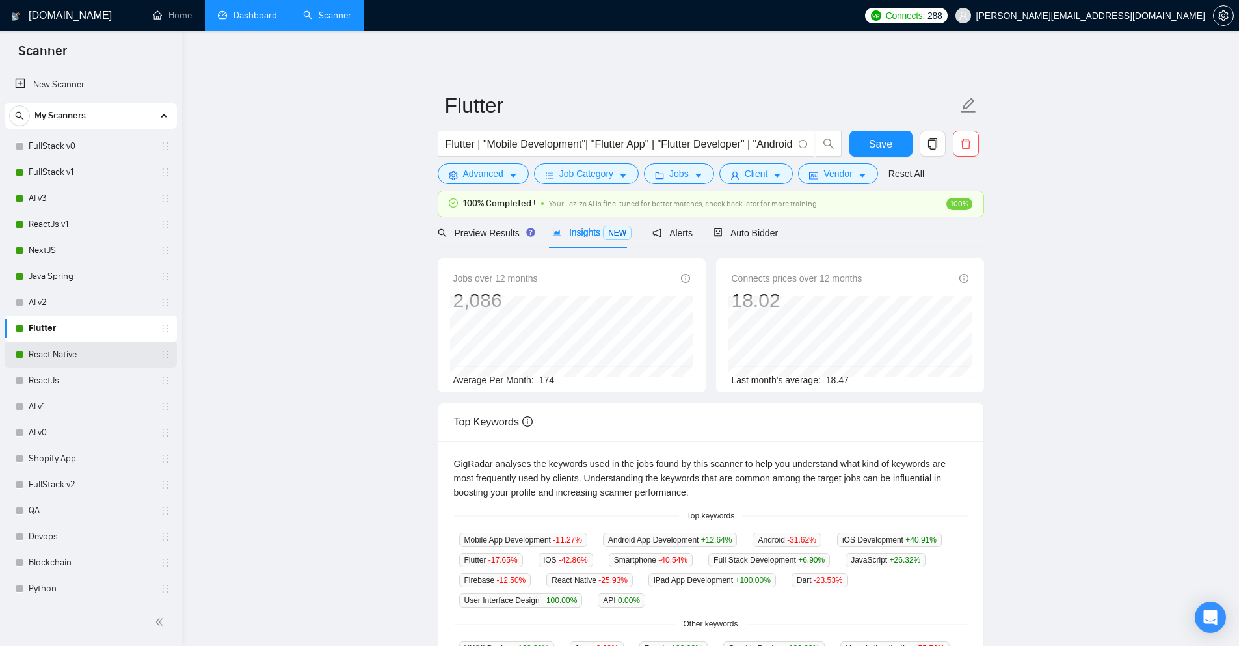
click at [57, 353] on link "React Native" at bounding box center [91, 355] width 124 height 26
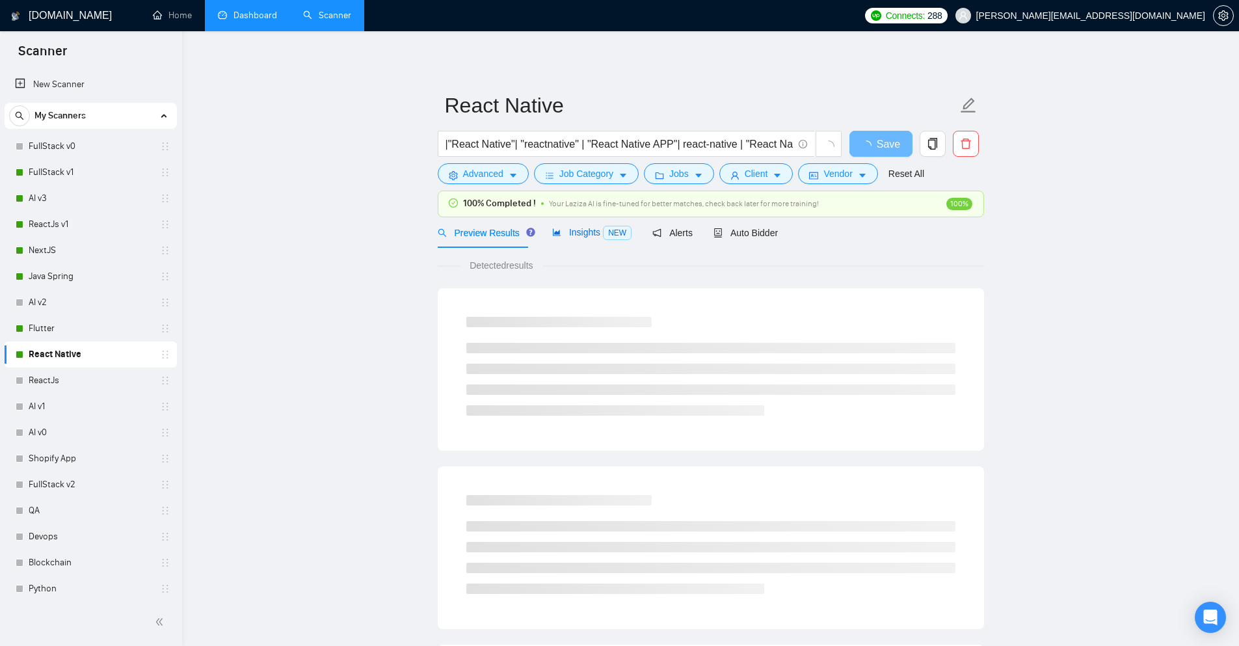
click at [591, 236] on span "Insights NEW" at bounding box center [591, 232] width 79 height 10
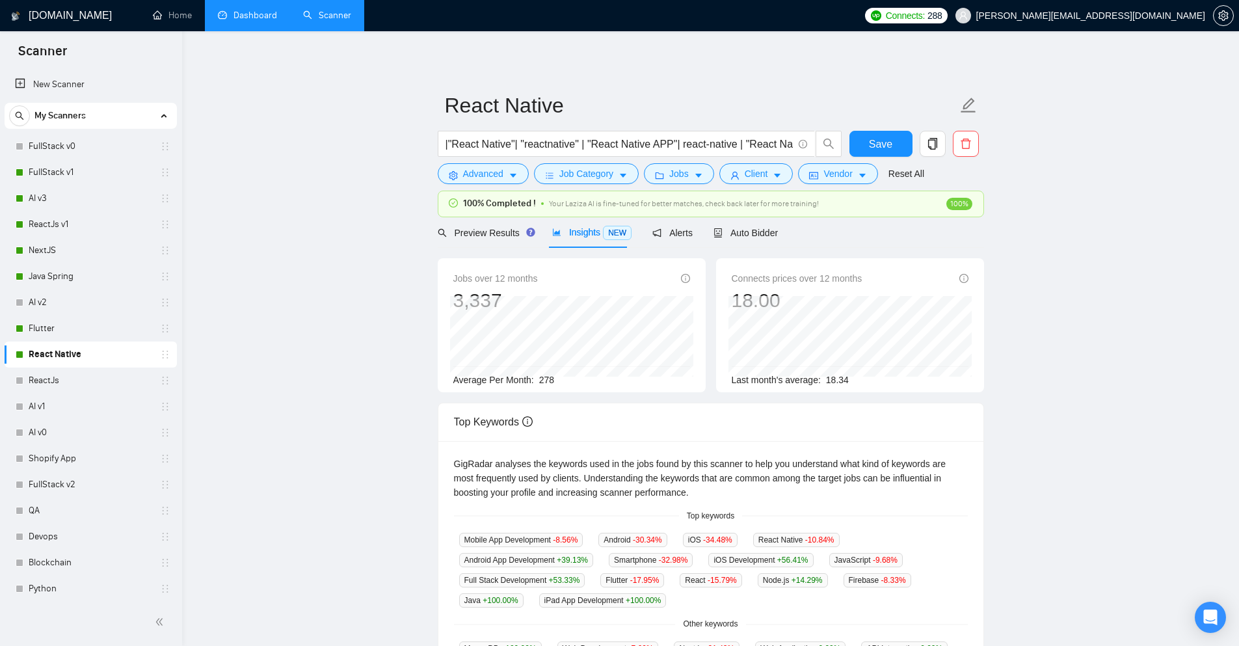
click at [249, 10] on link "Dashboard" at bounding box center [247, 15] width 59 height 11
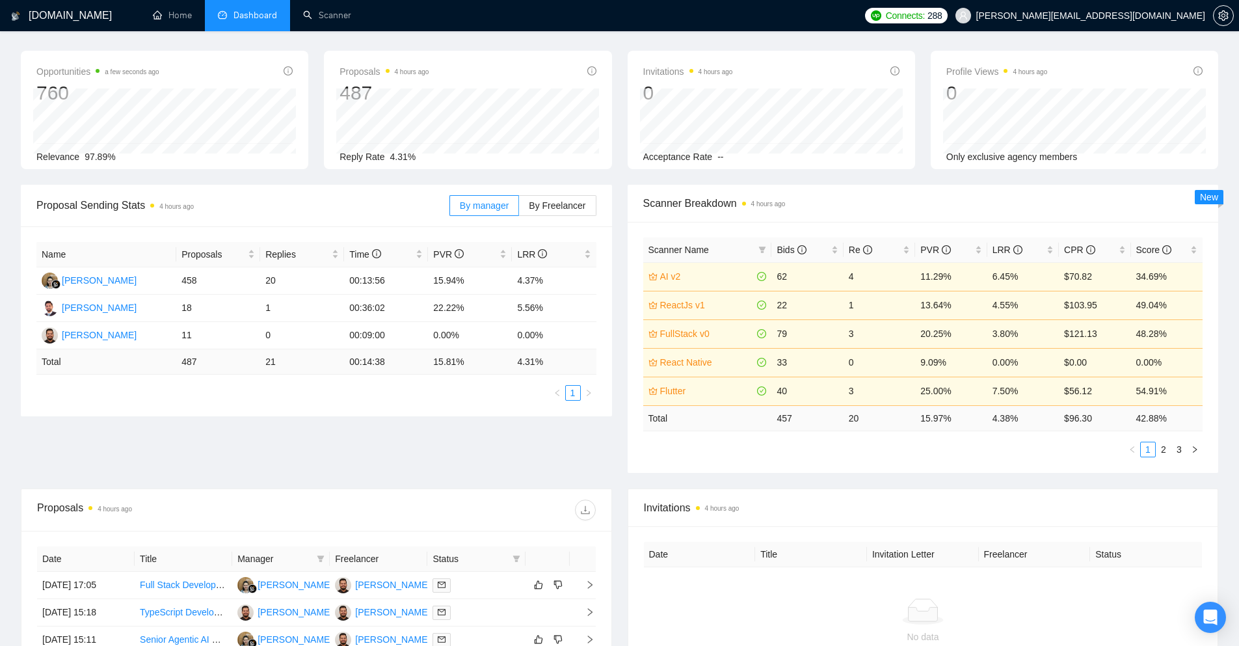
scroll to position [65, 0]
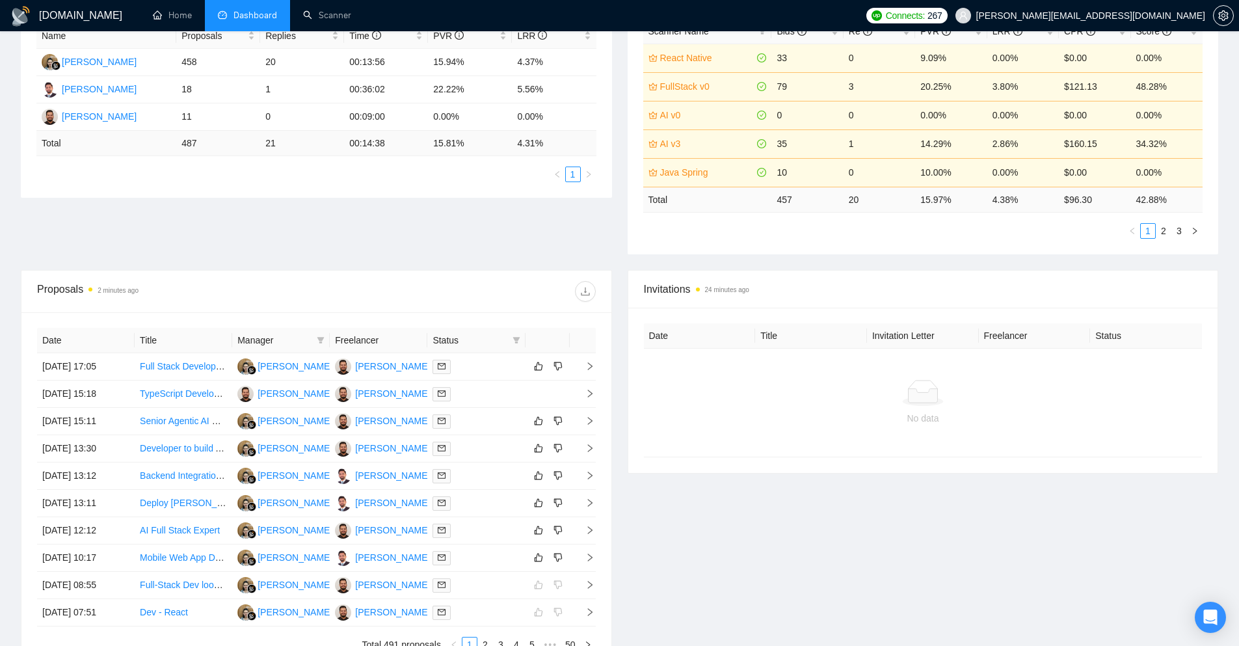
scroll to position [401, 0]
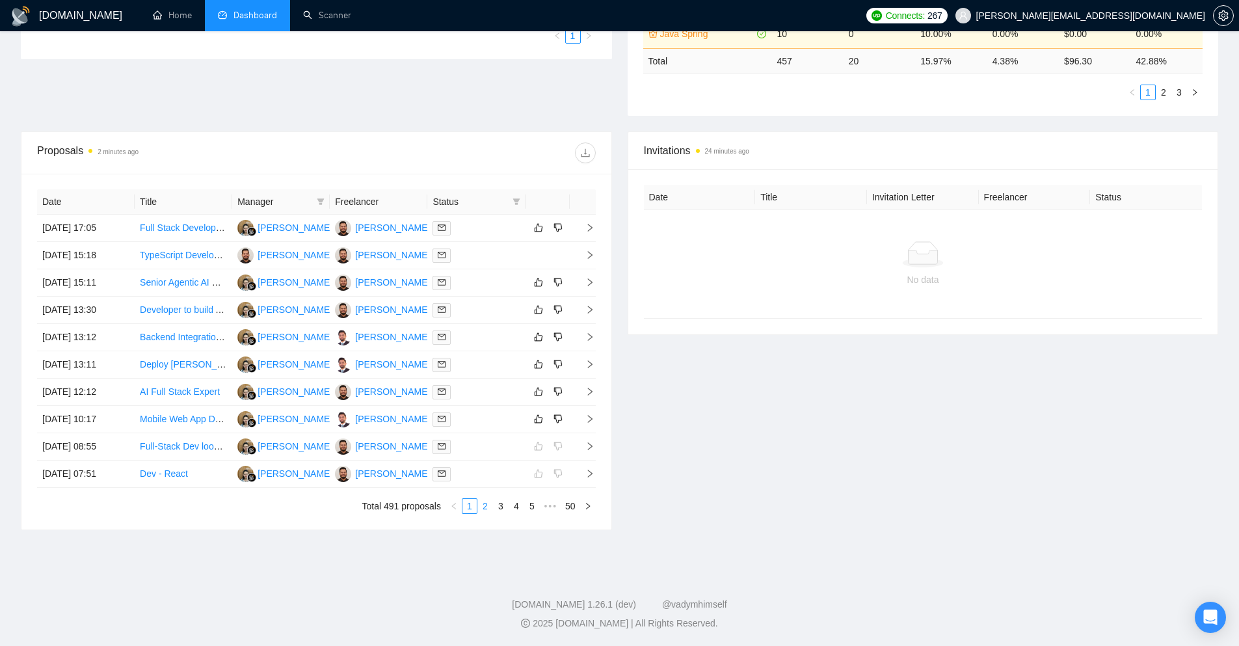
click at [485, 502] on link "2" at bounding box center [485, 506] width 14 height 14
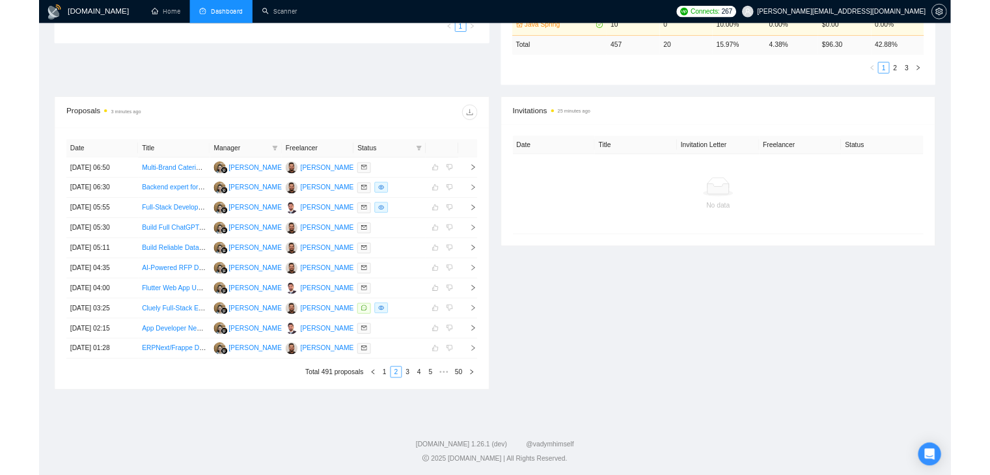
scroll to position [401, 0]
